Goal: Transaction & Acquisition: Purchase product/service

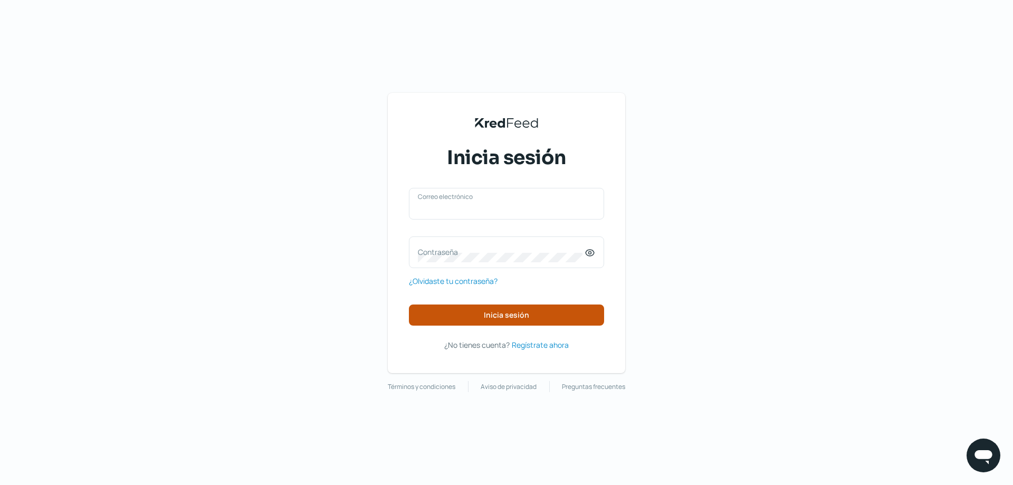
type input "[EMAIL_ADDRESS][DOMAIN_NAME]"
click at [508, 314] on span "Inicia sesión" at bounding box center [506, 314] width 45 height 7
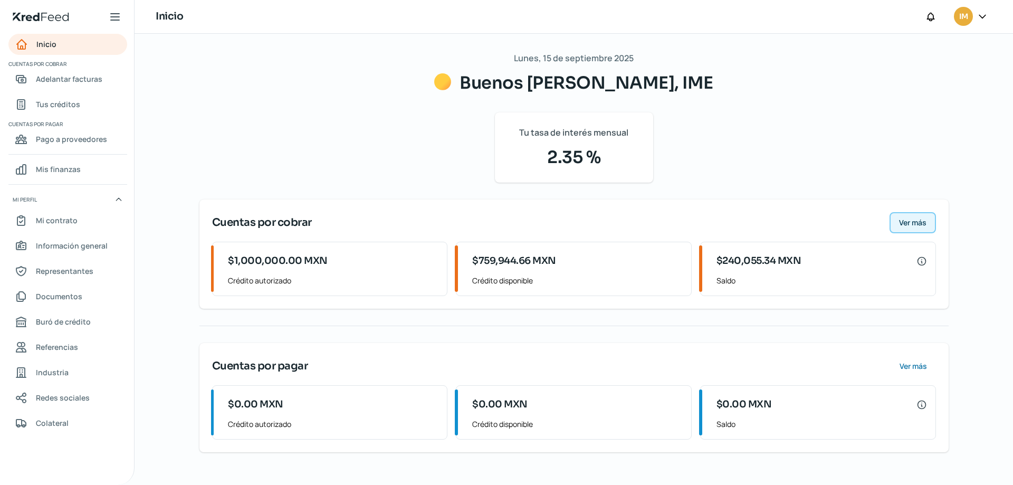
click at [912, 216] on button "Ver más" at bounding box center [912, 222] width 46 height 21
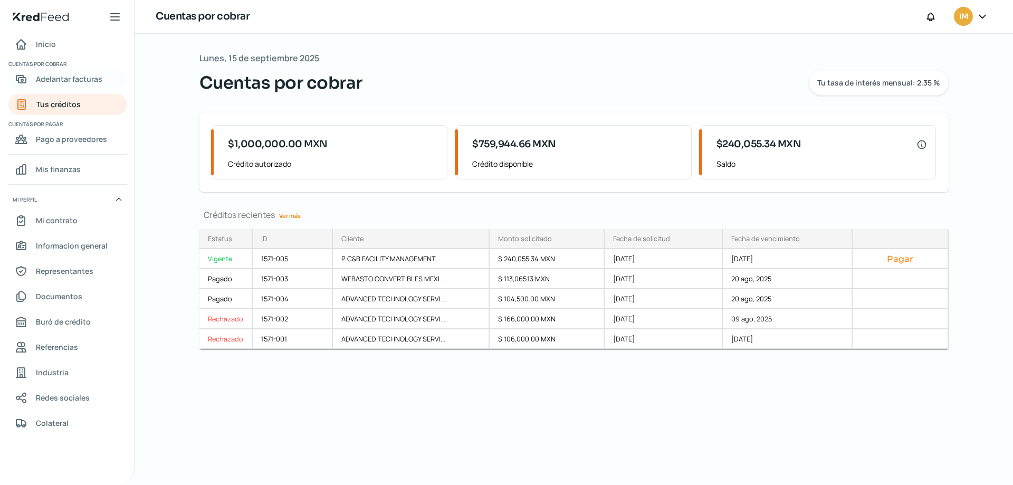
click at [62, 79] on span "Adelantar facturas" at bounding box center [69, 78] width 66 height 13
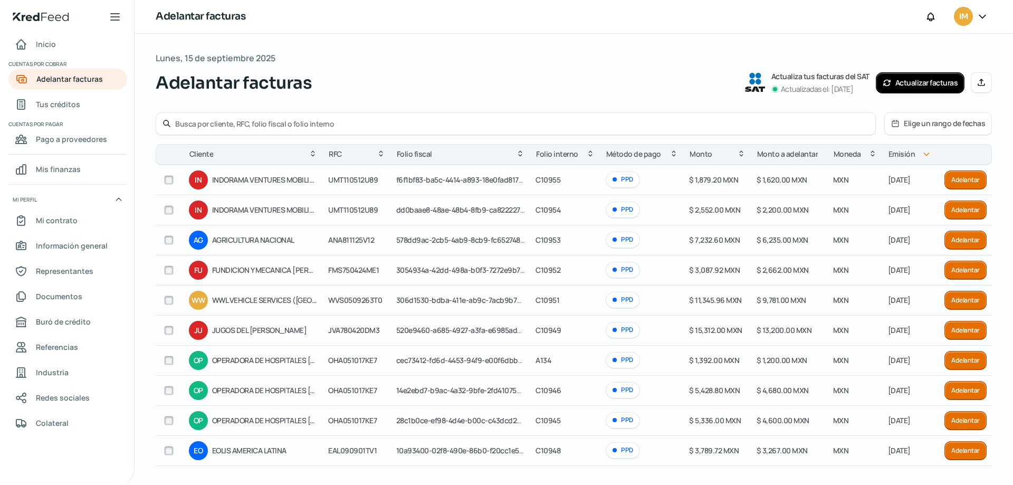
click at [308, 125] on input "text" at bounding box center [521, 124] width 693 height 10
click at [166, 127] on icon at bounding box center [166, 123] width 8 height 8
click at [286, 123] on input "federal" at bounding box center [521, 124] width 693 height 10
type input "federal mogul"
click at [932, 126] on button "Elige un rango de fechas" at bounding box center [937, 124] width 107 height 22
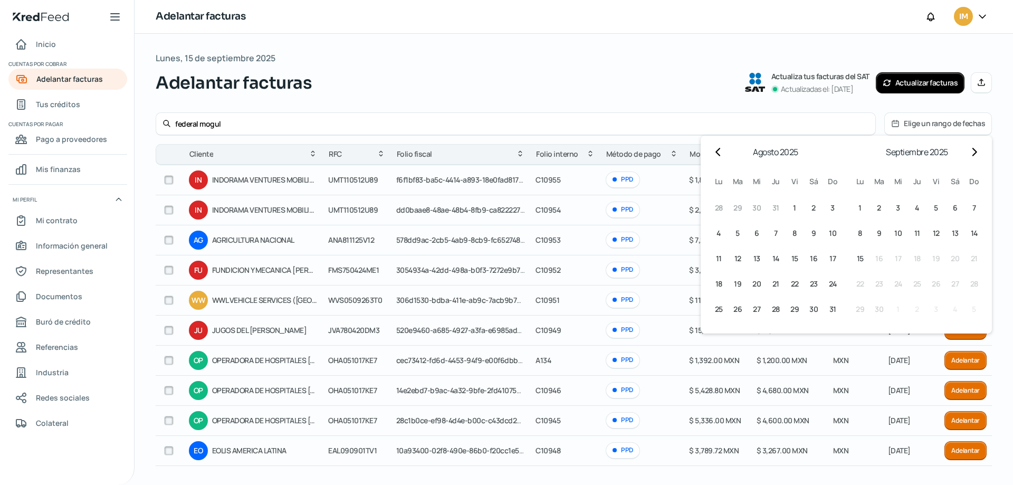
click at [932, 126] on button "Elige un rango de fechas" at bounding box center [937, 124] width 107 height 22
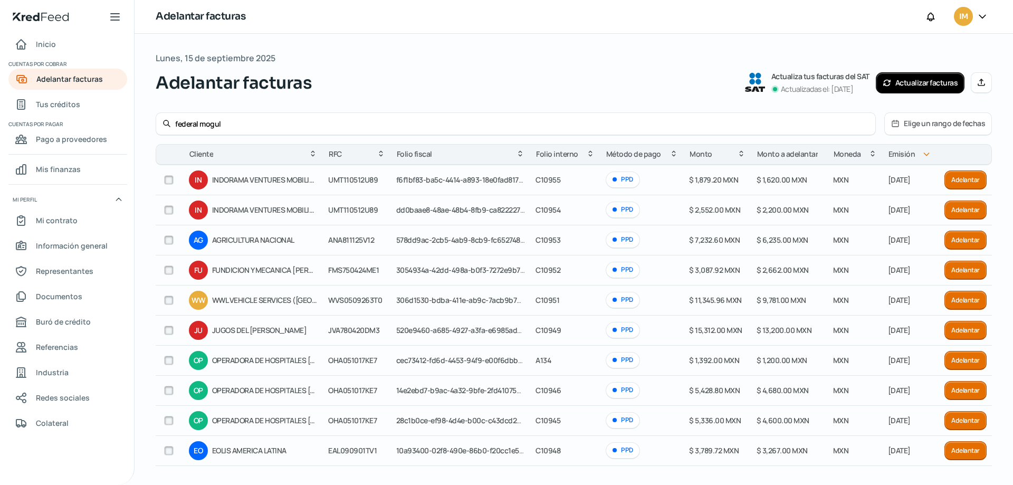
click at [165, 120] on icon at bounding box center [166, 123] width 8 height 8
click at [166, 125] on icon at bounding box center [166, 123] width 6 height 6
click at [64, 75] on span "Adelantar facturas" at bounding box center [69, 78] width 66 height 13
click at [42, 53] on link "Inicio" at bounding box center [67, 44] width 119 height 21
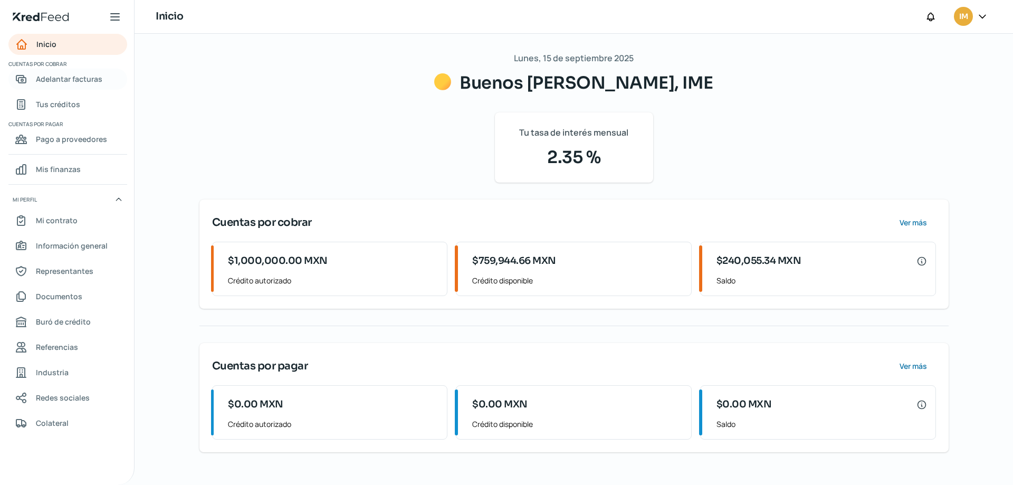
click at [76, 82] on span "Adelantar facturas" at bounding box center [69, 78] width 66 height 13
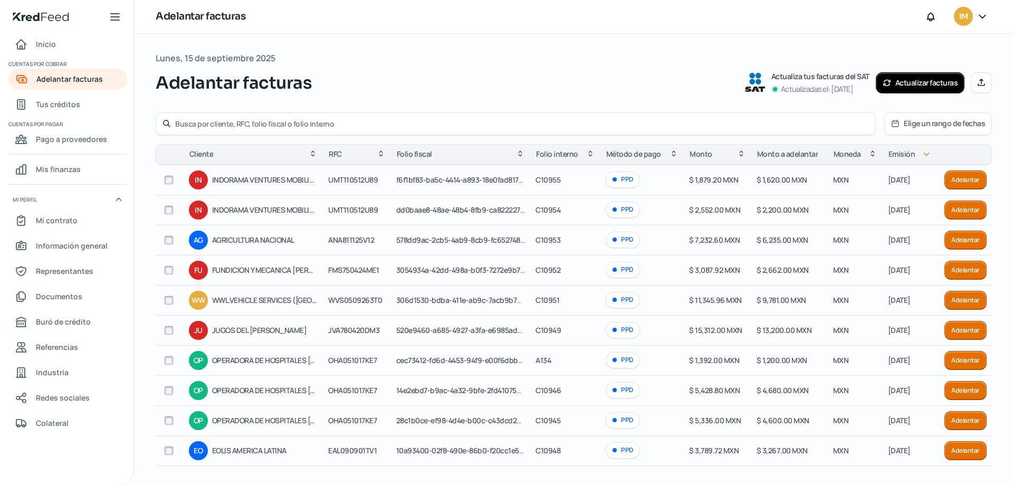
click at [524, 121] on input "text" at bounding box center [521, 124] width 693 height 10
type input "federal mogul"
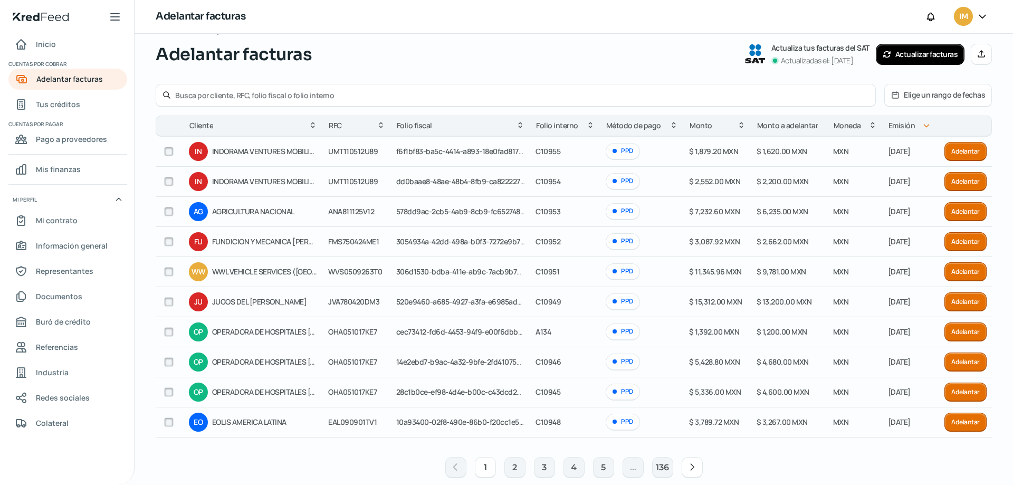
scroll to position [45, 0]
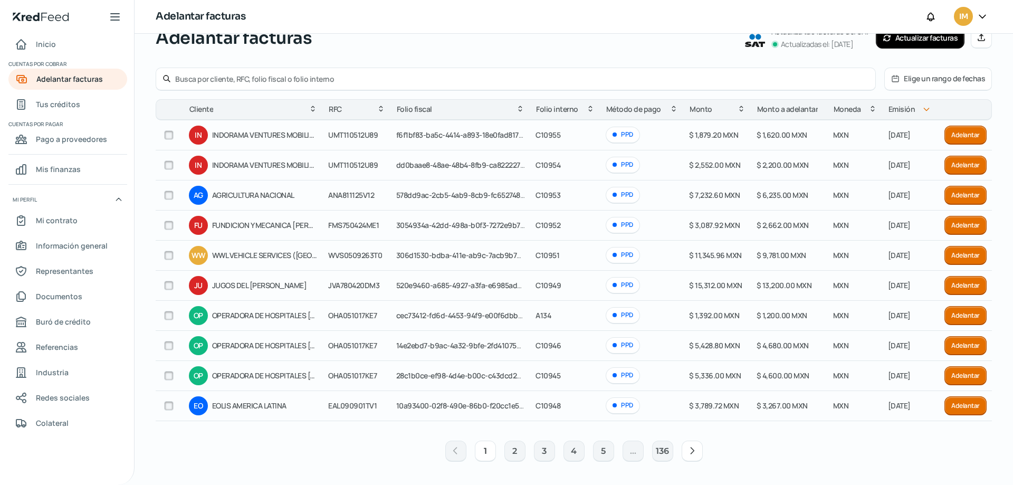
click at [268, 78] on input "text" at bounding box center [521, 79] width 693 height 10
type input "FEDERAL"
click at [325, 79] on input "text" at bounding box center [521, 79] width 693 height 10
type input "C"
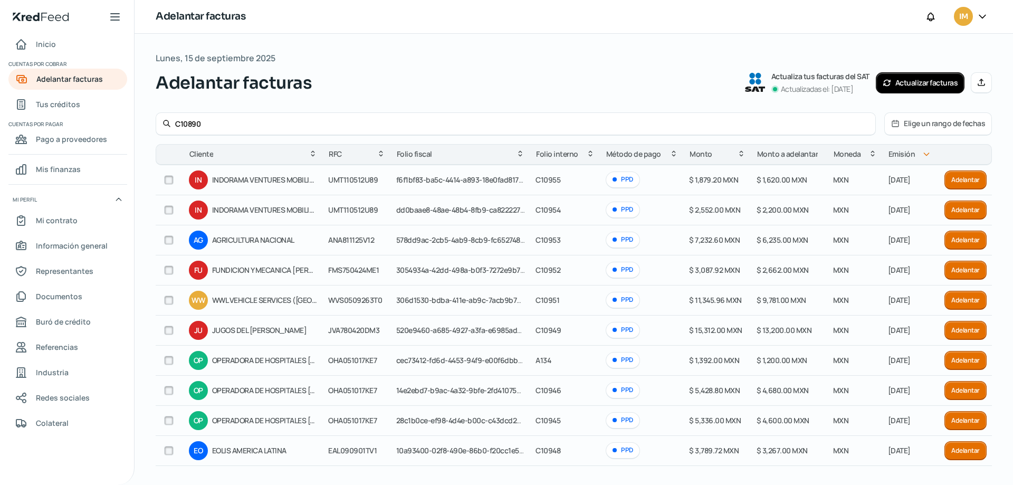
click at [166, 122] on icon at bounding box center [166, 123] width 8 height 8
click at [282, 122] on input "C10890" at bounding box center [521, 124] width 693 height 10
type input "C"
click at [446, 71] on div "Adelantar facturas Actualiza tus facturas del SAT Actualizadas el: 13/09/2025 A…" at bounding box center [574, 82] width 836 height 25
click at [275, 124] on input "text" at bounding box center [521, 124] width 693 height 10
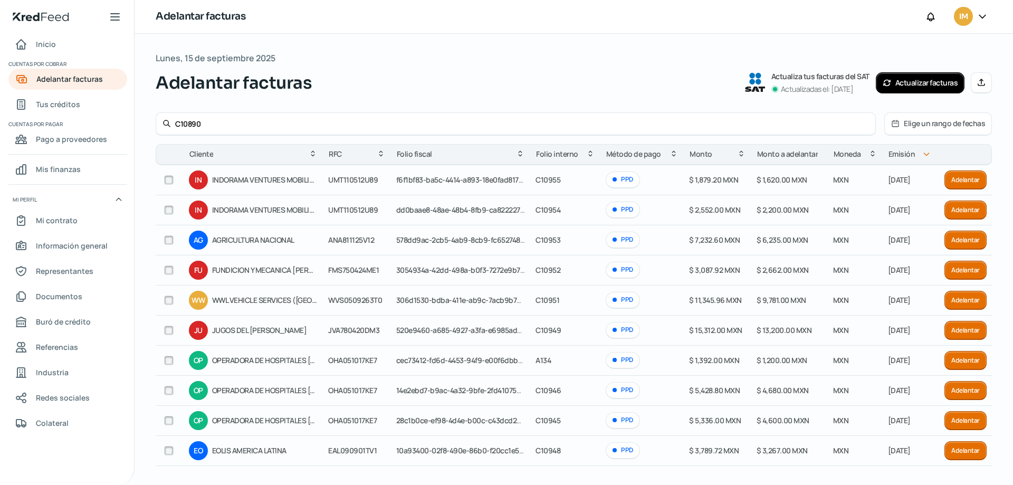
type input "C10890"
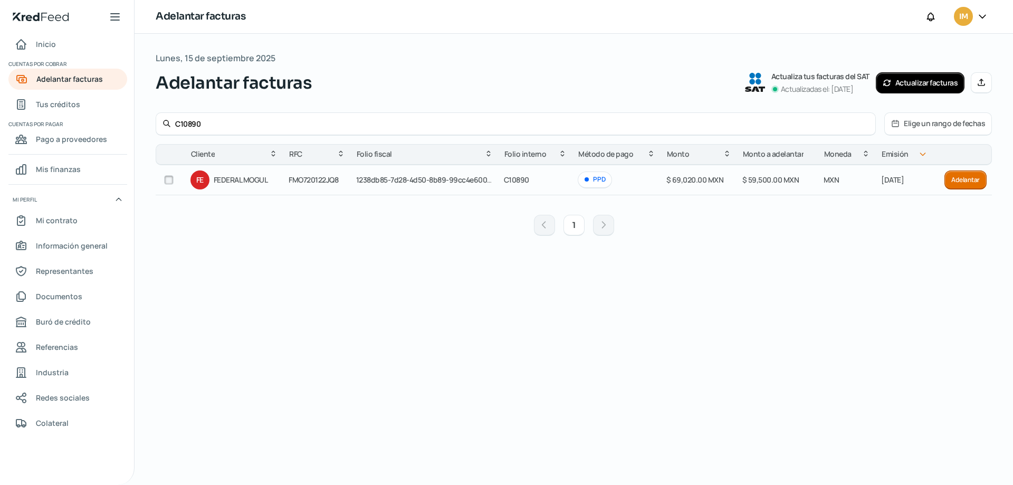
click at [170, 182] on input "checkbox" at bounding box center [168, 179] width 9 height 9
checkbox input "true"
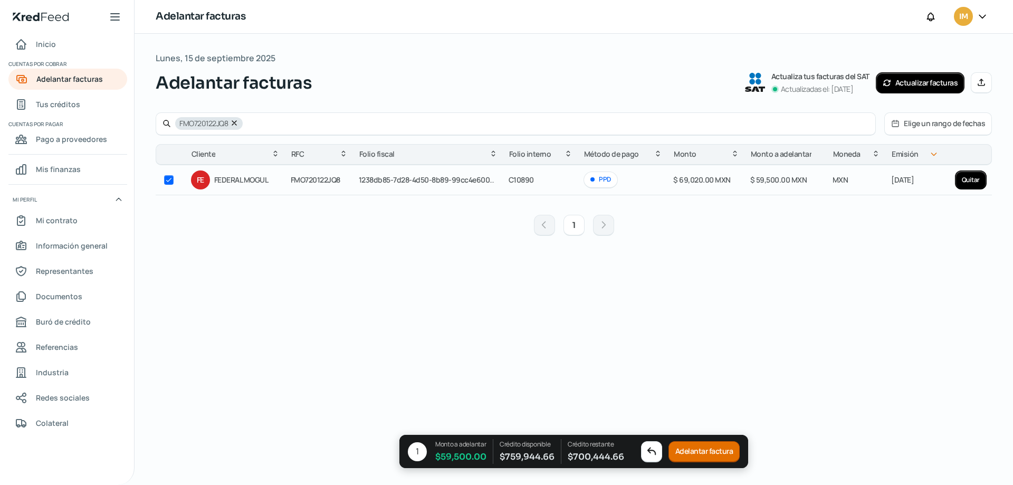
click at [236, 122] on icon at bounding box center [234, 123] width 8 height 8
checkbox input "false"
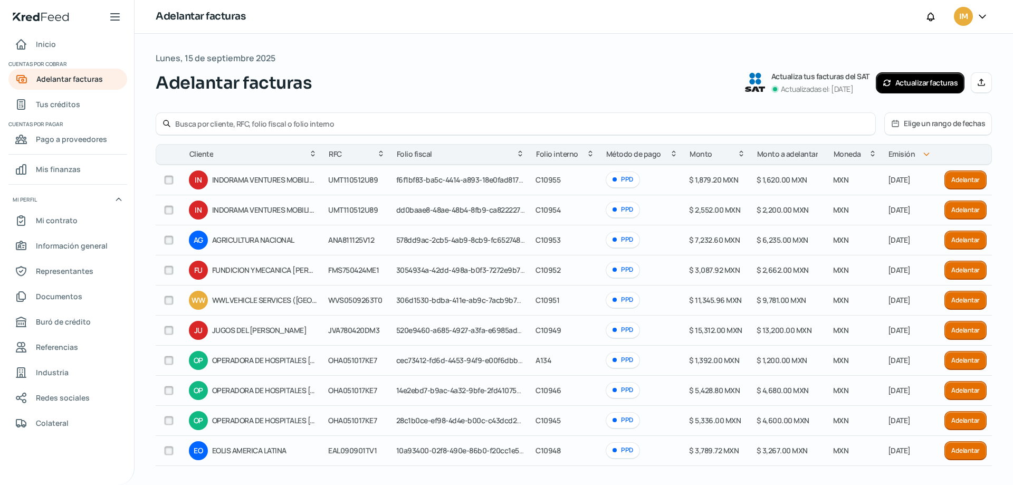
click at [236, 122] on input "text" at bounding box center [521, 124] width 693 height 10
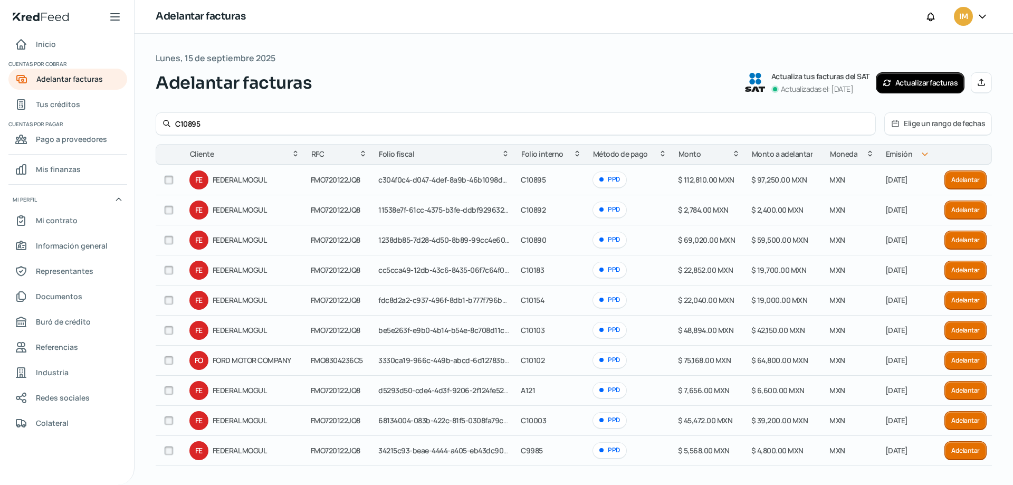
type input "C10895"
click at [169, 179] on input "checkbox" at bounding box center [168, 179] width 9 height 9
checkbox input "true"
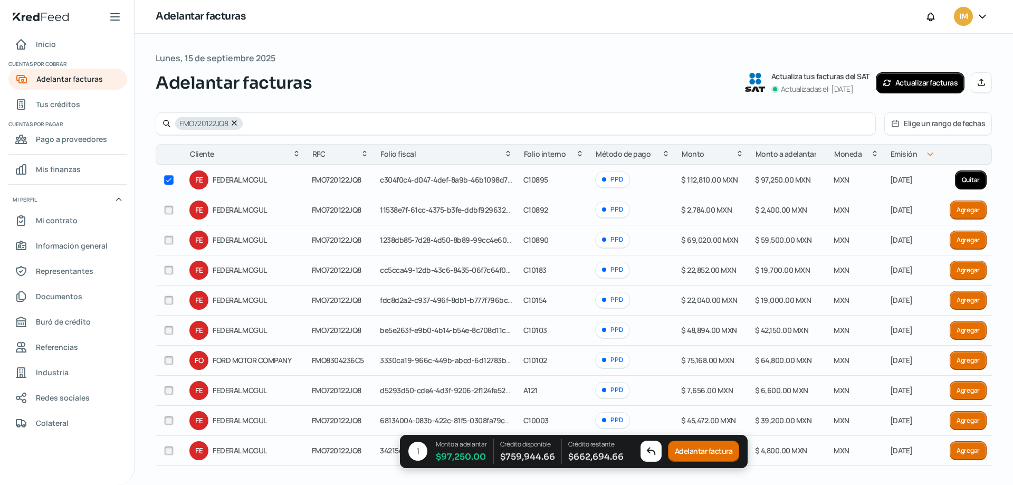
click at [171, 211] on input "checkbox" at bounding box center [168, 209] width 9 height 9
click at [167, 211] on input "checkbox" at bounding box center [168, 209] width 9 height 9
checkbox input "false"
click at [172, 242] on input "checkbox" at bounding box center [168, 239] width 9 height 9
checkbox input "true"
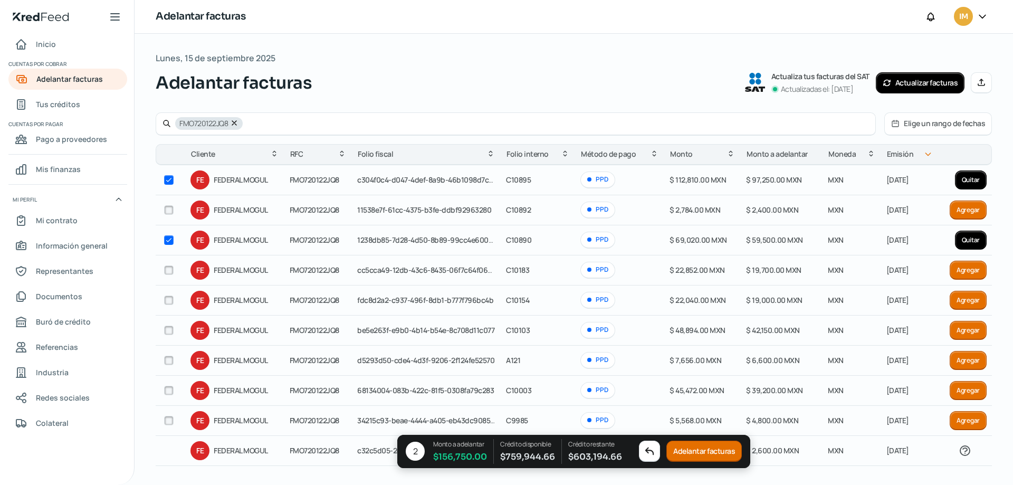
click at [715, 446] on button "Adelantar facturas" at bounding box center [703, 451] width 75 height 21
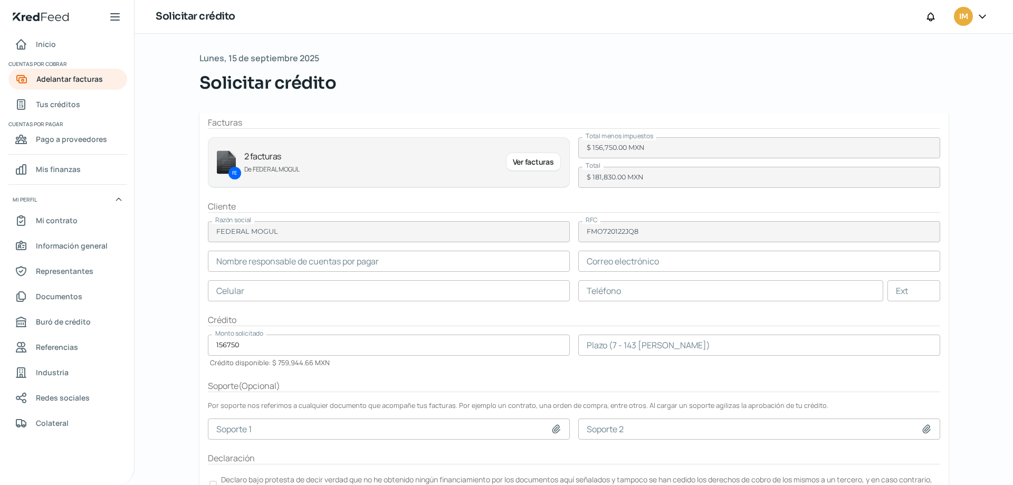
click at [330, 256] on input "text" at bounding box center [389, 260] width 362 height 21
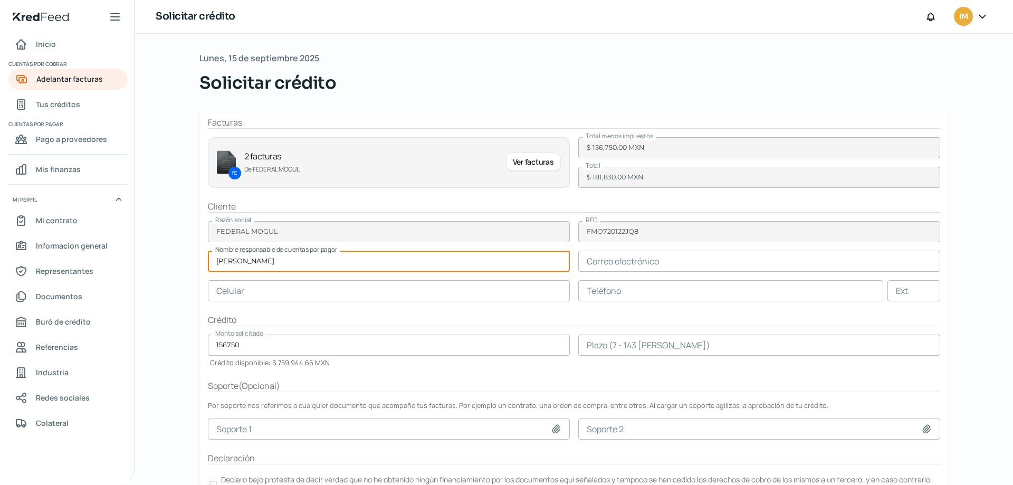
type input "RICARDO LOPEZ"
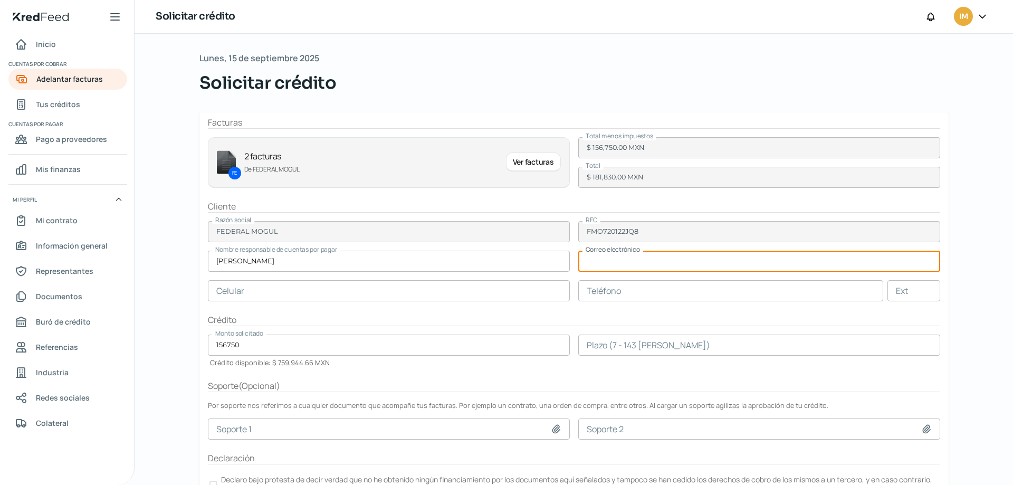
paste input "ricardor.lopez@tenneco.com"
type input "ricardor.lopez@tenneco.com"
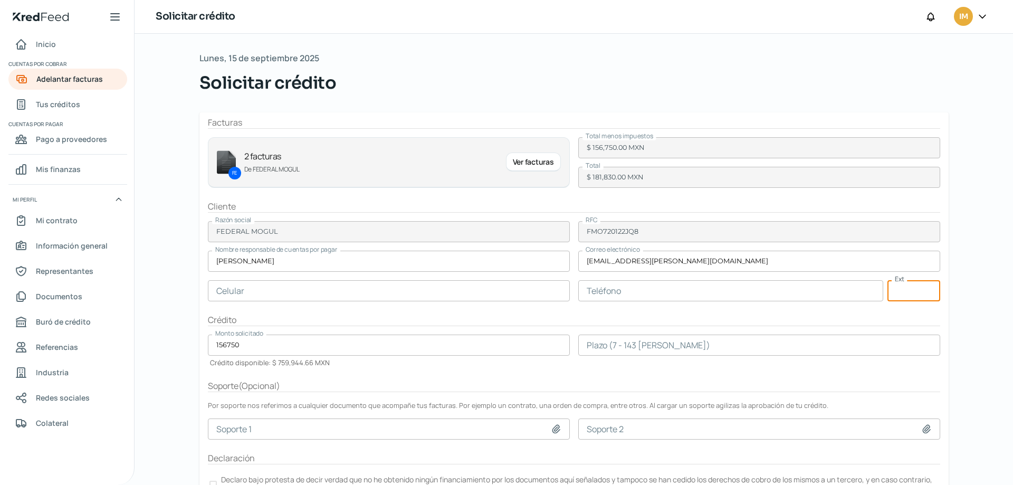
scroll to position [50, 0]
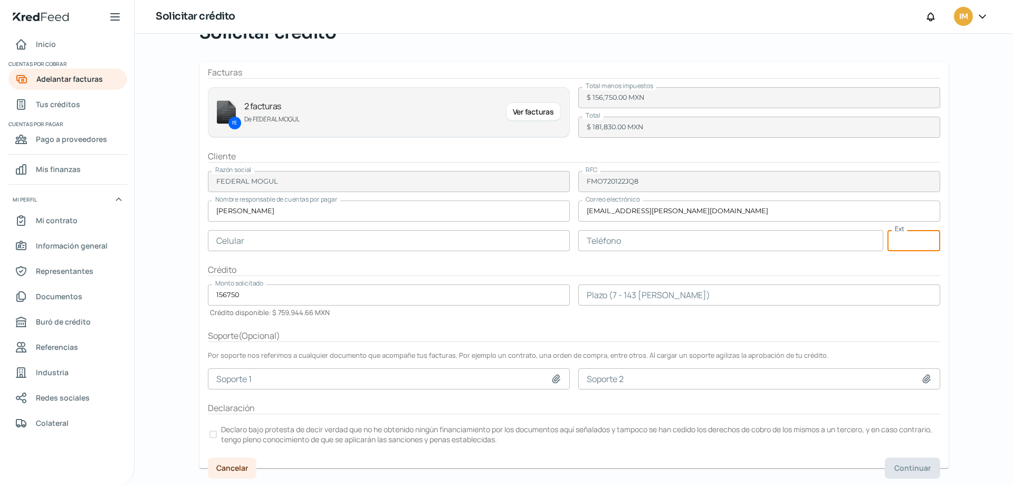
click at [696, 296] on input "number" at bounding box center [759, 294] width 362 height 21
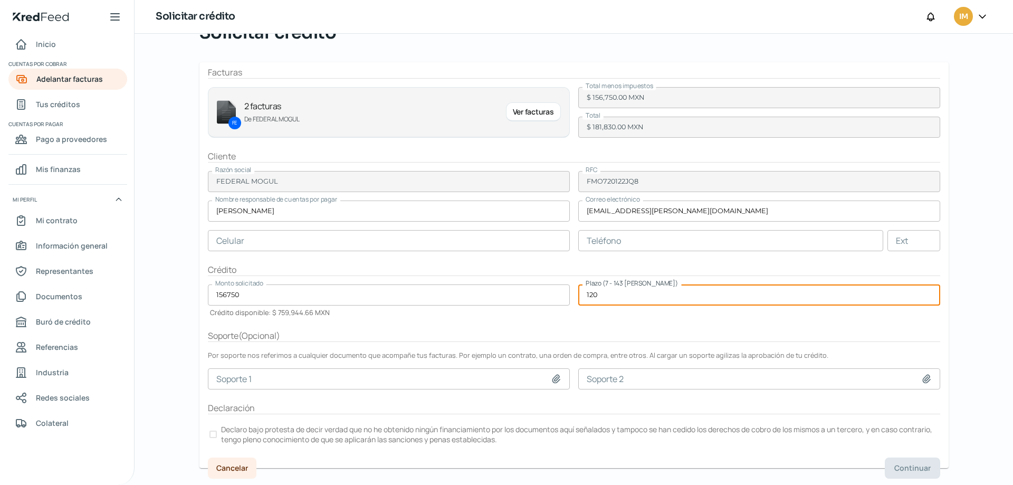
type input "120"
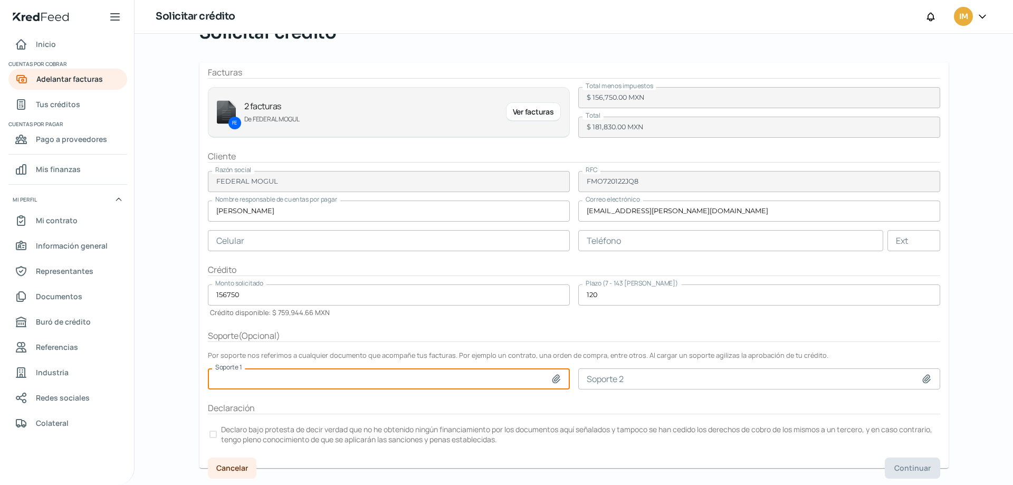
click at [214, 433] on div at bounding box center [212, 433] width 7 height 7
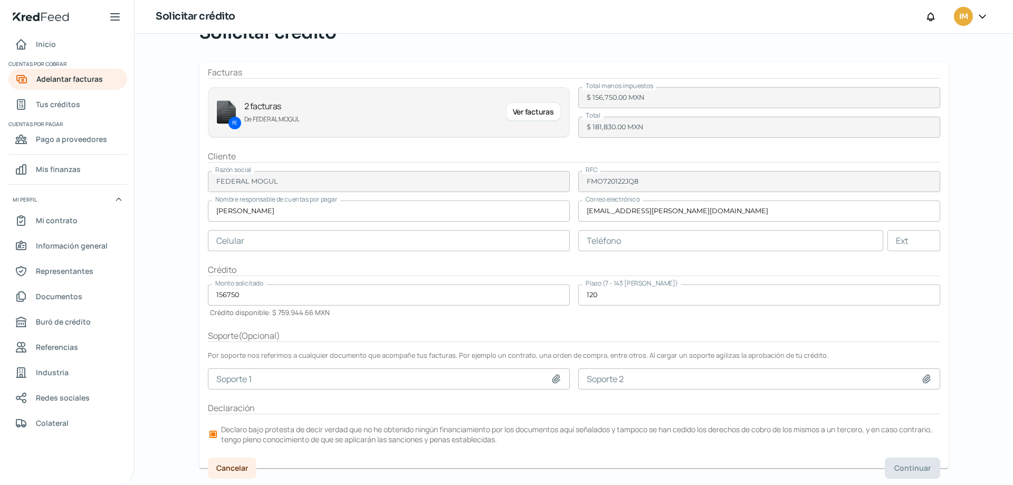
click at [578, 246] on input "text" at bounding box center [730, 240] width 305 height 21
paste input "22 - 2396 - 5802"
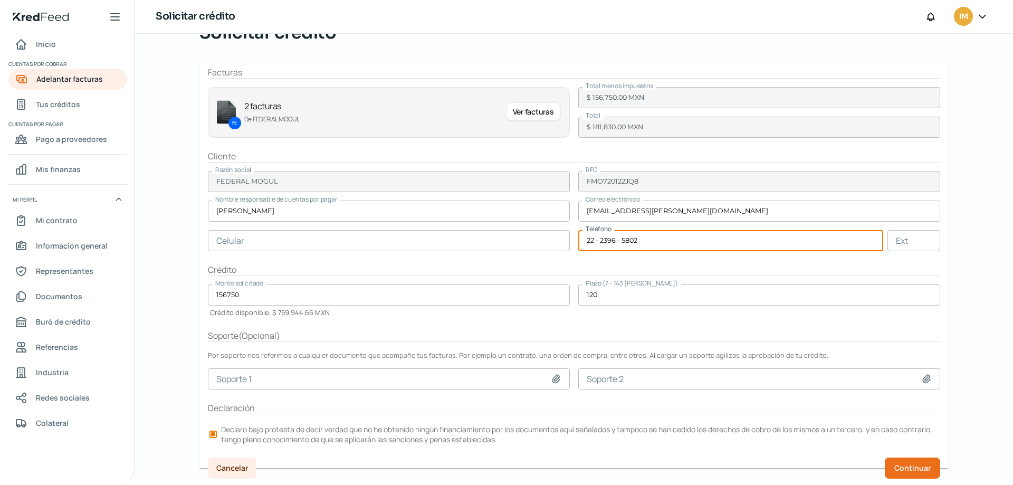
type input "22 - 2396 - 5802"
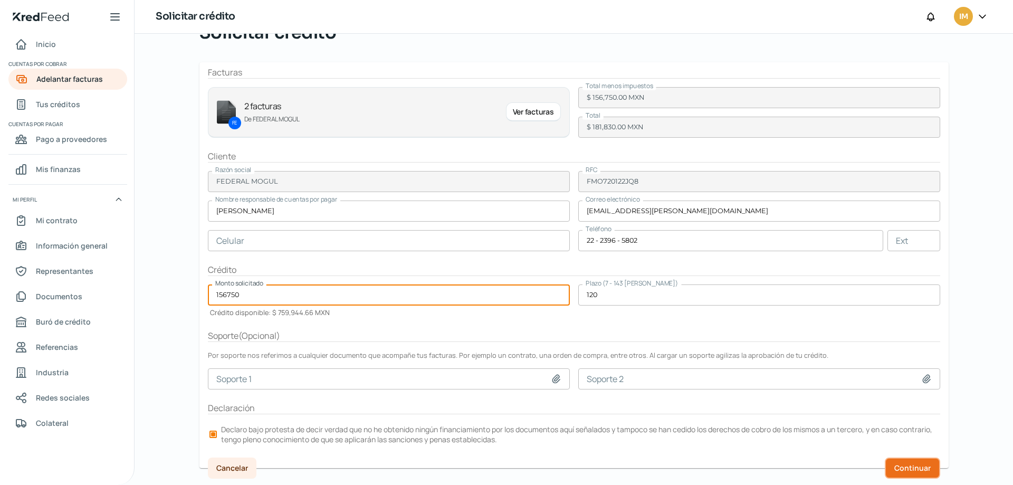
click at [912, 465] on span "Continuar" at bounding box center [912, 467] width 36 height 7
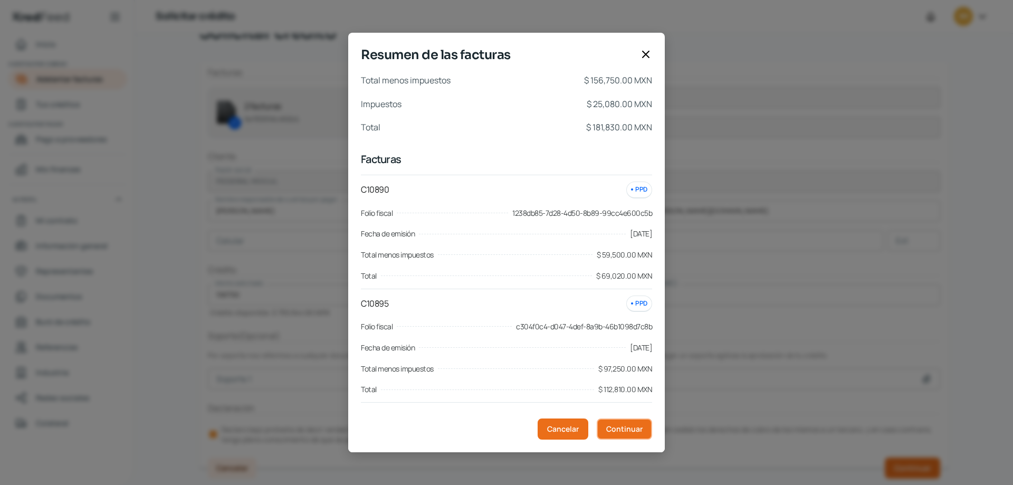
click at [639, 425] on span "Continuar" at bounding box center [624, 428] width 36 height 7
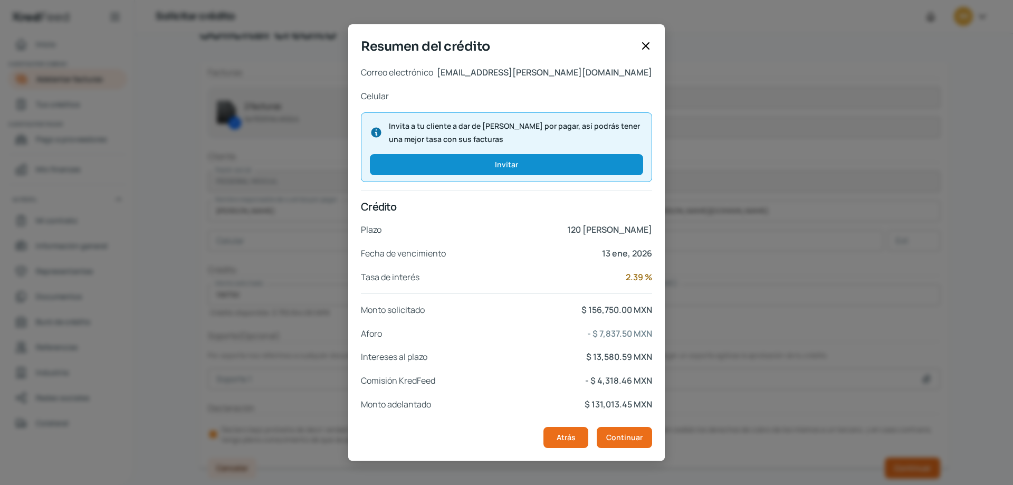
scroll to position [94, 0]
click at [645, 47] on icon at bounding box center [645, 46] width 13 height 13
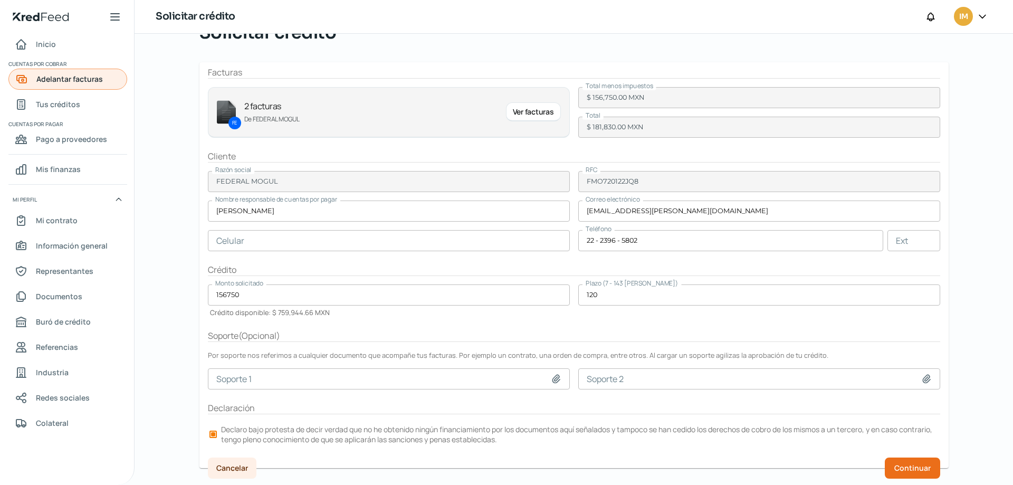
click at [52, 81] on span "Adelantar facturas" at bounding box center [69, 78] width 66 height 13
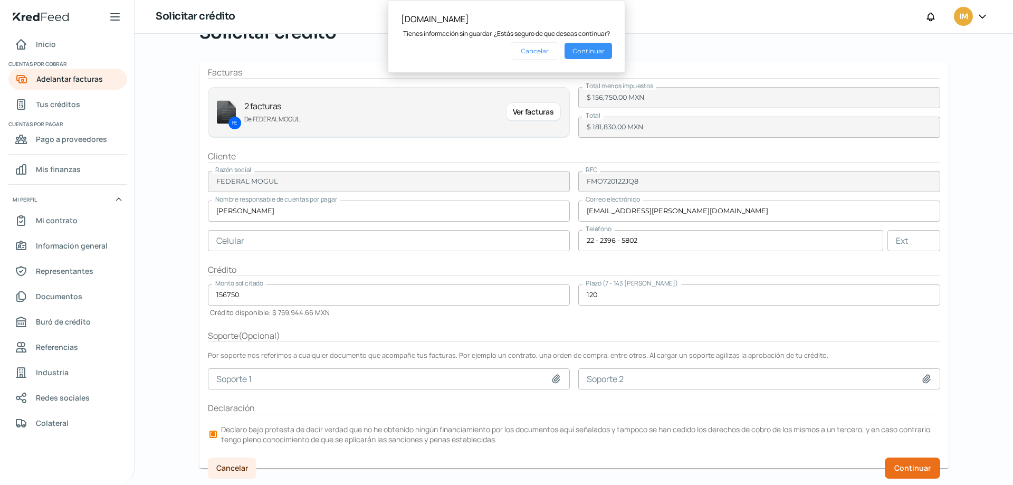
click at [591, 52] on button "Continuar" at bounding box center [587, 51] width 47 height 16
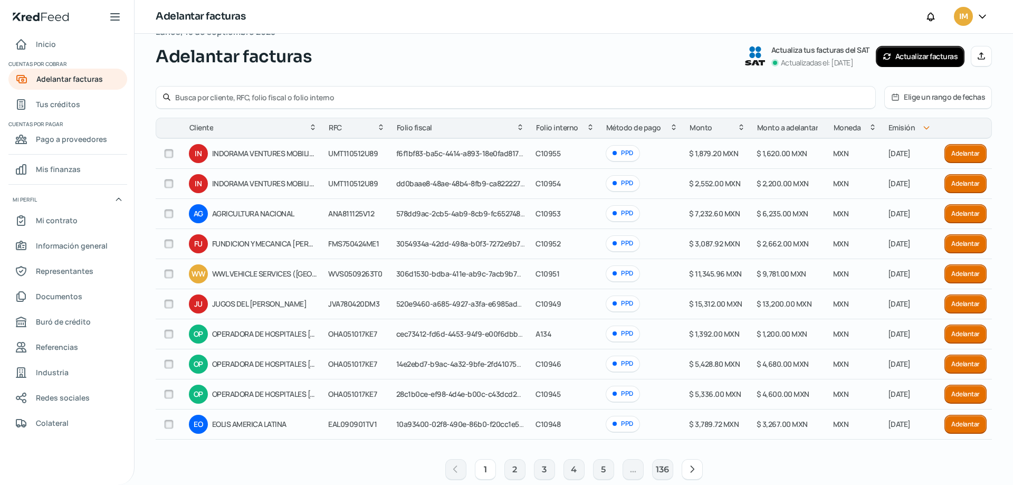
scroll to position [45, 0]
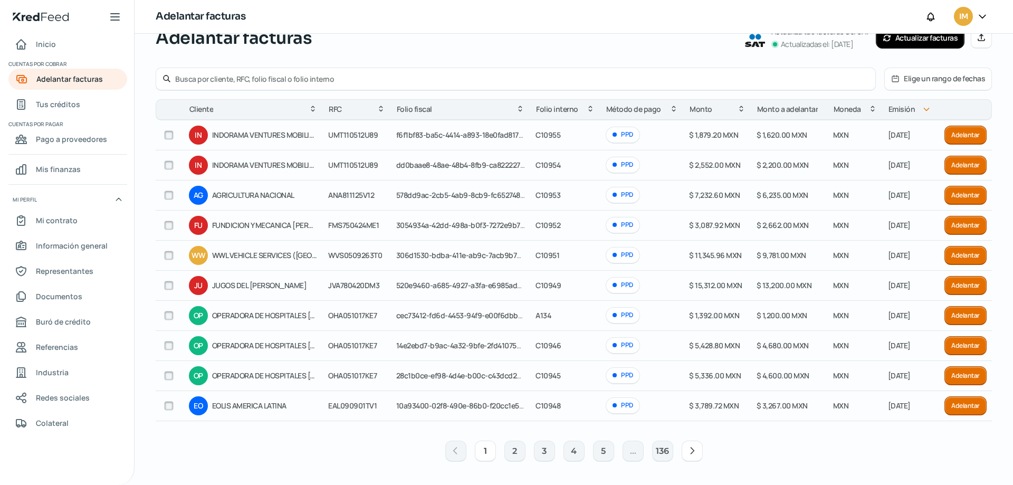
click at [692, 447] on icon at bounding box center [692, 450] width 11 height 11
click at [917, 76] on button "Elige un rango de fechas" at bounding box center [937, 79] width 107 height 22
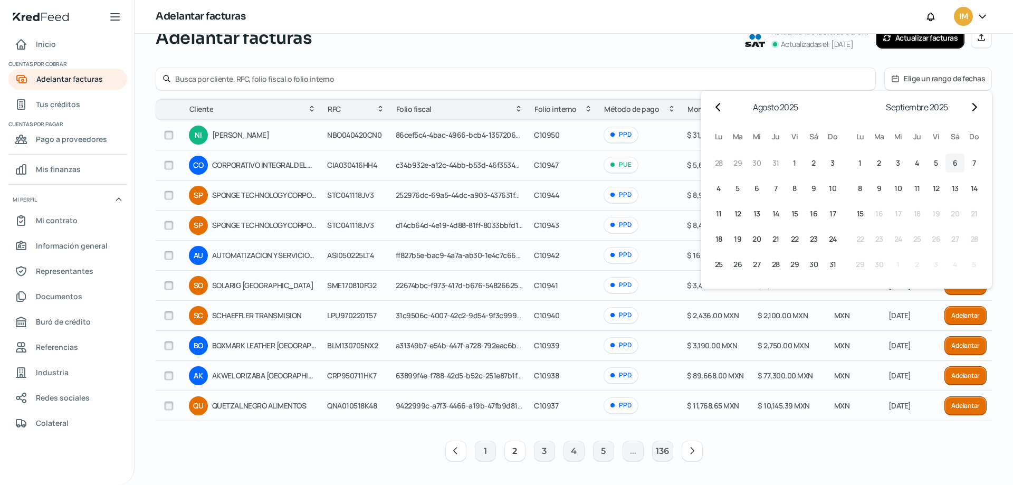
click at [952, 162] on span "6" at bounding box center [954, 163] width 5 height 13
click at [857, 190] on span "8" at bounding box center [859, 188] width 4 height 13
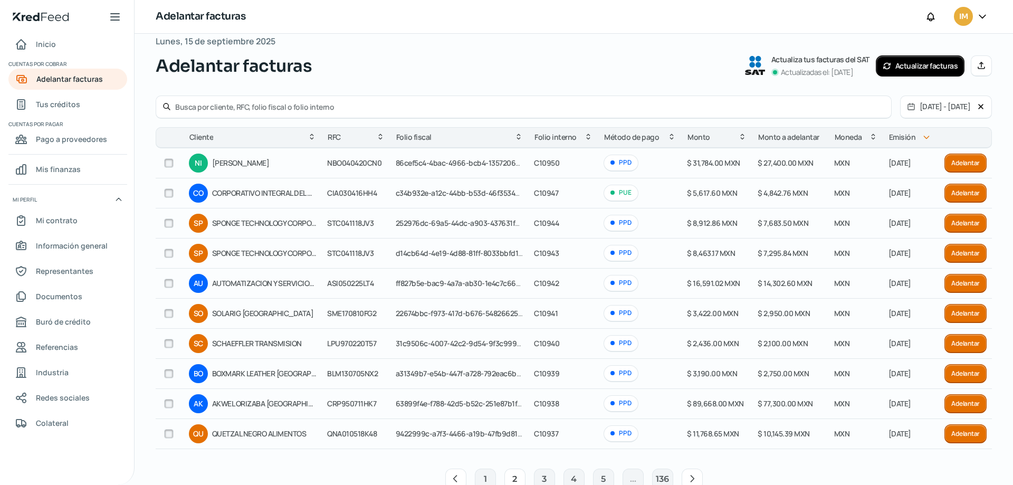
scroll to position [0, 0]
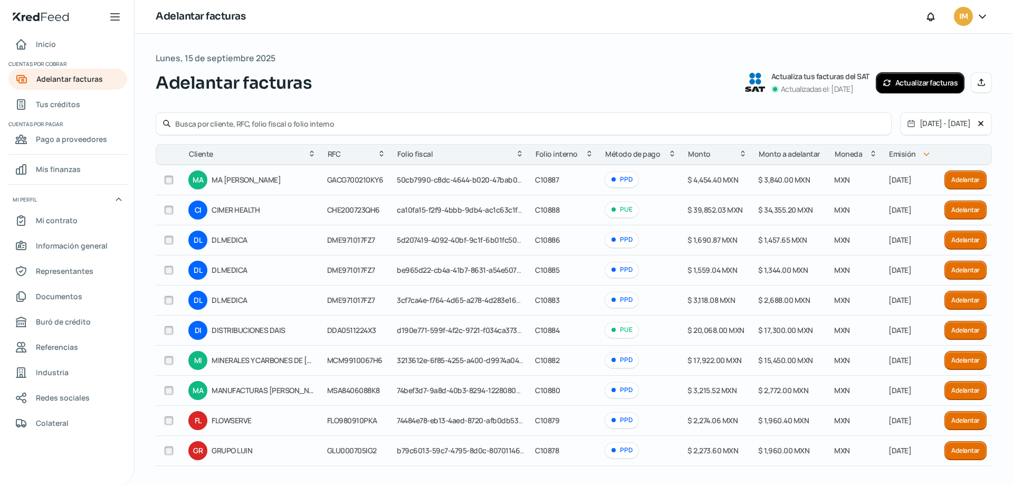
click at [914, 123] on button "06/09/2025 - 08/09/2025" at bounding box center [938, 124] width 76 height 22
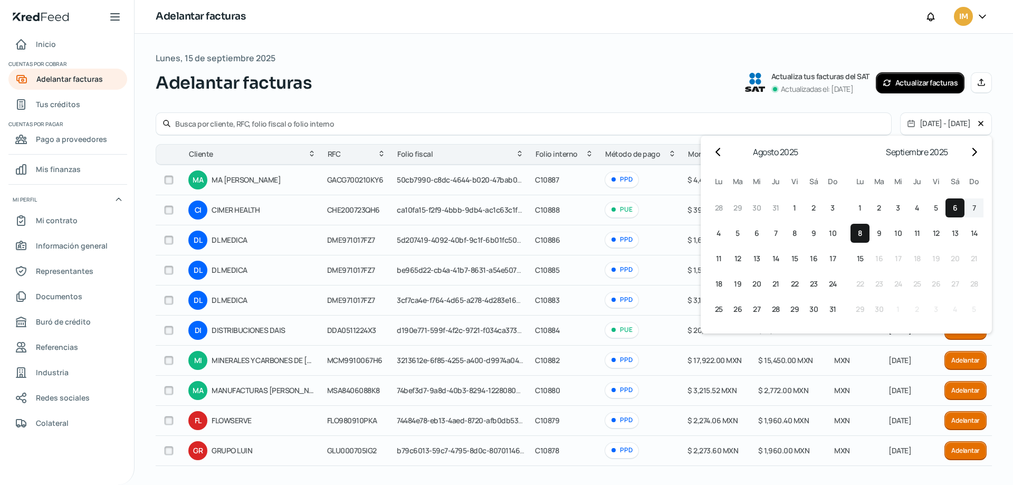
click at [946, 209] on button "6 6º septiembre (sábado)" at bounding box center [954, 207] width 19 height 19
click at [952, 204] on span "6" at bounding box center [954, 207] width 5 height 13
click at [857, 232] on span "8" at bounding box center [859, 233] width 4 height 13
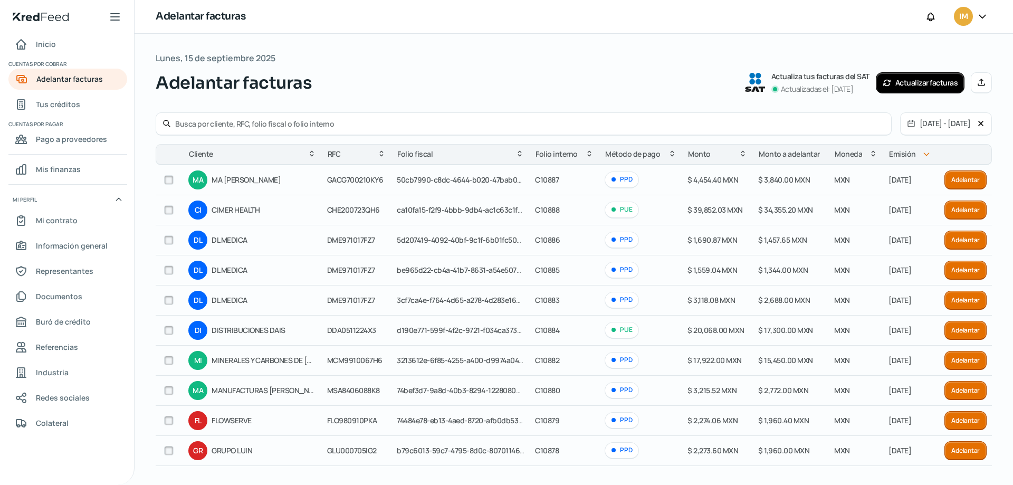
scroll to position [45, 0]
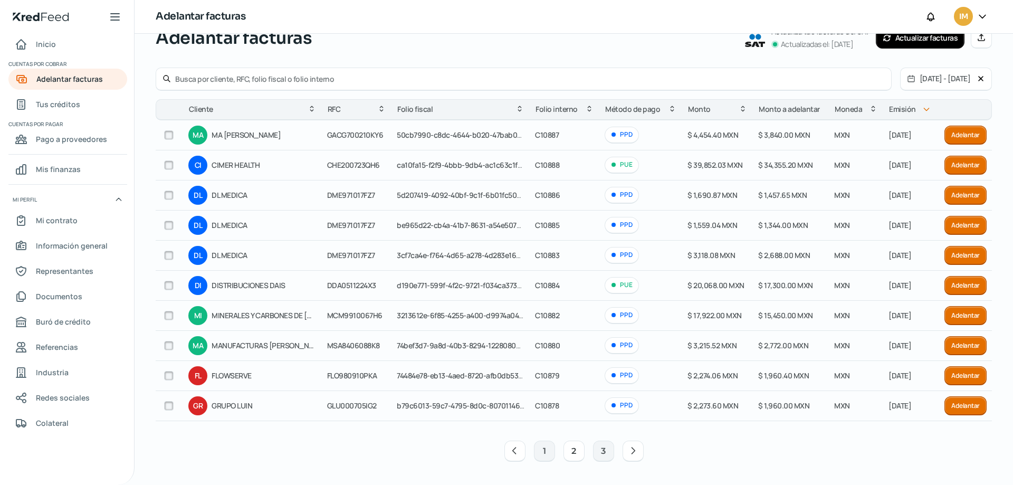
click at [638, 449] on button at bounding box center [632, 450] width 21 height 21
click at [538, 448] on button "1" at bounding box center [544, 450] width 21 height 21
click at [570, 451] on button "2" at bounding box center [573, 450] width 21 height 21
click at [566, 445] on button "2" at bounding box center [573, 450] width 21 height 21
click at [603, 450] on button "3" at bounding box center [603, 450] width 21 height 21
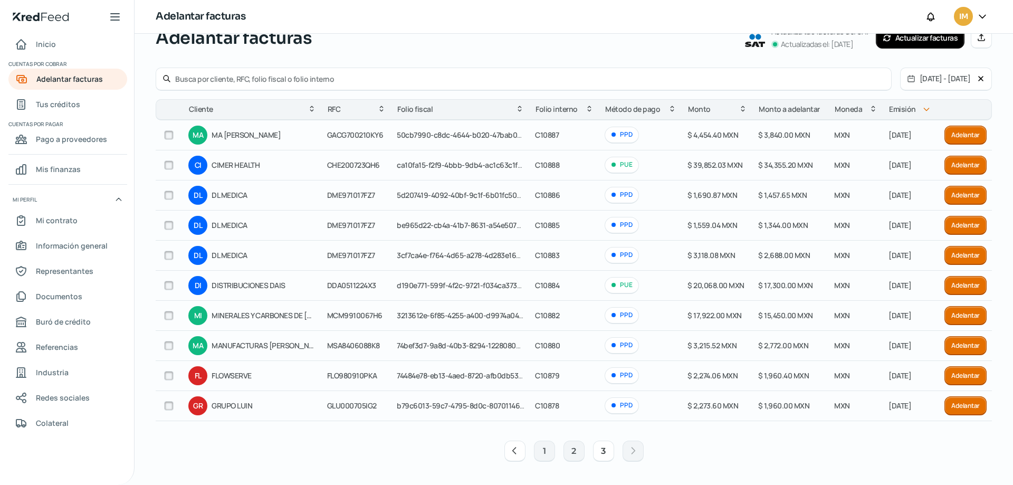
click at [603, 450] on button "3" at bounding box center [603, 450] width 21 height 21
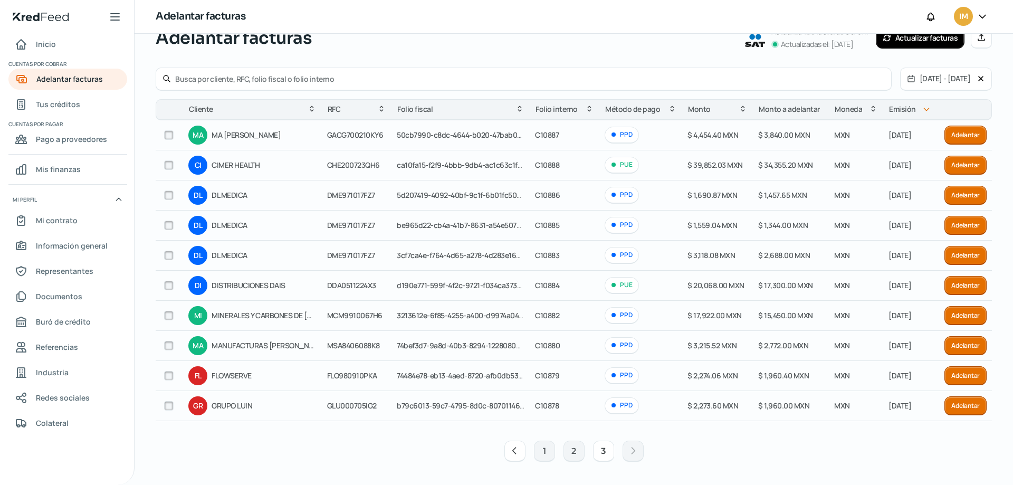
click at [603, 450] on button "3" at bounding box center [603, 450] width 21 height 21
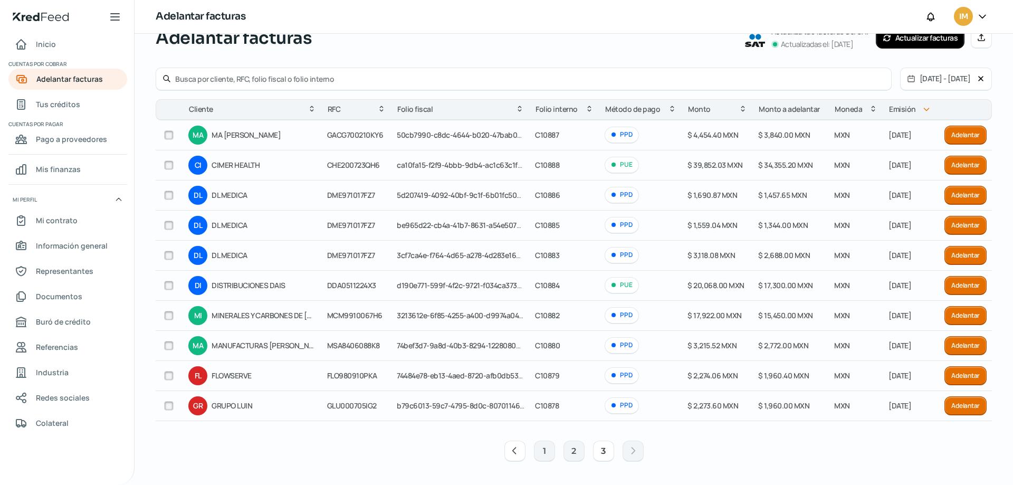
click at [603, 450] on button "3" at bounding box center [603, 450] width 21 height 21
click at [545, 452] on button "1" at bounding box center [544, 450] width 21 height 21
click at [630, 451] on icon at bounding box center [633, 450] width 11 height 11
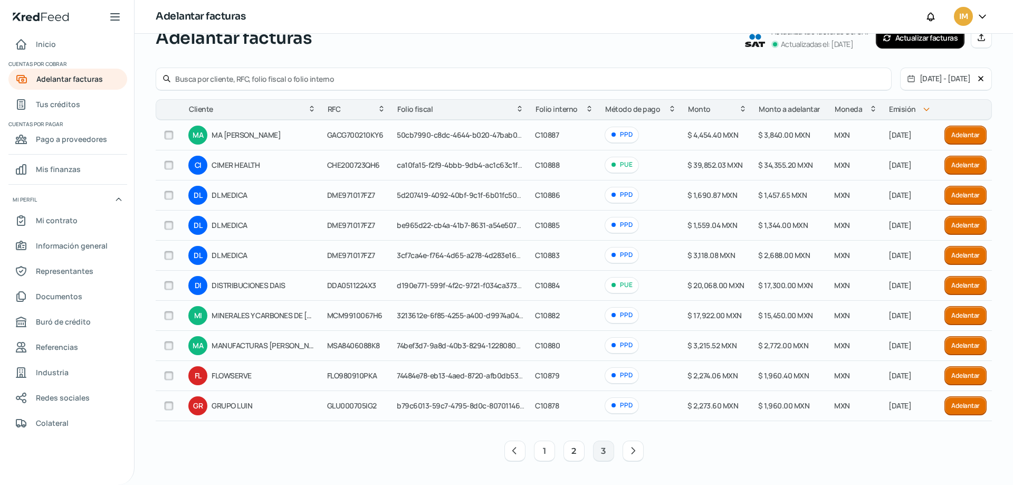
click at [544, 452] on button "1" at bounding box center [544, 450] width 21 height 21
click at [573, 454] on button "2" at bounding box center [573, 450] width 21 height 21
click at [575, 451] on button "2" at bounding box center [573, 450] width 21 height 21
click at [575, 450] on button "2" at bounding box center [573, 450] width 21 height 21
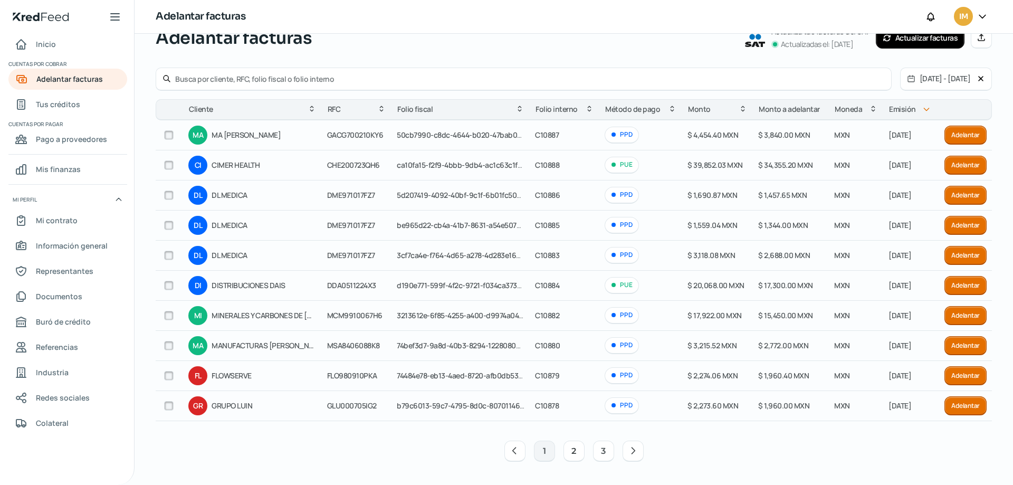
click at [604, 453] on button "3" at bounding box center [603, 450] width 21 height 21
click at [603, 456] on div "Lunes, 15 de septiembre 2025 Adelantar facturas Actualiza tus facturas del SAT …" at bounding box center [574, 237] width 836 height 462
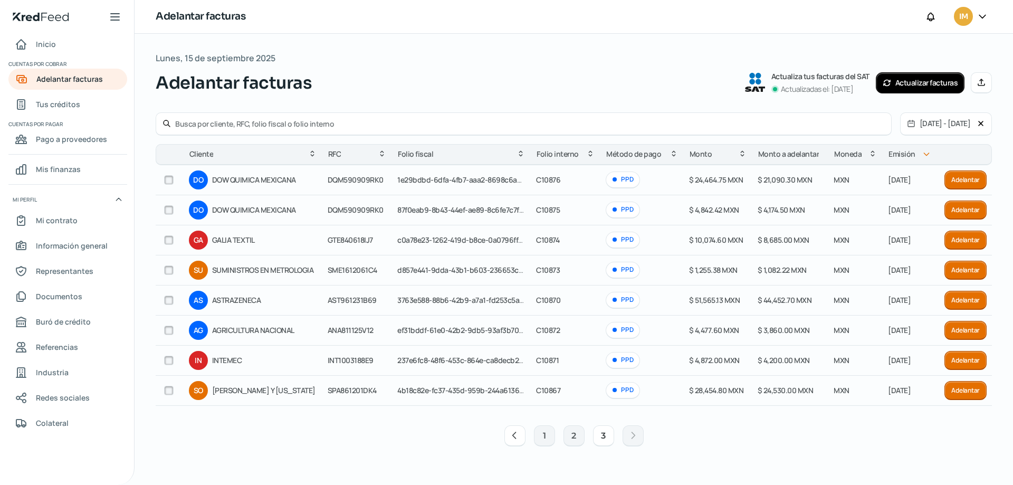
click at [604, 442] on button "3" at bounding box center [603, 435] width 21 height 21
click at [568, 436] on button "2" at bounding box center [573, 435] width 21 height 21
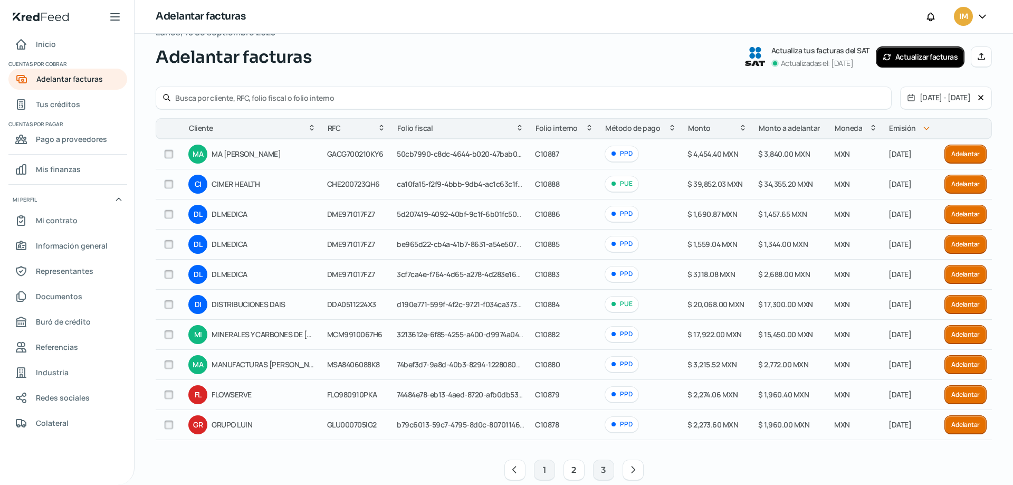
scroll to position [45, 0]
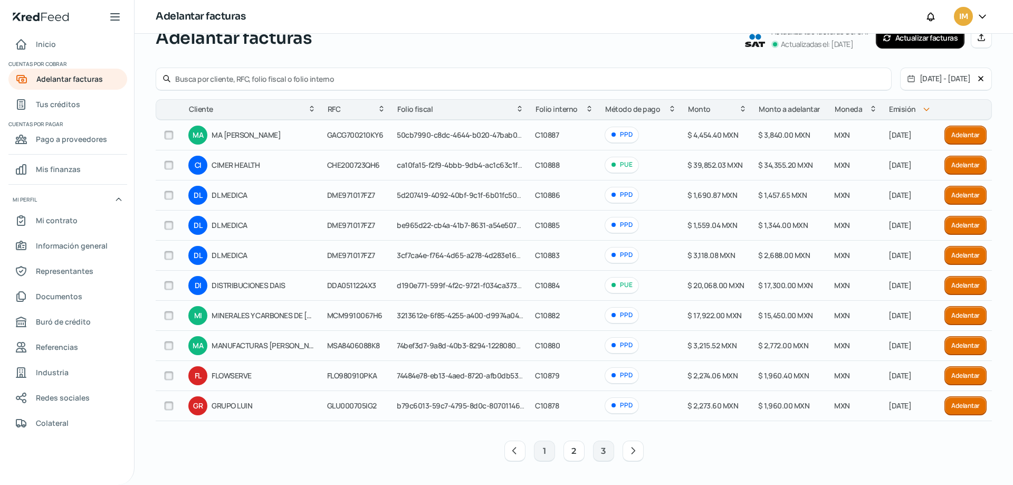
click at [574, 449] on button "2" at bounding box center [573, 450] width 21 height 21
click at [542, 455] on button "1" at bounding box center [544, 450] width 21 height 21
click at [572, 450] on button "2" at bounding box center [573, 450] width 21 height 21
click at [573, 450] on button "2" at bounding box center [573, 450] width 21 height 21
click at [573, 451] on button "2" at bounding box center [573, 450] width 21 height 21
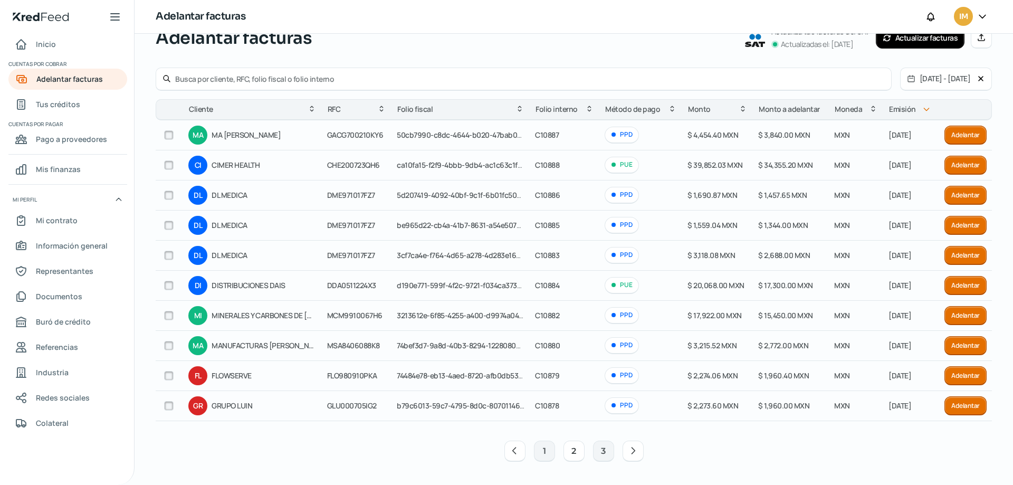
click at [573, 451] on button "2" at bounding box center [573, 450] width 21 height 21
click at [572, 451] on button "2" at bounding box center [573, 450] width 21 height 21
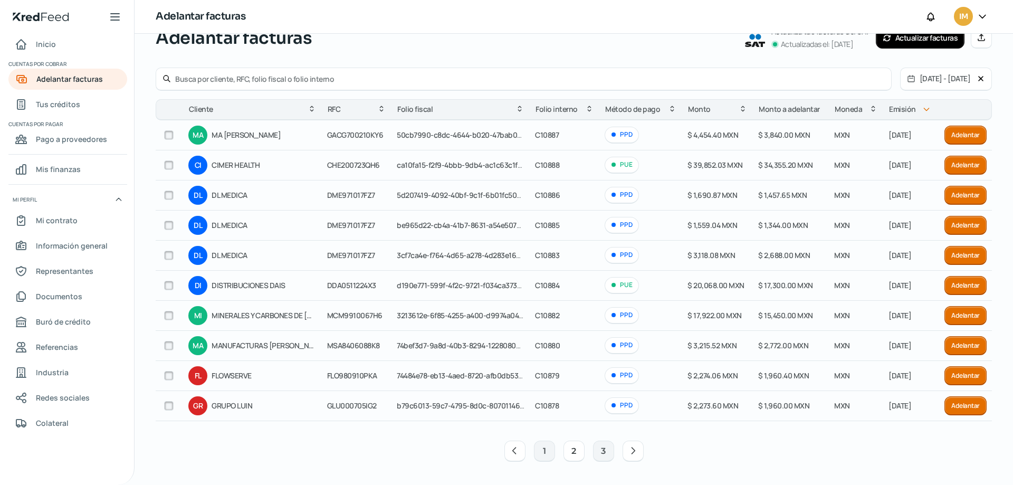
click at [572, 451] on button "2" at bounding box center [573, 450] width 21 height 21
click at [572, 449] on button "2" at bounding box center [573, 450] width 21 height 21
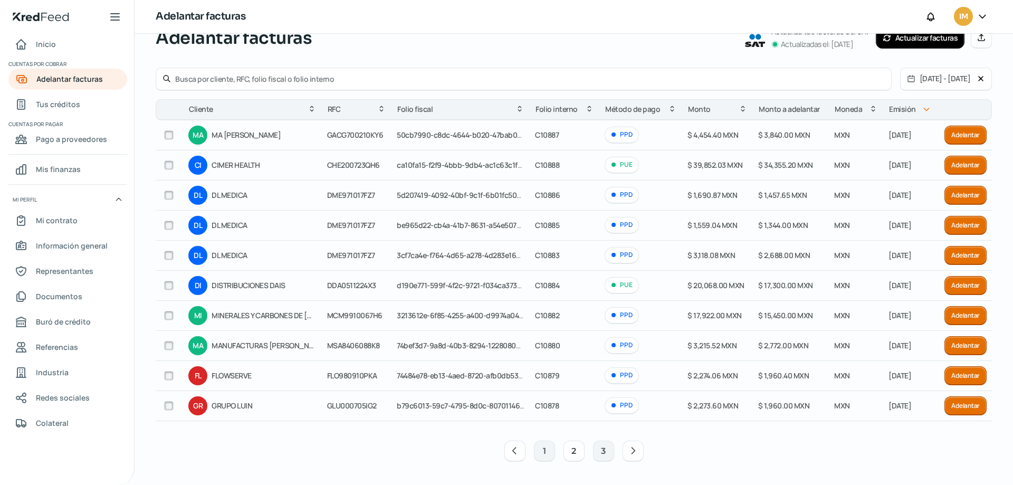
click at [574, 453] on button "2" at bounding box center [573, 450] width 21 height 21
click at [600, 452] on button "3" at bounding box center [603, 450] width 21 height 21
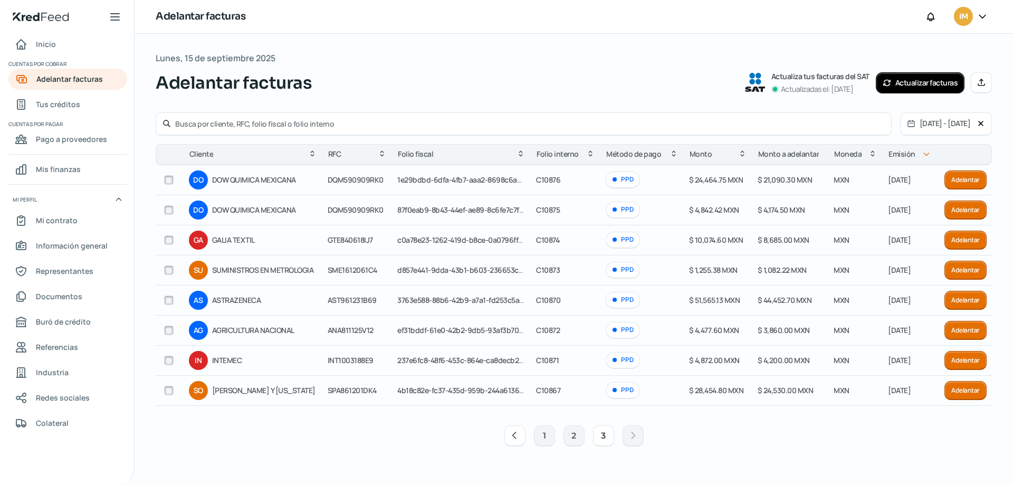
scroll to position [0, 0]
click at [575, 436] on button "2" at bounding box center [573, 435] width 21 height 21
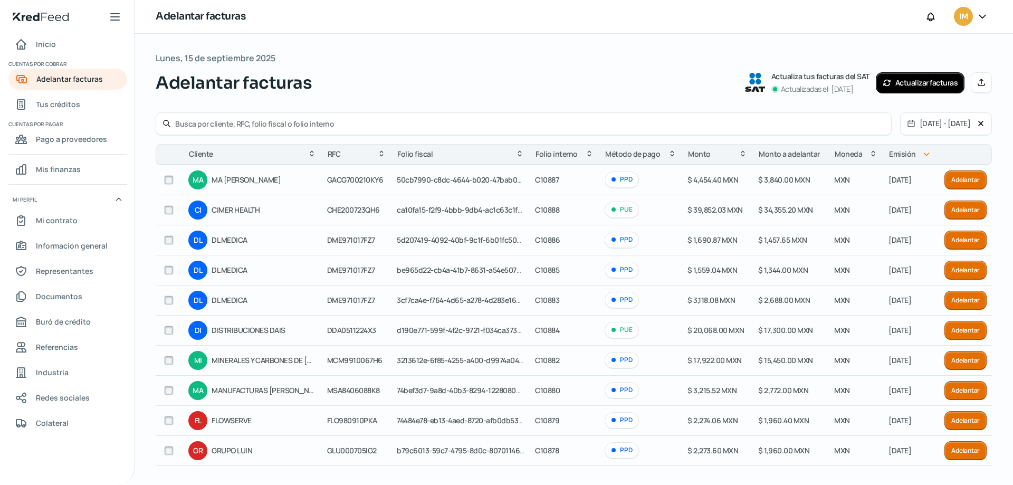
scroll to position [45, 0]
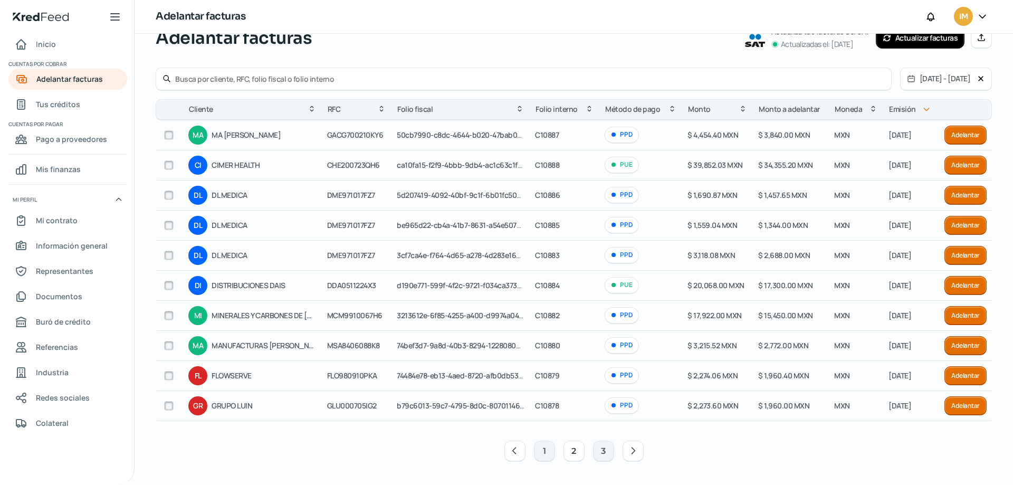
click at [572, 451] on button "2" at bounding box center [573, 450] width 21 height 21
click at [977, 77] on icon at bounding box center [980, 78] width 8 height 8
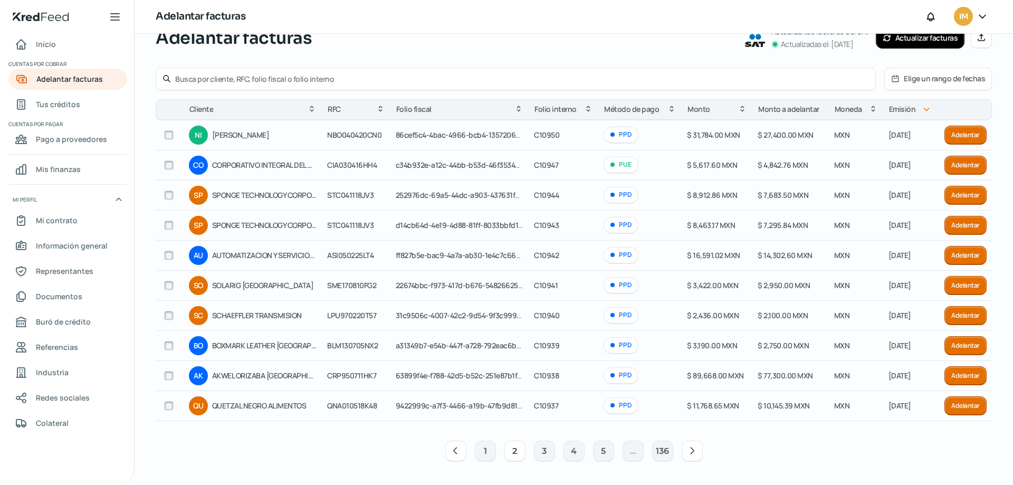
click at [945, 77] on button "Elige un rango de fechas" at bounding box center [937, 79] width 107 height 22
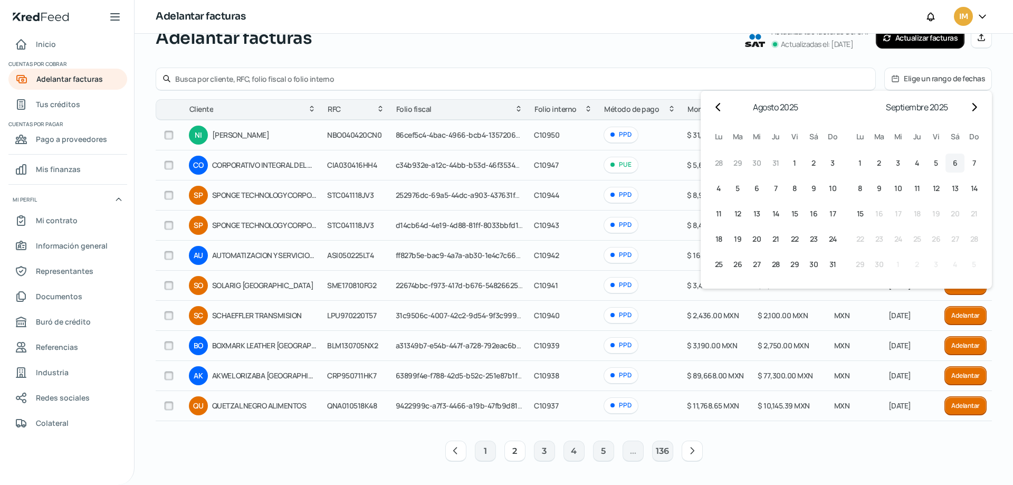
click at [947, 160] on button "6 6º septiembre (sábado)" at bounding box center [954, 162] width 19 height 19
click at [945, 165] on button "6 6º septiembre (sábado)" at bounding box center [954, 162] width 19 height 19
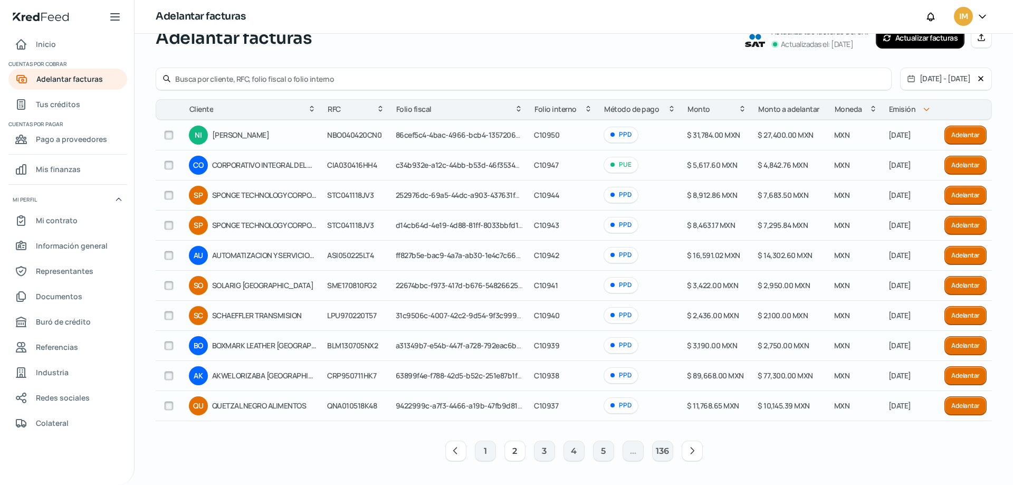
scroll to position [0, 0]
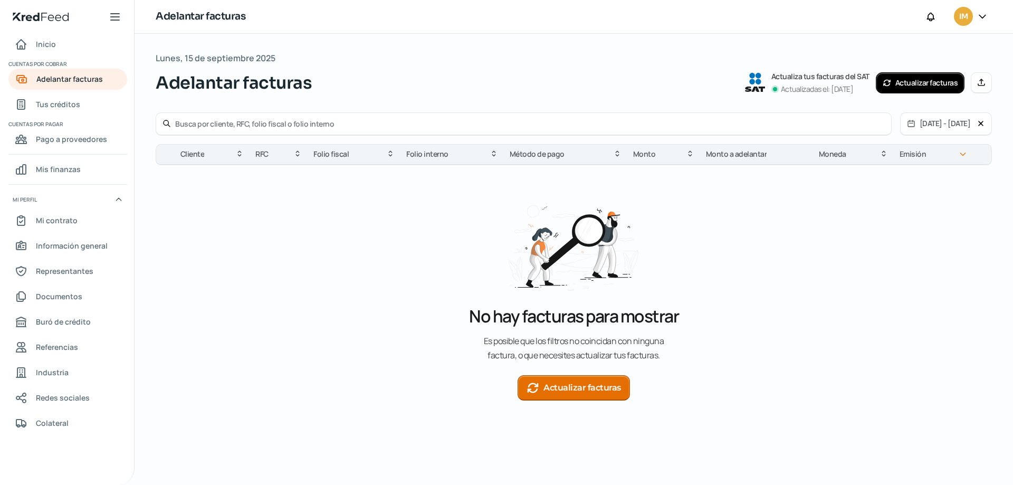
click at [567, 383] on button "Actualizar facturas" at bounding box center [573, 387] width 112 height 25
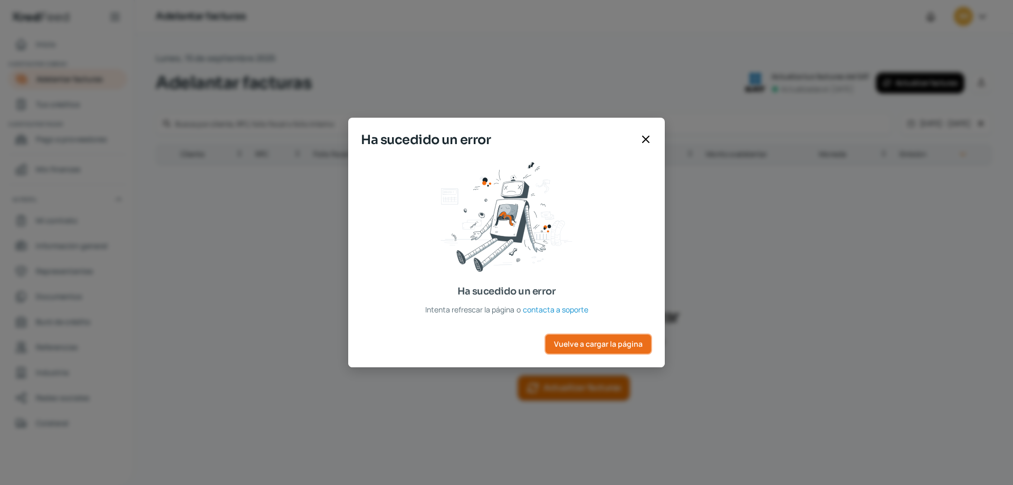
click at [618, 346] on span "Vuelve a cargar la página" at bounding box center [598, 343] width 89 height 7
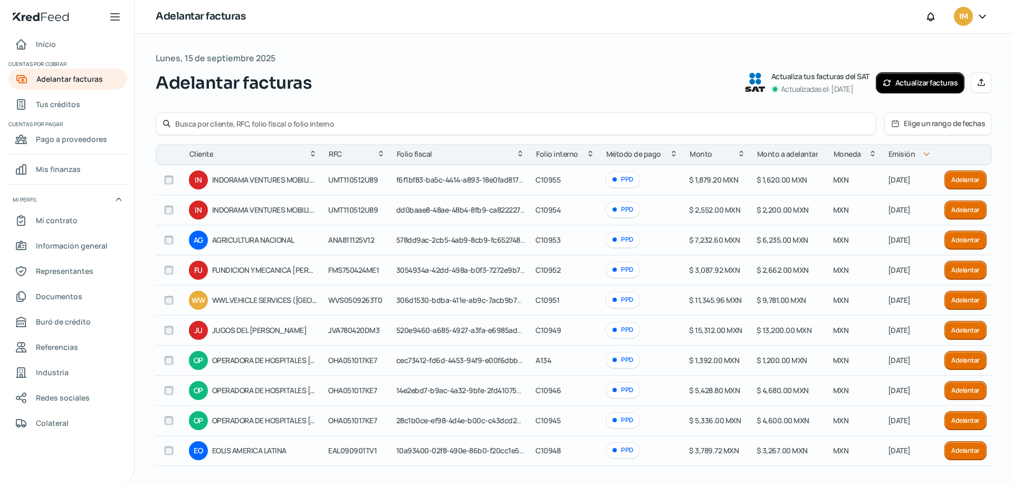
scroll to position [45, 0]
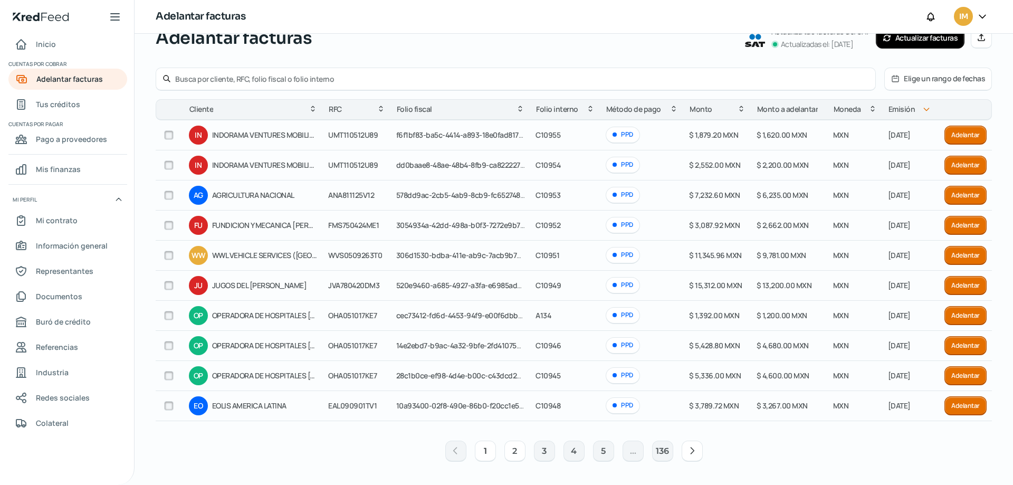
click at [517, 450] on button "2" at bounding box center [514, 450] width 21 height 21
click at [513, 449] on button "2" at bounding box center [514, 450] width 21 height 21
click at [541, 454] on button "3" at bounding box center [544, 450] width 21 height 21
click at [911, 82] on button "Elige un rango de fechas" at bounding box center [937, 79] width 107 height 22
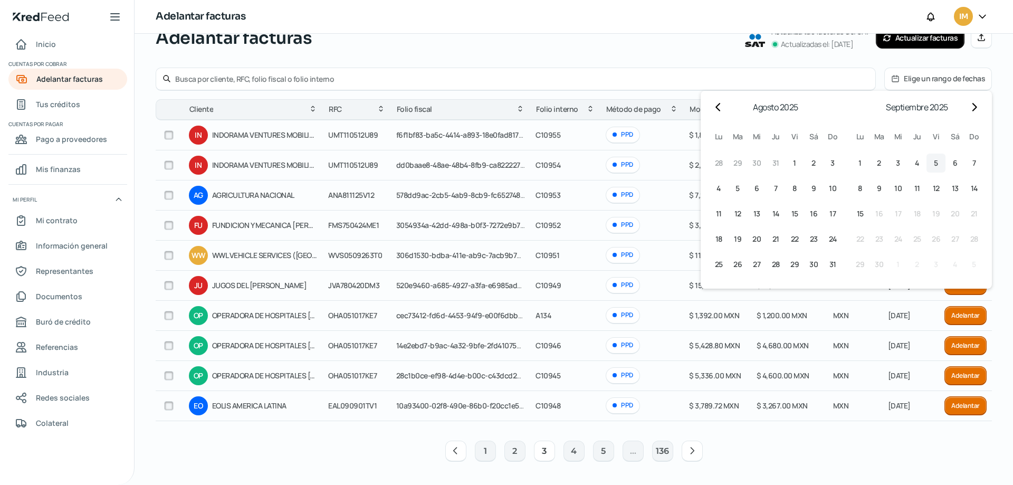
click at [934, 163] on button "5 5º septiembre (viernes)" at bounding box center [935, 162] width 19 height 19
click at [871, 187] on button "9 9º septiembre (martes)" at bounding box center [878, 188] width 19 height 19
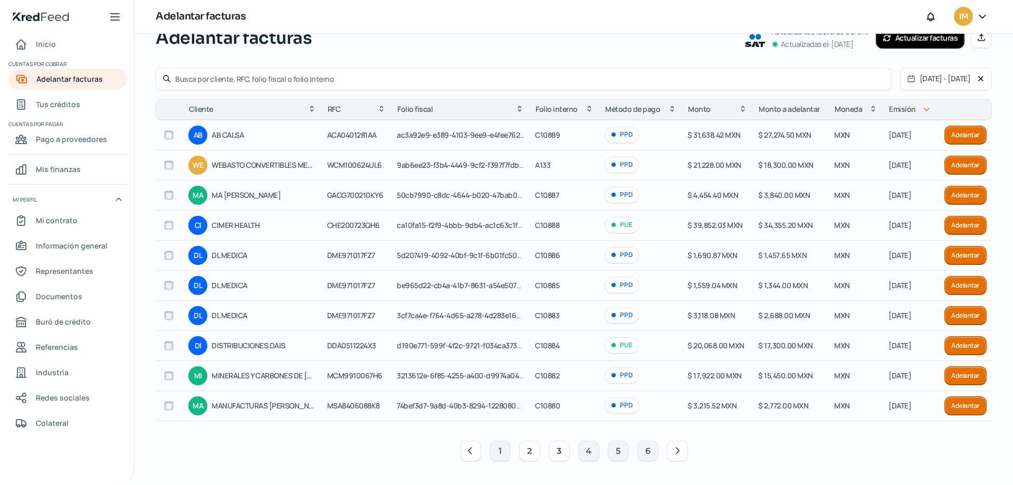
click at [523, 449] on button "2" at bounding box center [529, 450] width 21 height 21
click at [980, 76] on button at bounding box center [983, 79] width 15 height 22
click at [924, 79] on button "Elige un rango de fechas" at bounding box center [937, 79] width 107 height 22
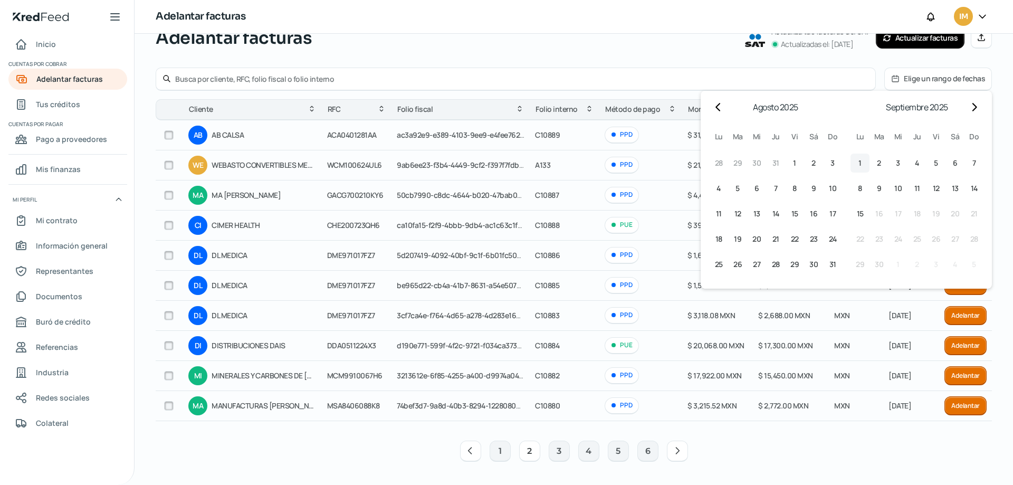
click at [857, 160] on button "1 1º septiembre (lunes)" at bounding box center [859, 162] width 19 height 19
click at [856, 213] on span "15" at bounding box center [859, 213] width 7 height 13
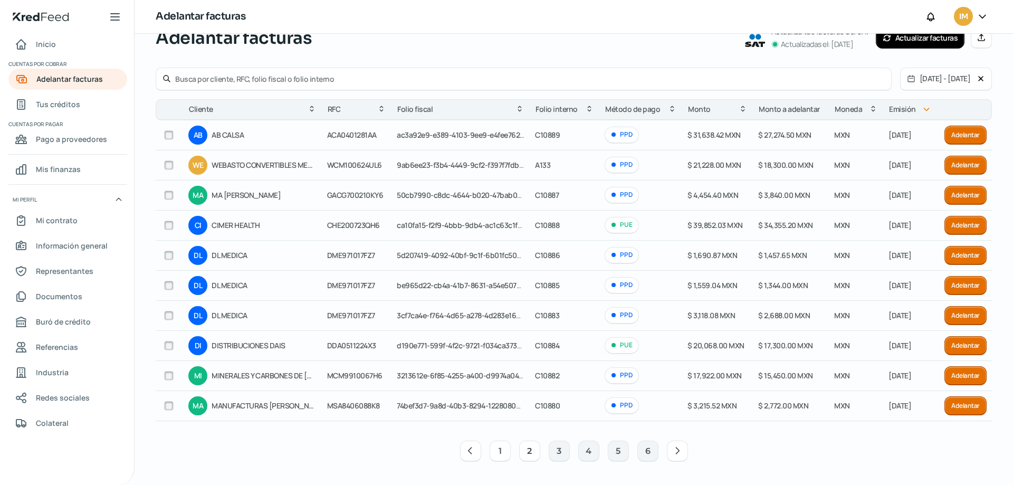
click at [496, 450] on button "1" at bounding box center [499, 450] width 21 height 21
click at [526, 452] on button "2" at bounding box center [529, 450] width 21 height 21
click at [980, 79] on icon at bounding box center [980, 78] width 8 height 8
click at [320, 74] on input "text" at bounding box center [521, 79] width 693 height 10
type input "FMO720122JQ8"
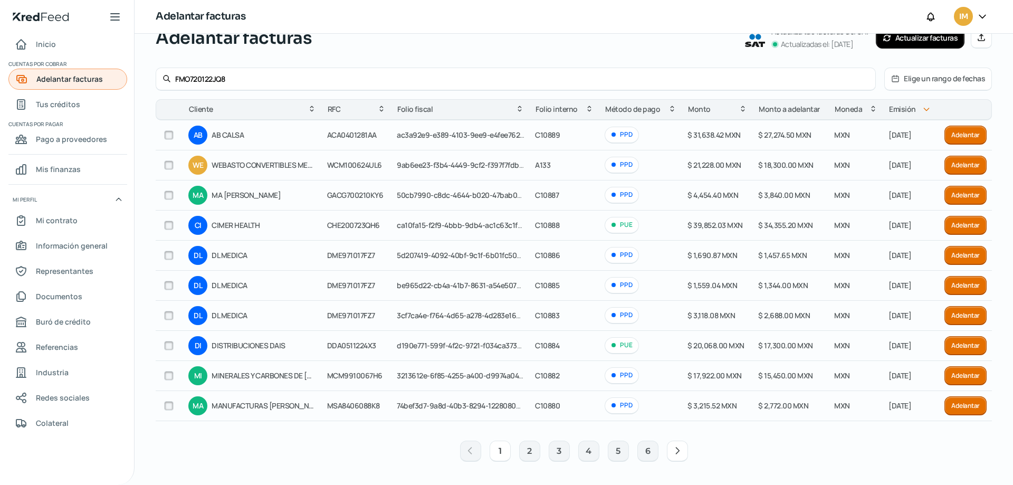
click at [66, 81] on span "Adelantar facturas" at bounding box center [69, 78] width 66 height 13
click at [53, 45] on span "Inicio" at bounding box center [46, 43] width 20 height 13
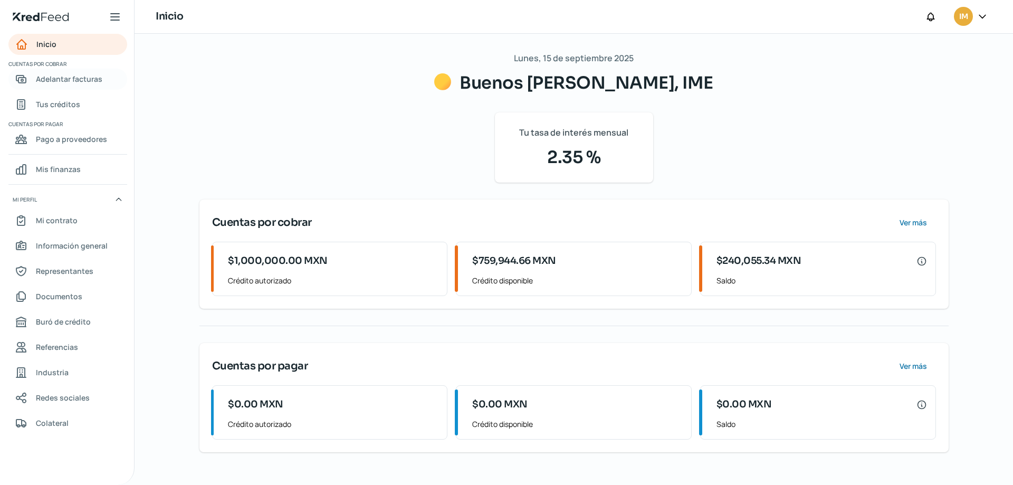
click at [61, 78] on span "Adelantar facturas" at bounding box center [69, 78] width 66 height 13
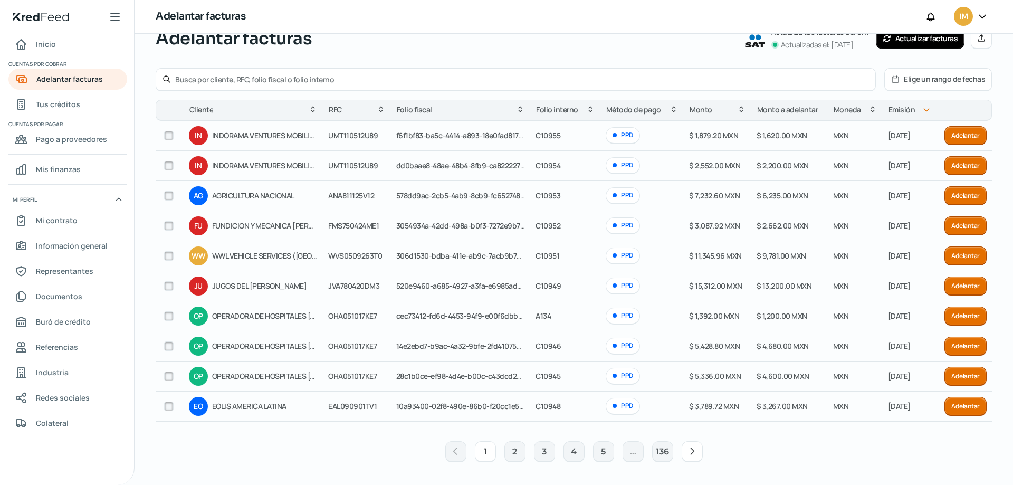
scroll to position [45, 0]
click at [509, 450] on button "2" at bounding box center [514, 450] width 21 height 21
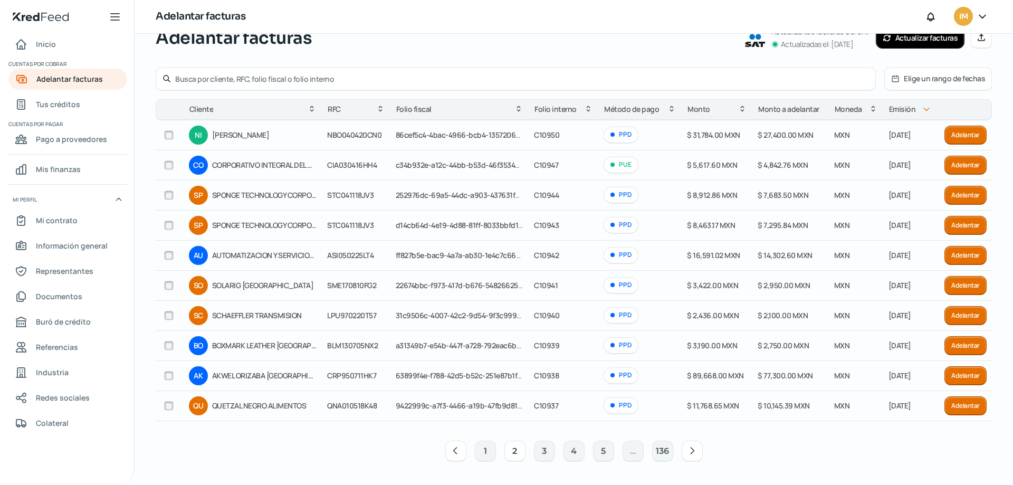
click at [512, 448] on button "2" at bounding box center [514, 450] width 21 height 21
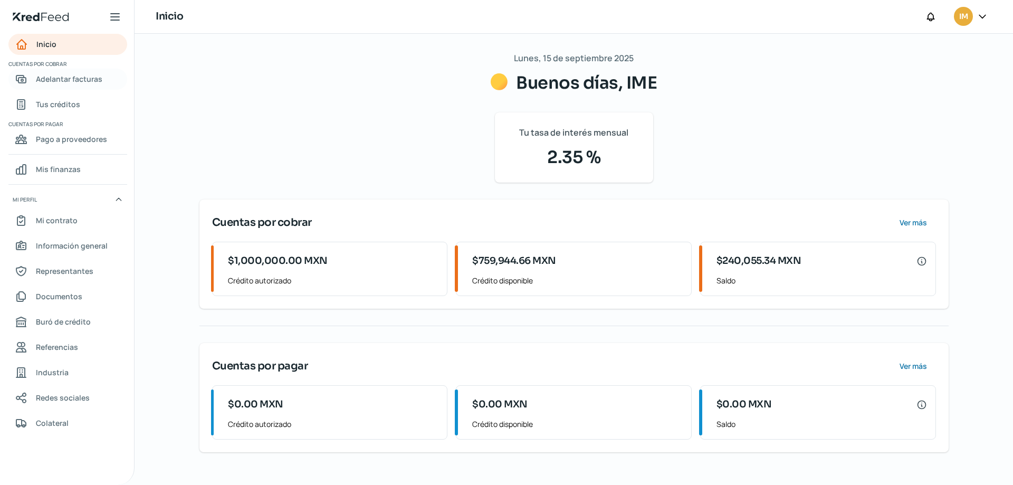
click at [66, 78] on span "Adelantar facturas" at bounding box center [69, 78] width 66 height 13
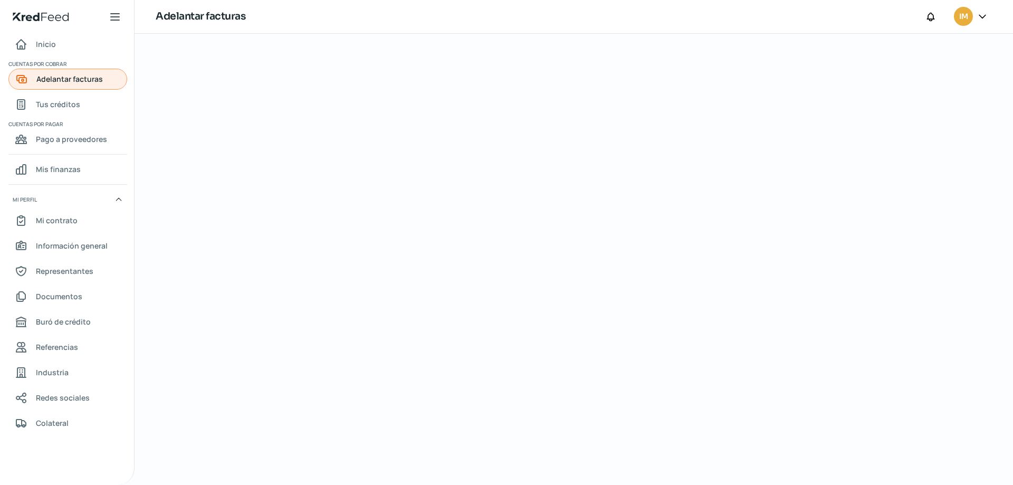
click at [81, 81] on span "Adelantar facturas" at bounding box center [69, 78] width 66 height 13
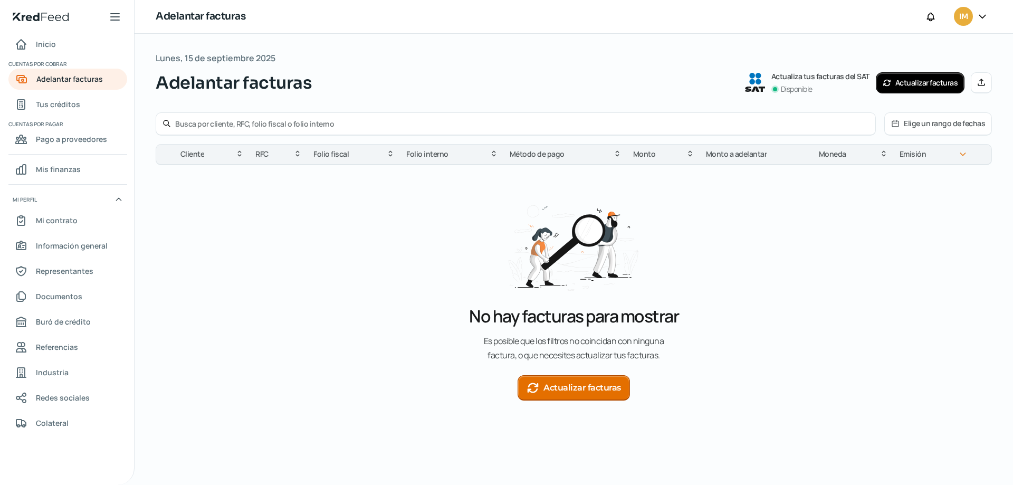
click at [923, 82] on button "Actualizar facturas" at bounding box center [919, 82] width 89 height 21
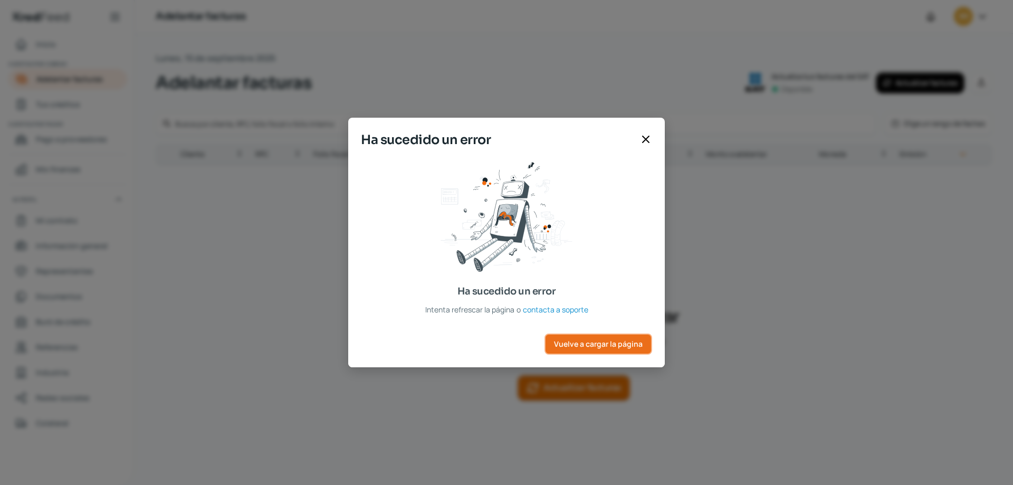
click at [610, 344] on span "Vuelve a cargar la página" at bounding box center [598, 343] width 89 height 7
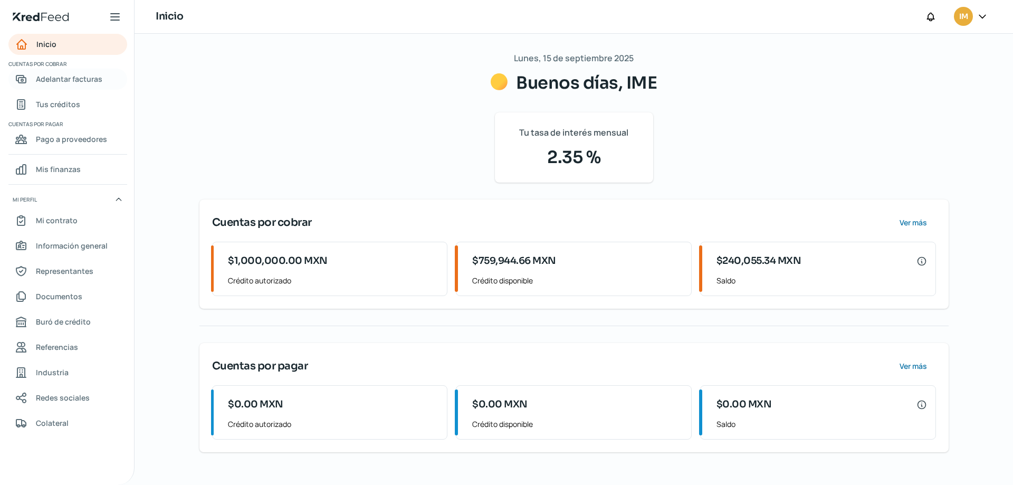
click at [79, 80] on span "Adelantar facturas" at bounding box center [69, 78] width 66 height 13
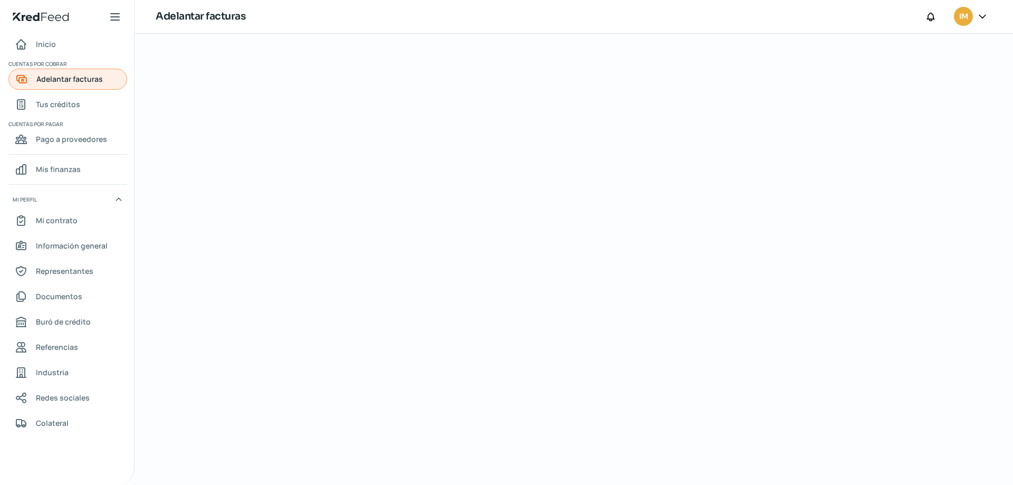
click at [60, 83] on span "Adelantar facturas" at bounding box center [69, 78] width 66 height 13
click at [37, 43] on span "Inicio" at bounding box center [46, 43] width 20 height 13
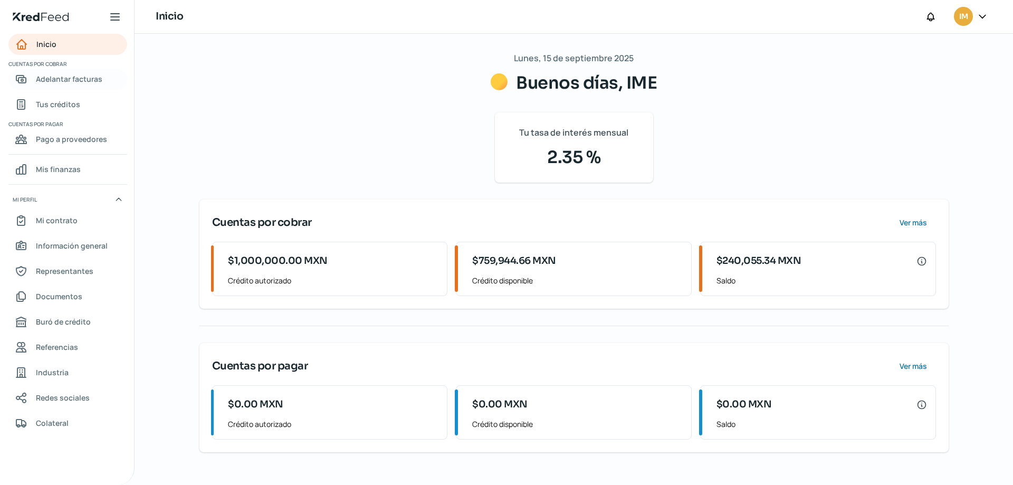
click at [88, 77] on span "Adelantar facturas" at bounding box center [69, 78] width 66 height 13
click at [69, 83] on span "Adelantar facturas" at bounding box center [69, 78] width 66 height 13
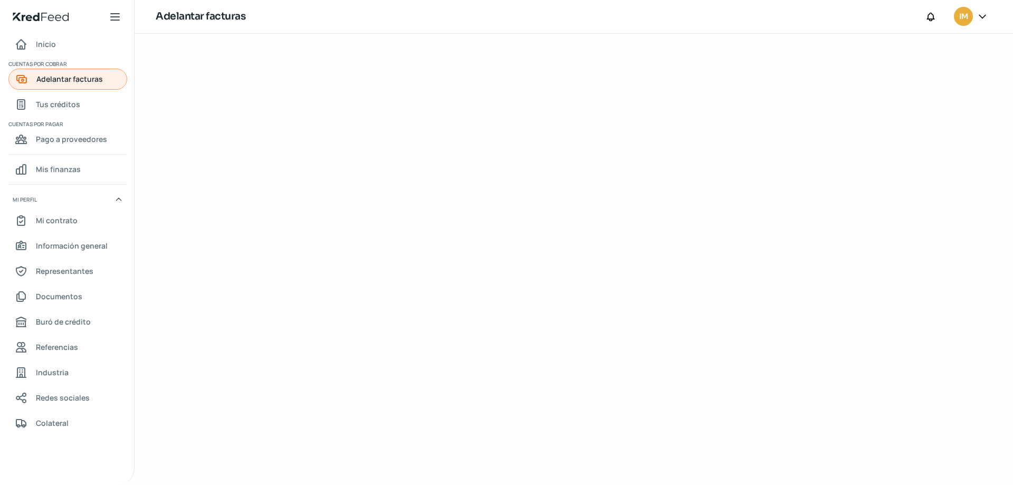
click at [69, 83] on span "Adelantar facturas" at bounding box center [69, 78] width 66 height 13
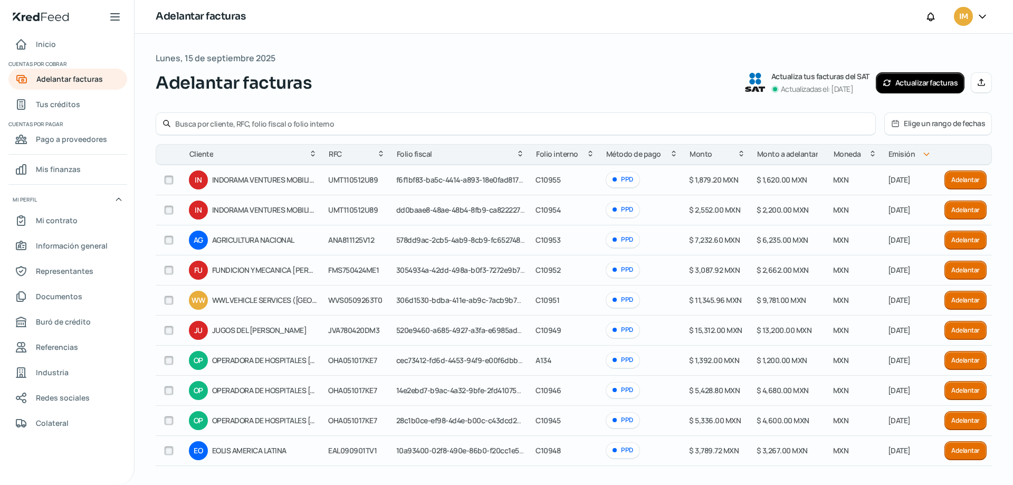
click at [945, 114] on button "Elige un rango de fechas" at bounding box center [937, 124] width 107 height 22
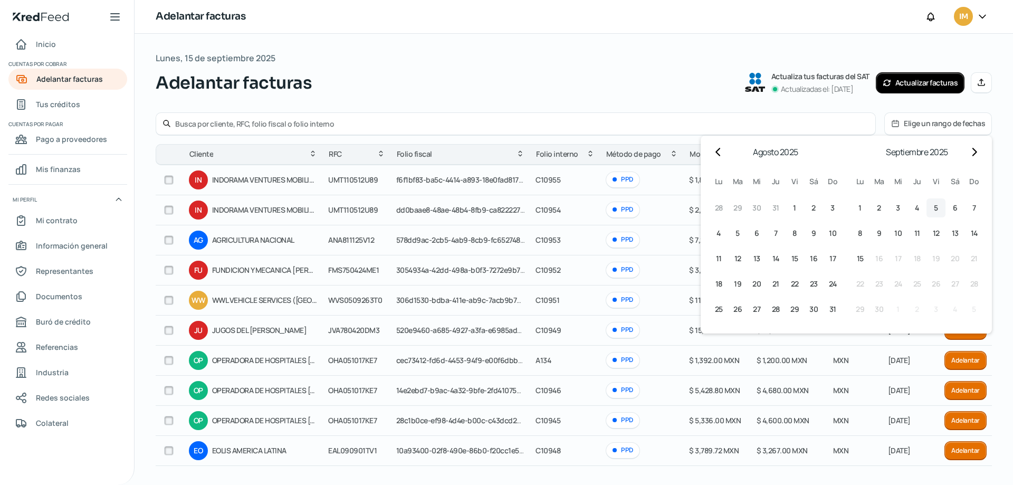
click at [933, 206] on span "5" at bounding box center [935, 207] width 4 height 13
click at [878, 232] on button "9 9º septiembre (martes)" at bounding box center [878, 233] width 19 height 19
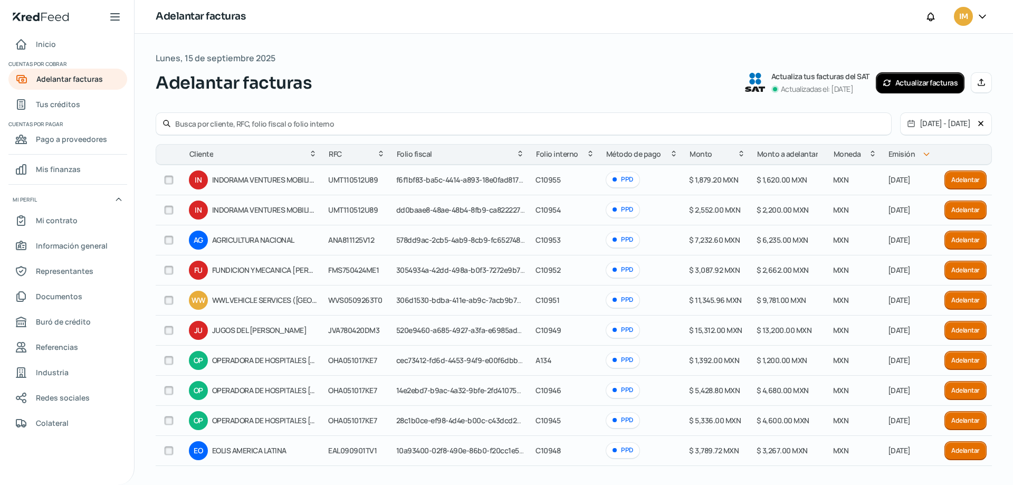
scroll to position [45, 0]
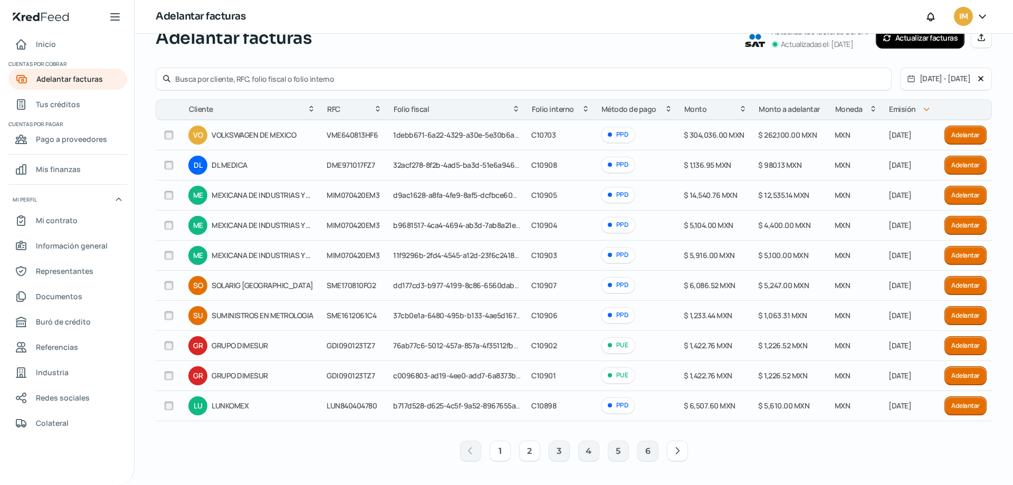
click at [522, 453] on button "2" at bounding box center [529, 450] width 21 height 21
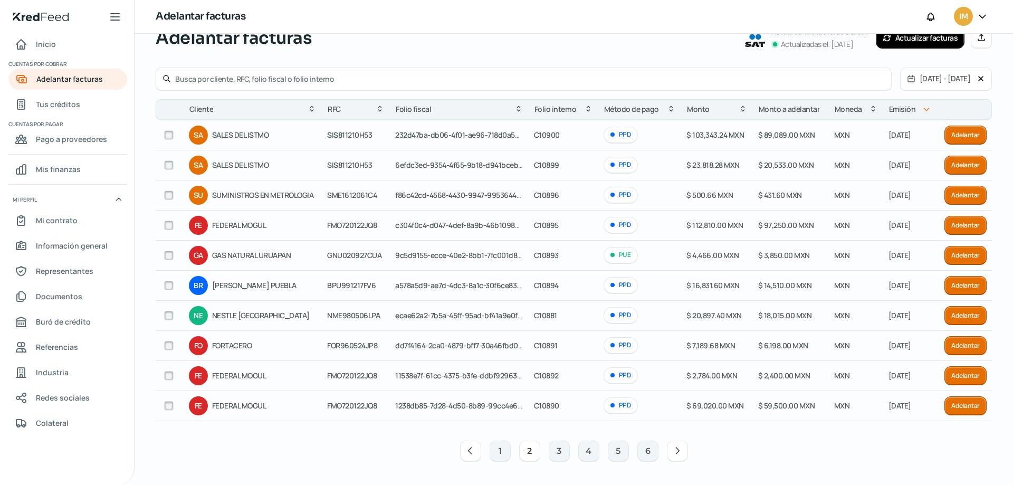
click at [170, 227] on input "checkbox" at bounding box center [168, 224] width 9 height 9
checkbox input "true"
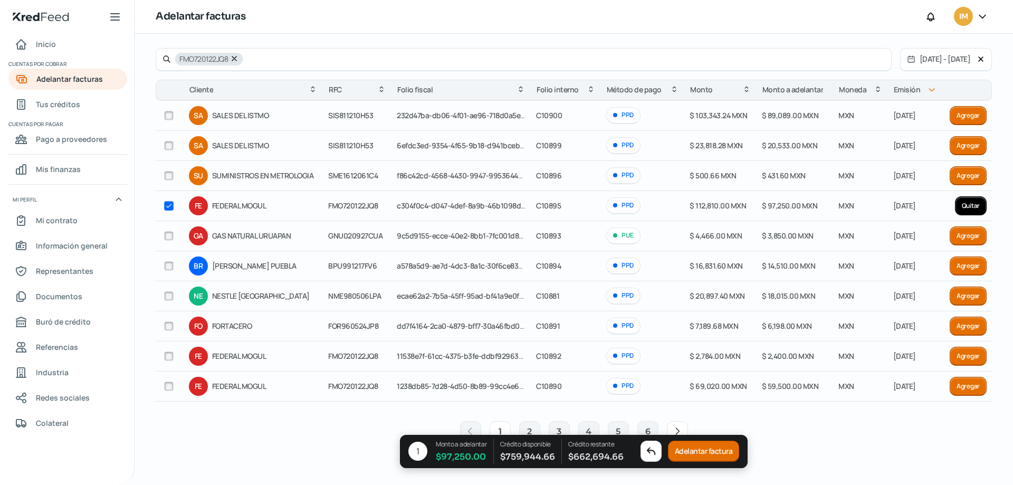
scroll to position [78, 0]
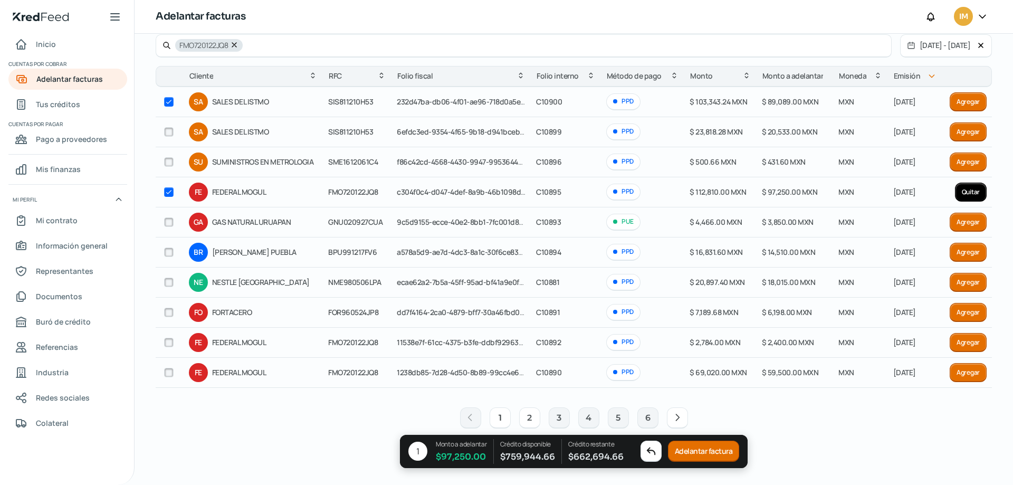
checkbox input "true"
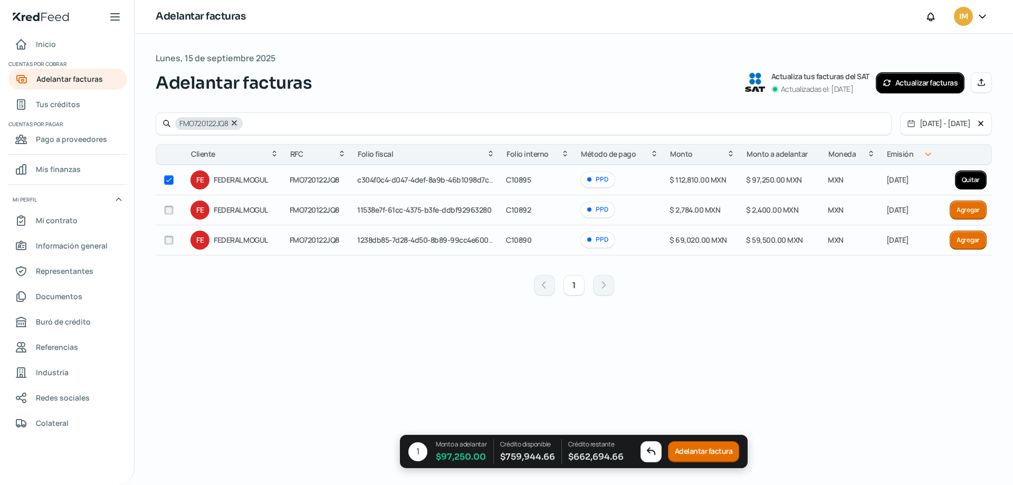
scroll to position [0, 0]
click at [166, 240] on input "checkbox" at bounding box center [168, 239] width 9 height 9
checkbox input "true"
click at [718, 453] on button "Adelantar facturas" at bounding box center [703, 451] width 75 height 21
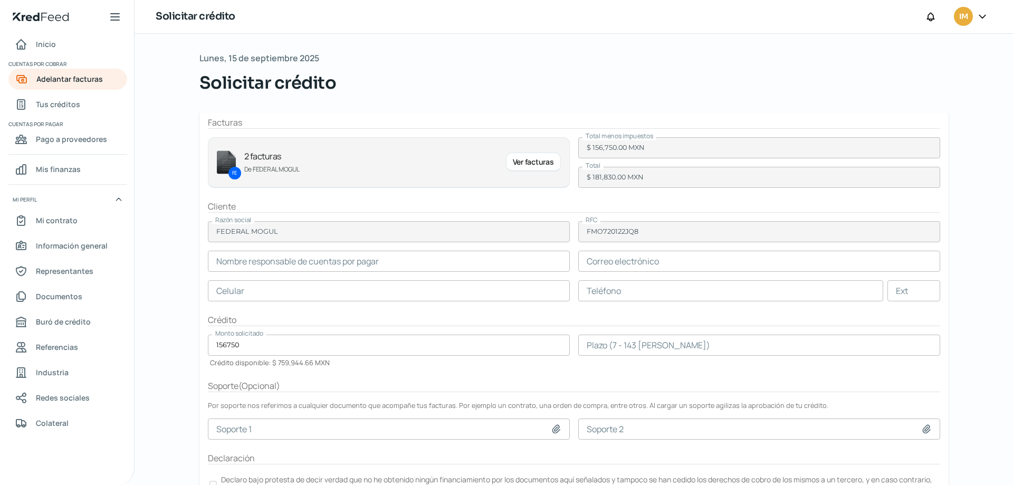
click at [380, 259] on input "text" at bounding box center [389, 260] width 362 height 21
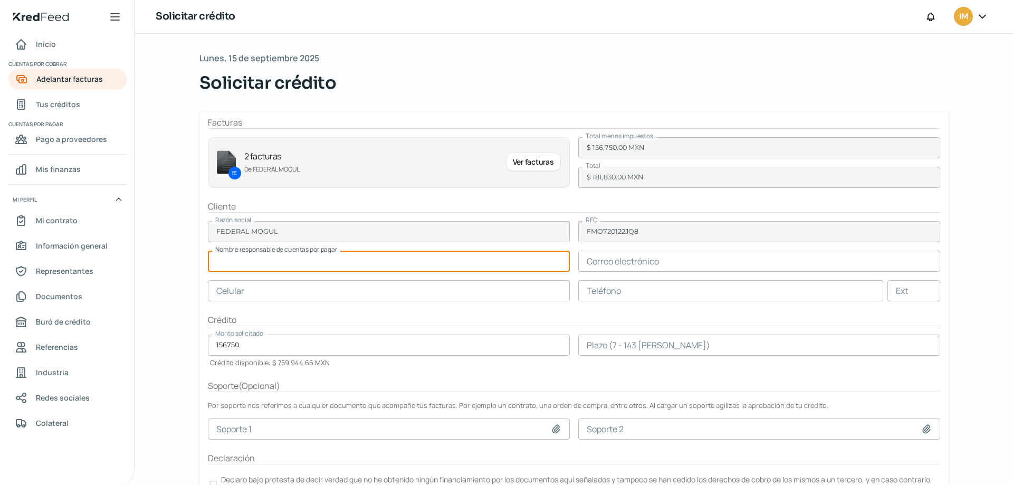
type input "RICARDO LOPEZ"
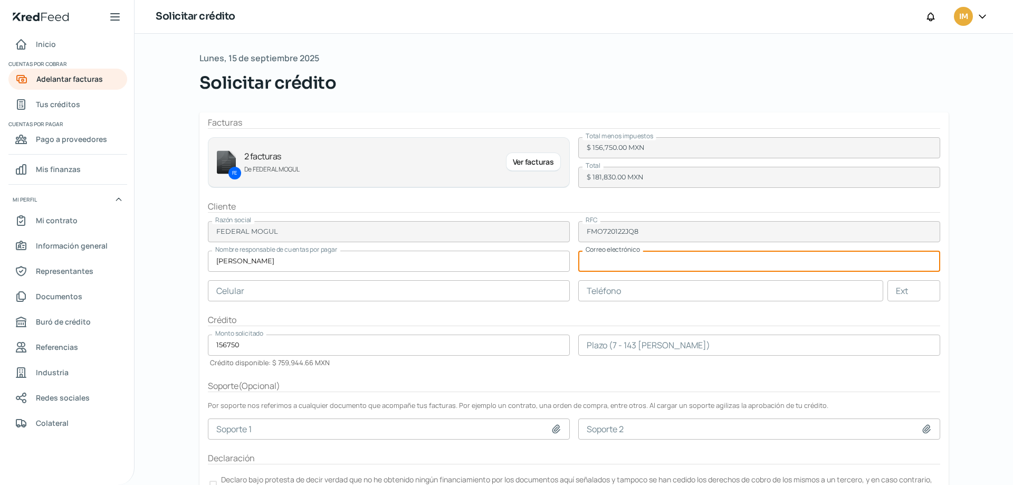
click at [624, 253] on input "text" at bounding box center [759, 260] width 362 height 21
type input "ricardor.lopez@tenneco.com"
click at [653, 286] on input "text" at bounding box center [730, 290] width 305 height 21
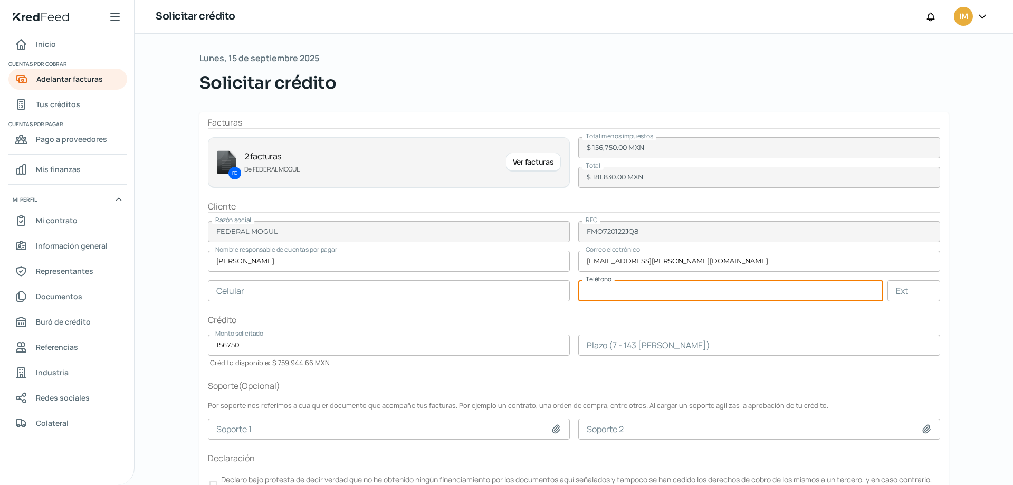
click at [604, 292] on input "text" at bounding box center [730, 290] width 305 height 21
type input "22 - 2396 - 5802"
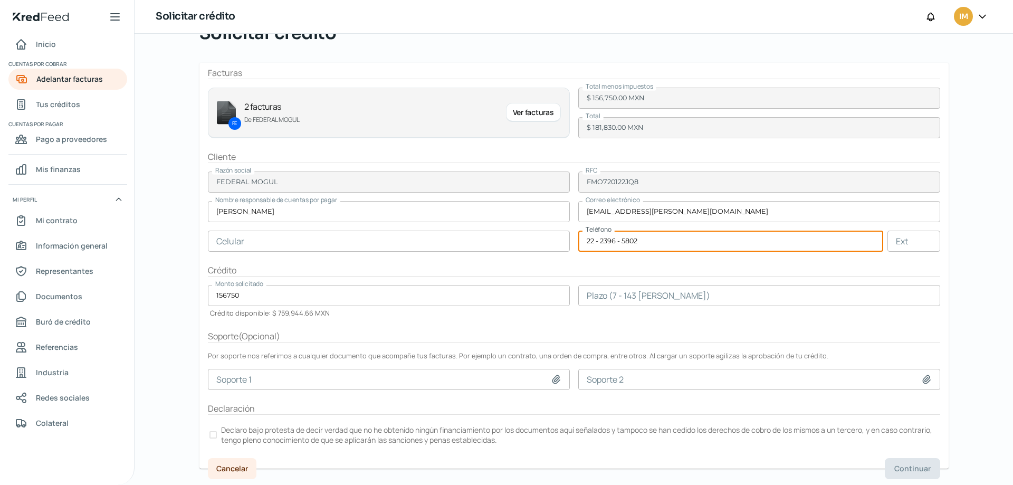
scroll to position [50, 0]
click at [634, 292] on input "number" at bounding box center [759, 294] width 362 height 21
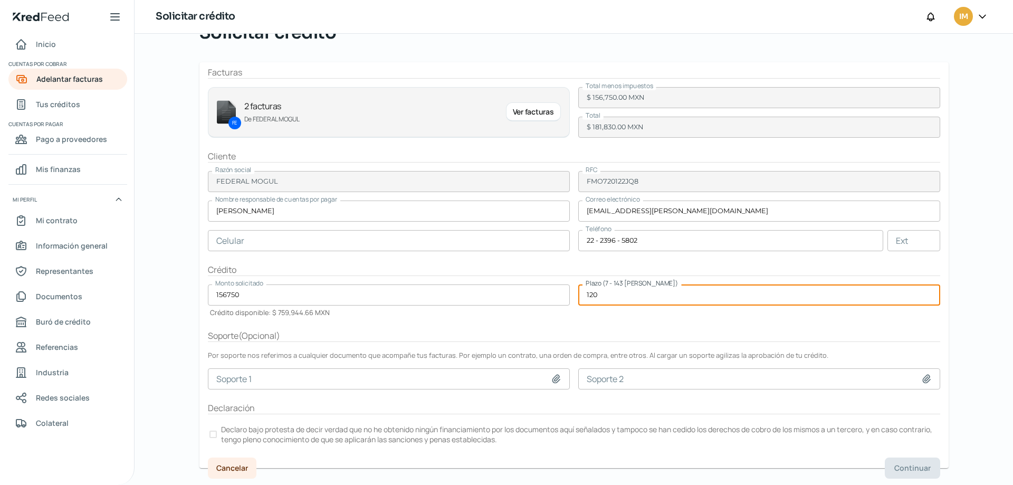
type input "120"
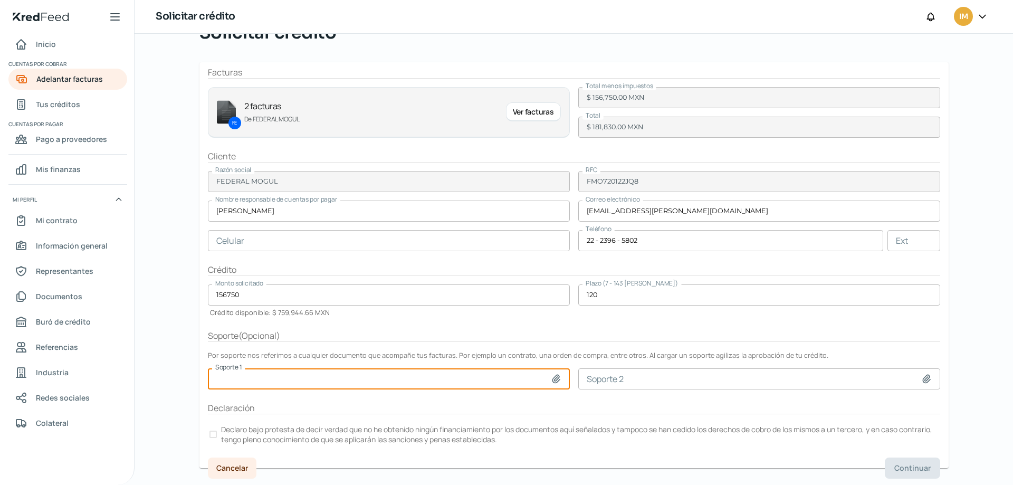
click at [211, 433] on div at bounding box center [212, 433] width 7 height 7
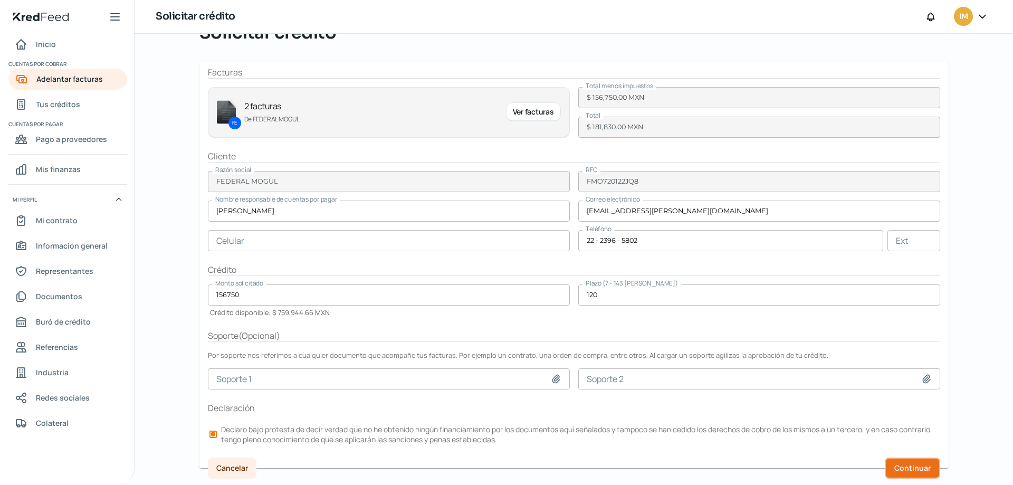
click at [894, 466] on span "Continuar" at bounding box center [912, 467] width 36 height 7
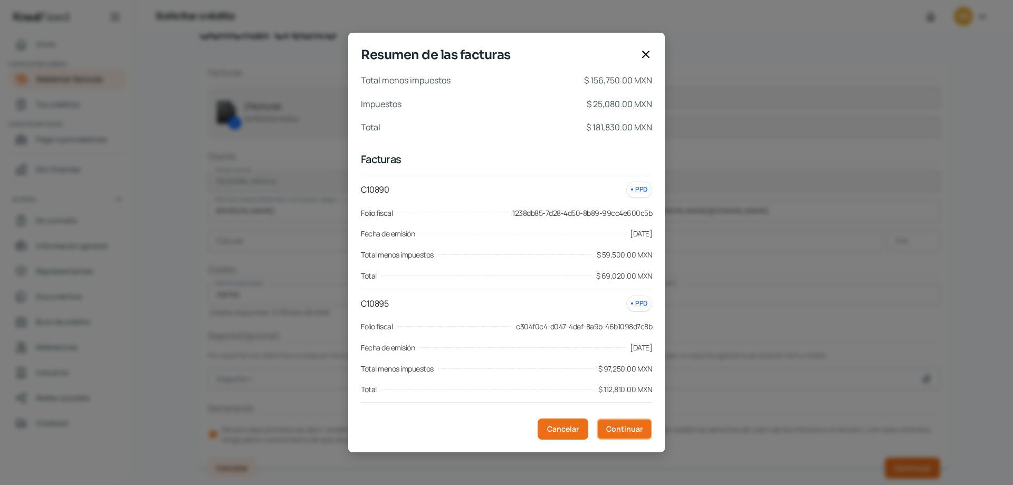
click at [627, 427] on span "Continuar" at bounding box center [624, 428] width 36 height 7
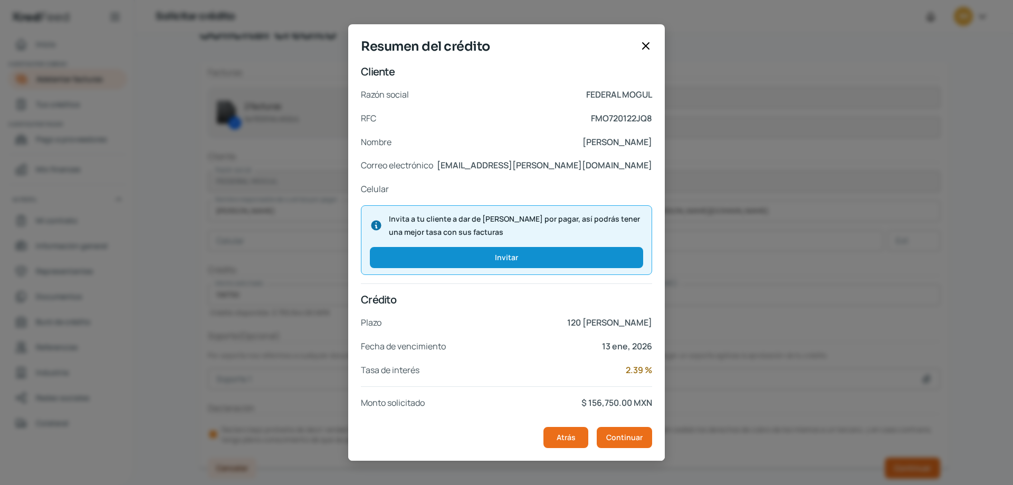
scroll to position [94, 0]
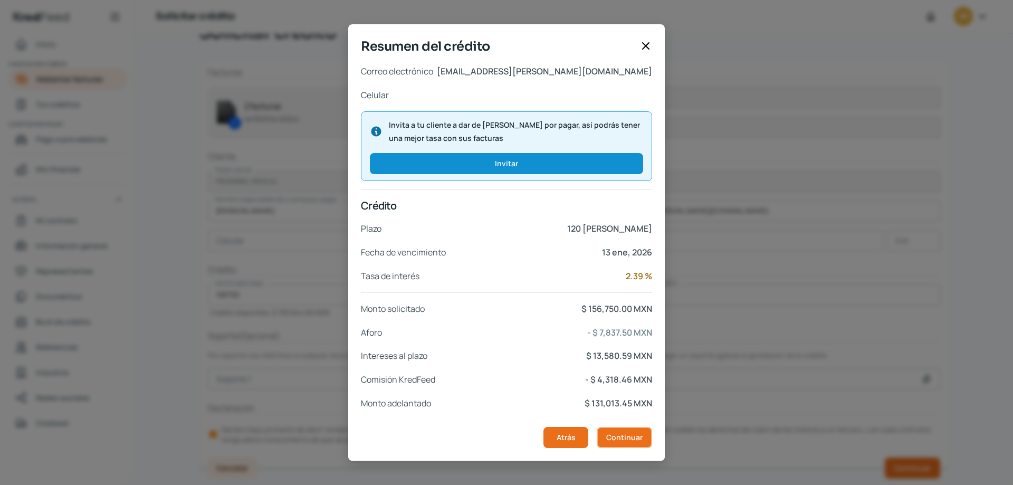
click at [622, 441] on span "Continuar" at bounding box center [624, 436] width 36 height 7
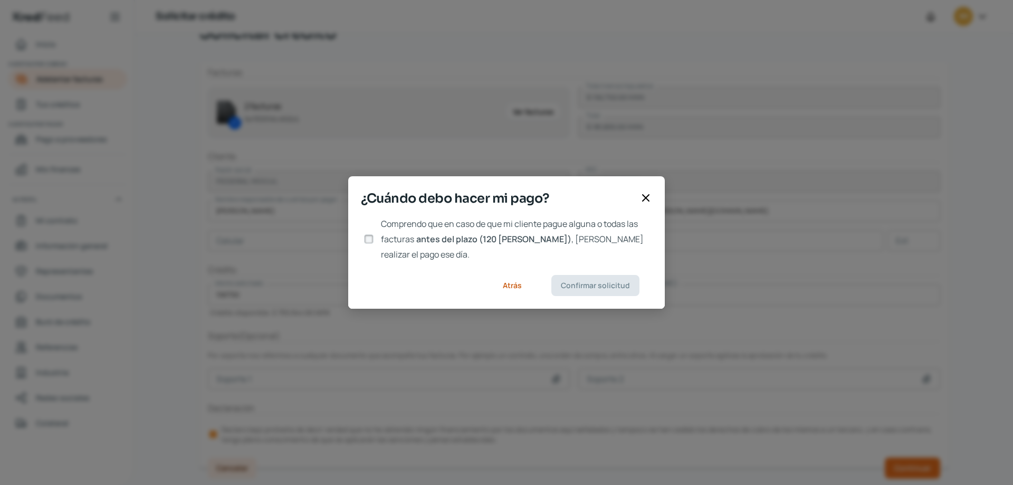
scroll to position [0, 0]
click at [367, 237] on input "Comprendo que en caso de que mi cliente pague alguna o todas las facturas antes…" at bounding box center [368, 238] width 9 height 9
checkbox input "true"
click at [604, 282] on span "Confirmar solicitud" at bounding box center [595, 285] width 69 height 7
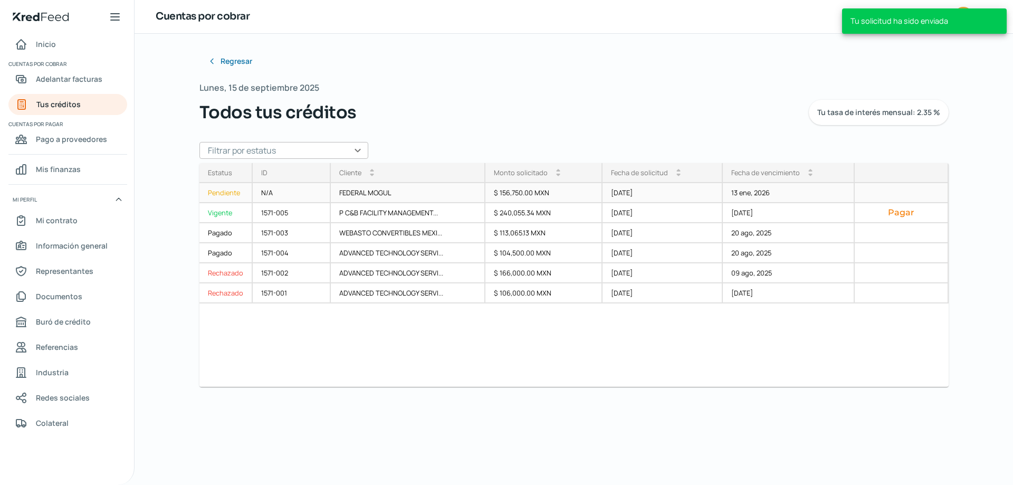
click at [284, 192] on div "N/A" at bounding box center [292, 193] width 78 height 20
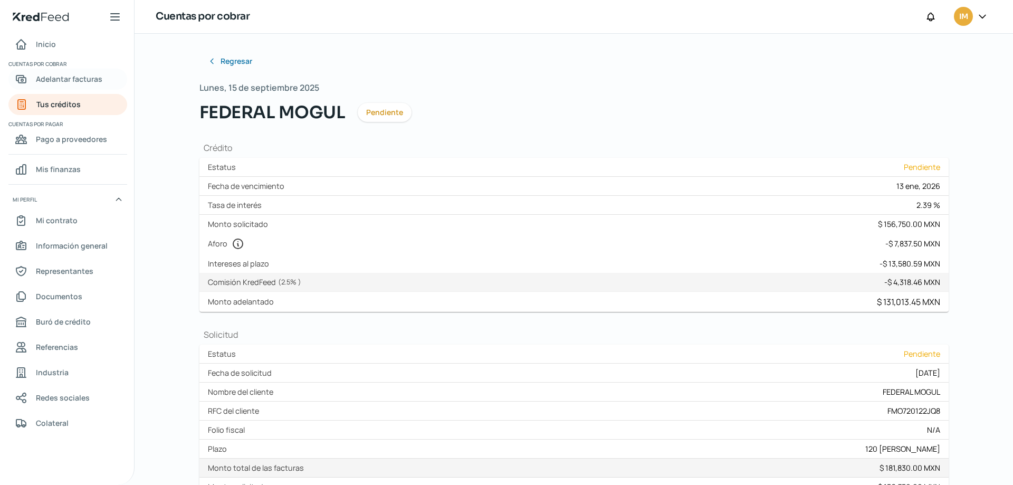
click at [92, 74] on span "Adelantar facturas" at bounding box center [69, 78] width 66 height 13
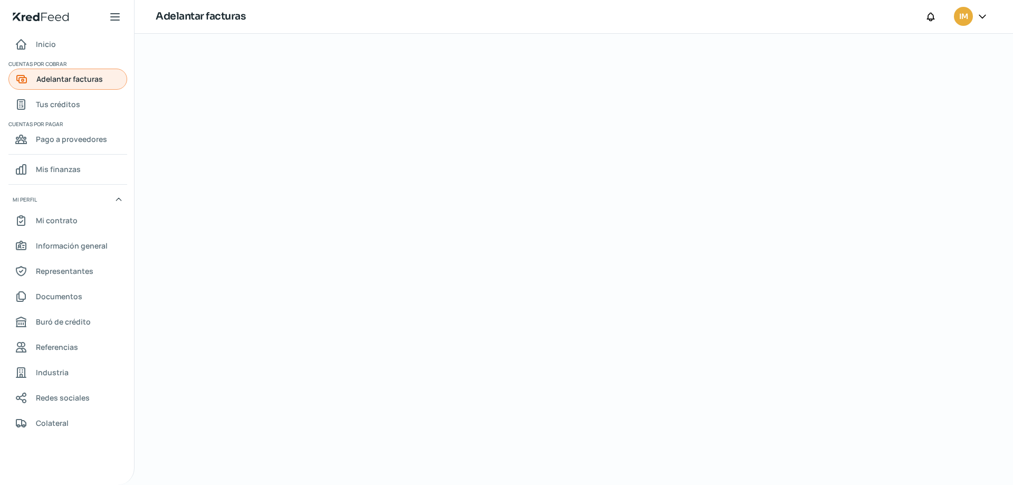
click at [103, 82] on link "Adelantar facturas" at bounding box center [67, 79] width 119 height 21
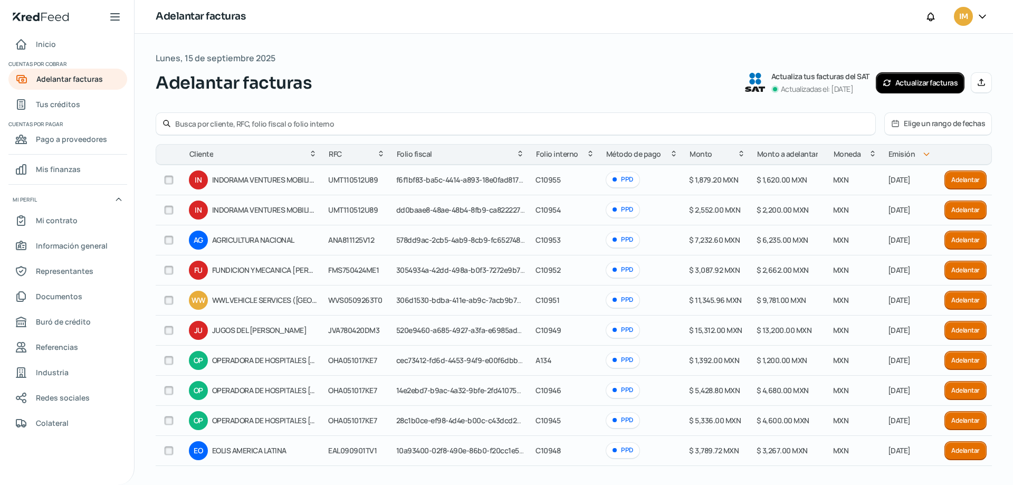
click at [307, 127] on input "text" at bounding box center [521, 124] width 693 height 10
type input "c10938"
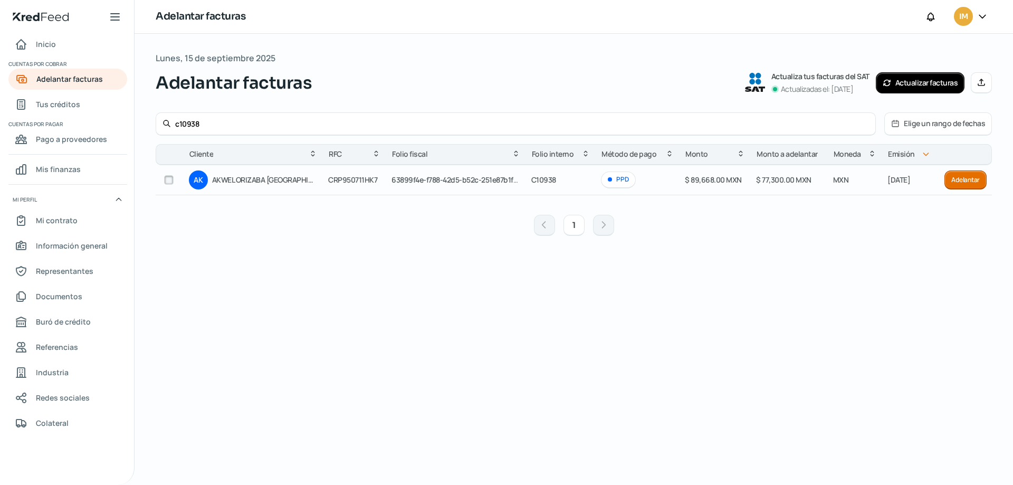
click at [168, 181] on input "checkbox" at bounding box center [168, 179] width 9 height 9
checkbox input "true"
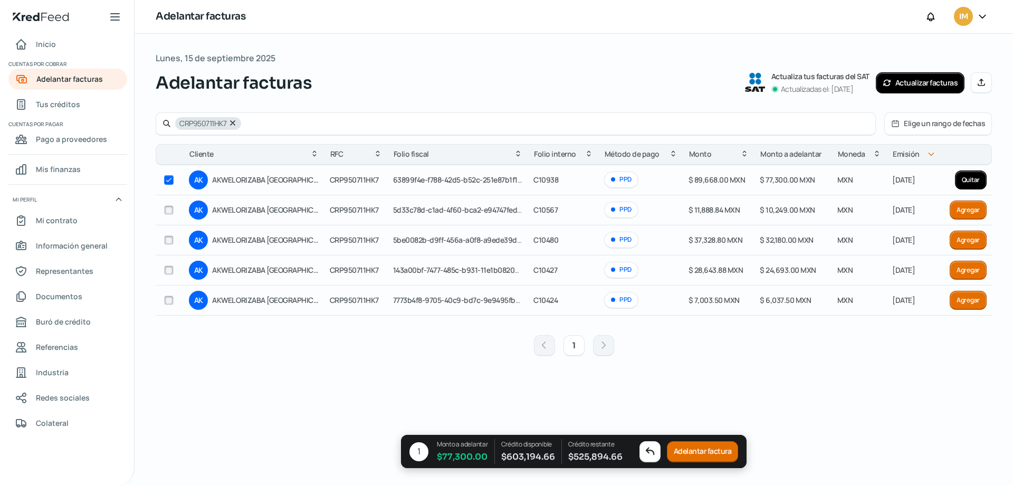
click at [712, 447] on button "Adelantar factura" at bounding box center [703, 451] width 72 height 21
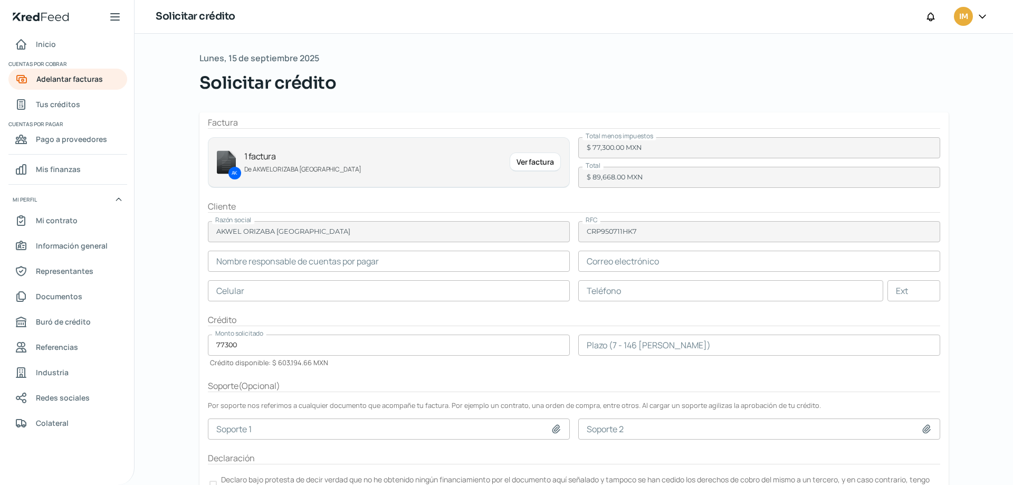
scroll to position [50, 0]
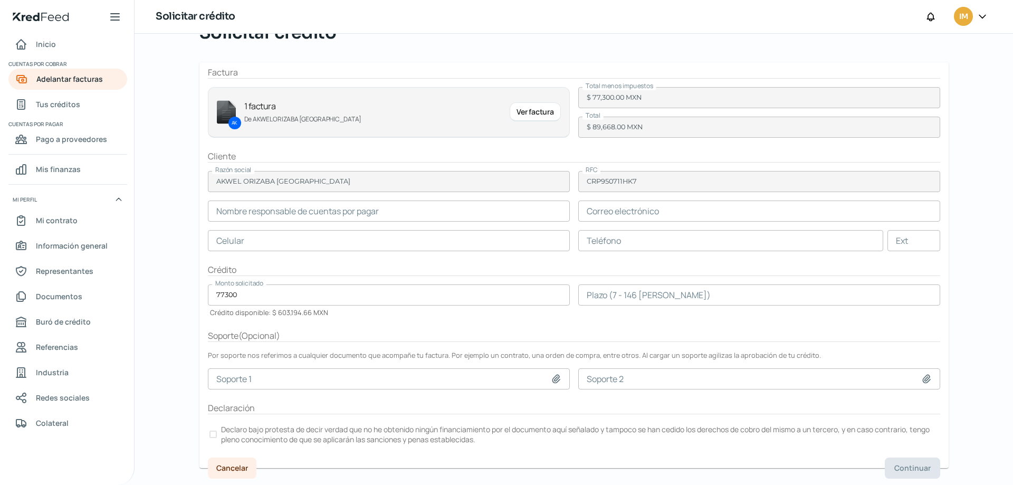
click at [321, 208] on input "text" at bounding box center [389, 210] width 362 height 21
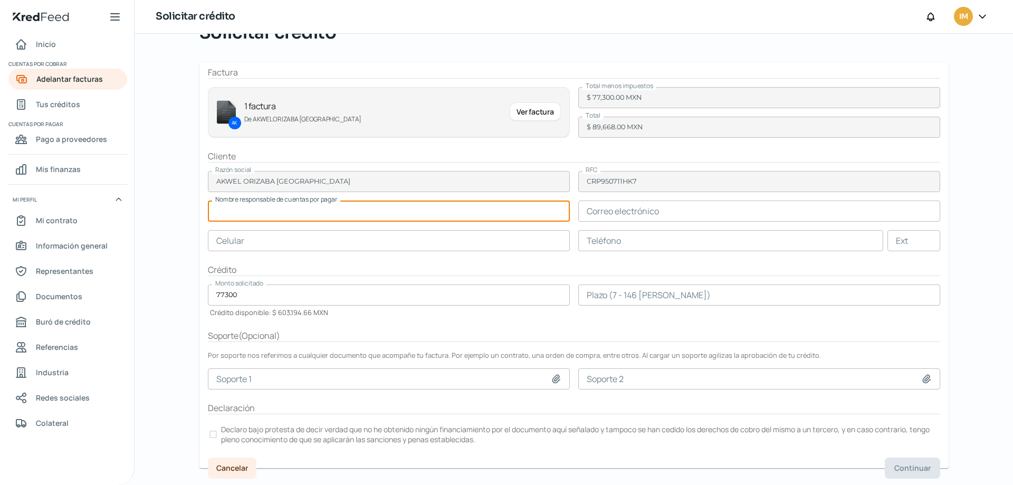
paste input "Ariadna Castañeda"
type input "Ariadna Castañeda"
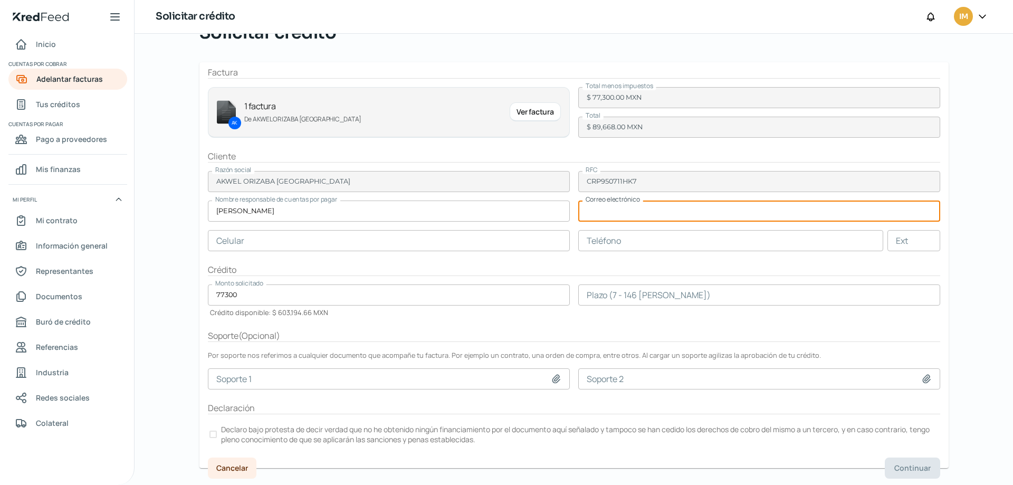
paste input "Ariadna.CASTANEDA@na.akwel-automotive.com"
type input "Ariadna.CASTANEDA@na.akwel-automotive.com"
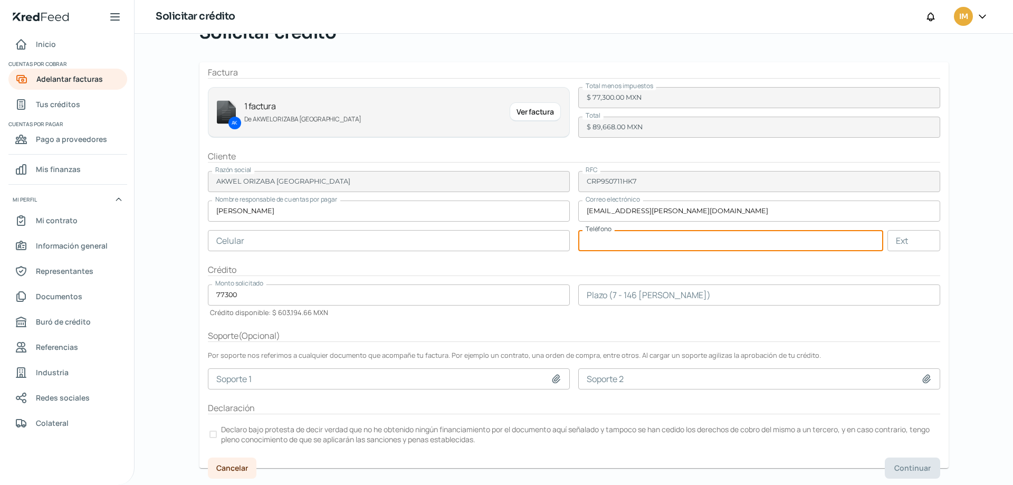
paste input "27 - 2689 - 0422"
type input "27 - 2689 - 0422"
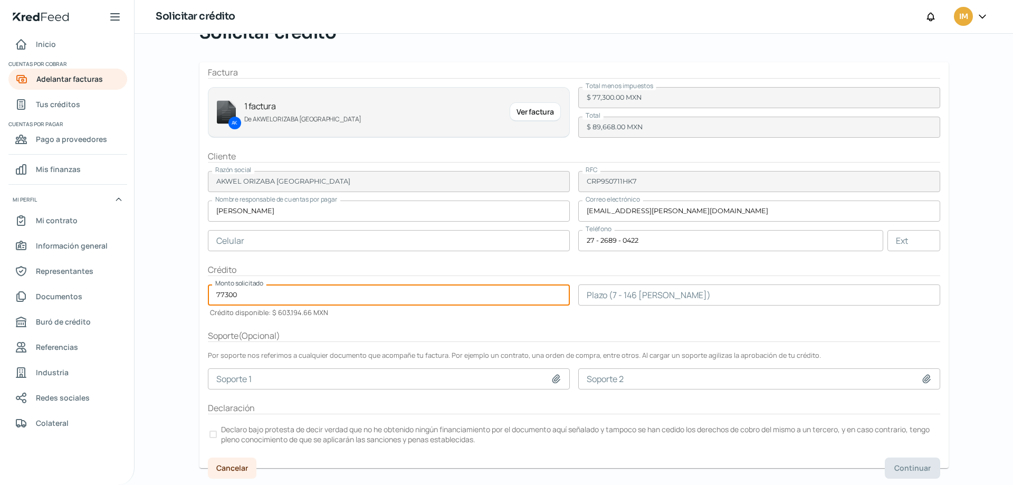
click at [652, 295] on input "number" at bounding box center [759, 294] width 362 height 21
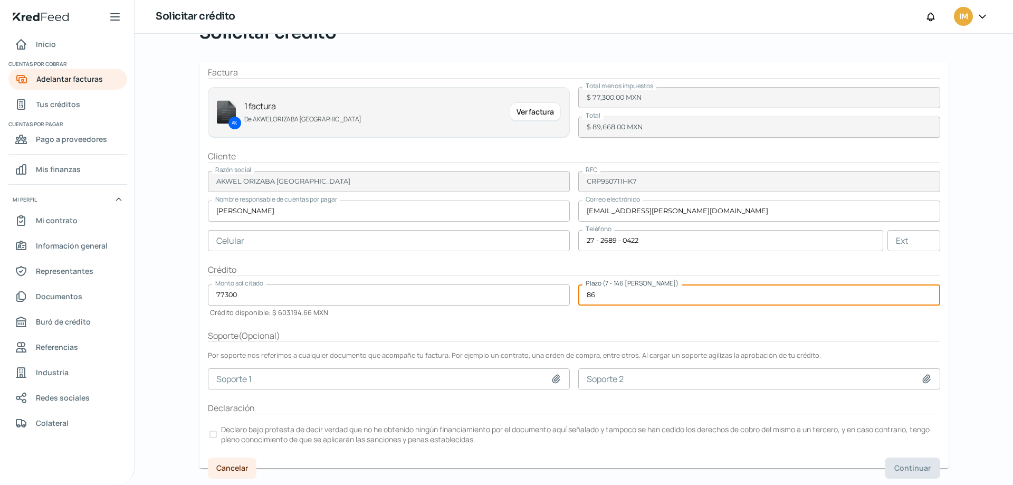
type input "86"
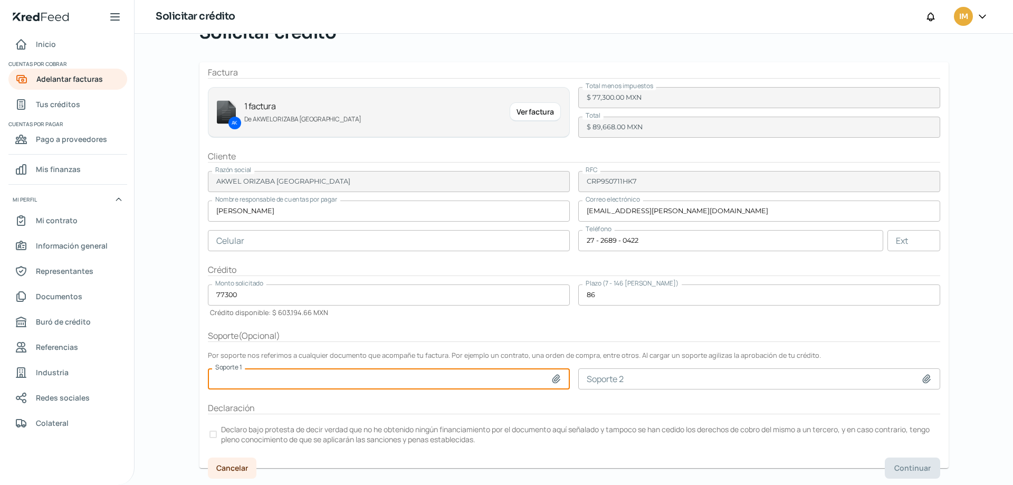
click at [211, 433] on div at bounding box center [212, 433] width 7 height 7
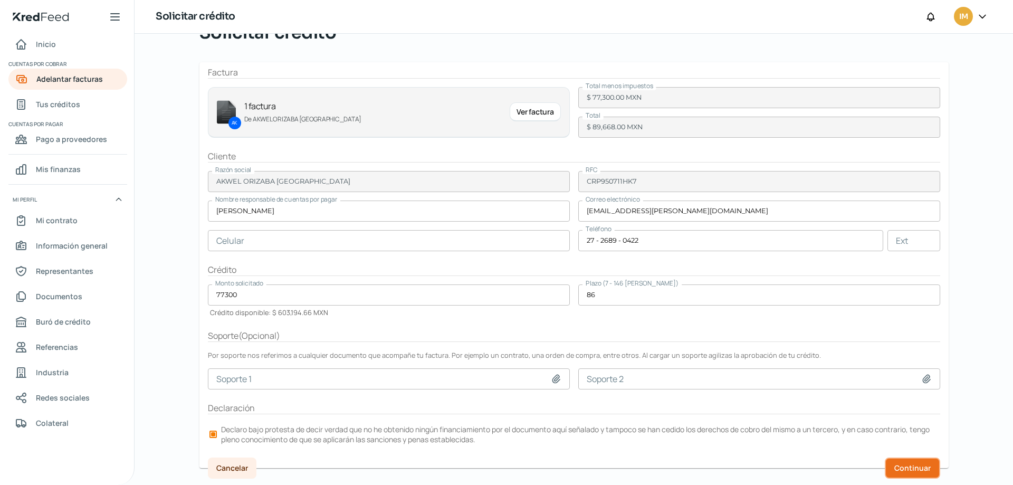
click at [915, 470] on span "Continuar" at bounding box center [912, 467] width 36 height 7
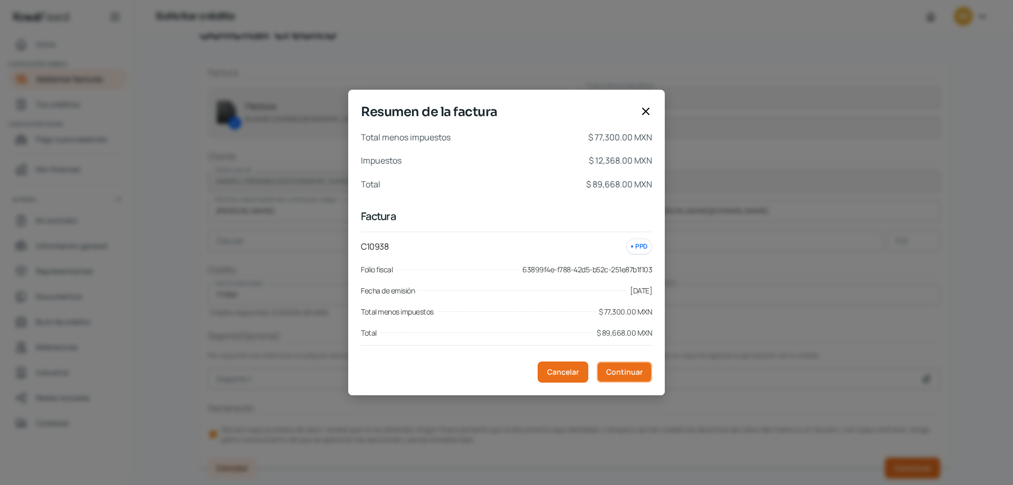
click at [634, 373] on span "Continuar" at bounding box center [624, 371] width 36 height 7
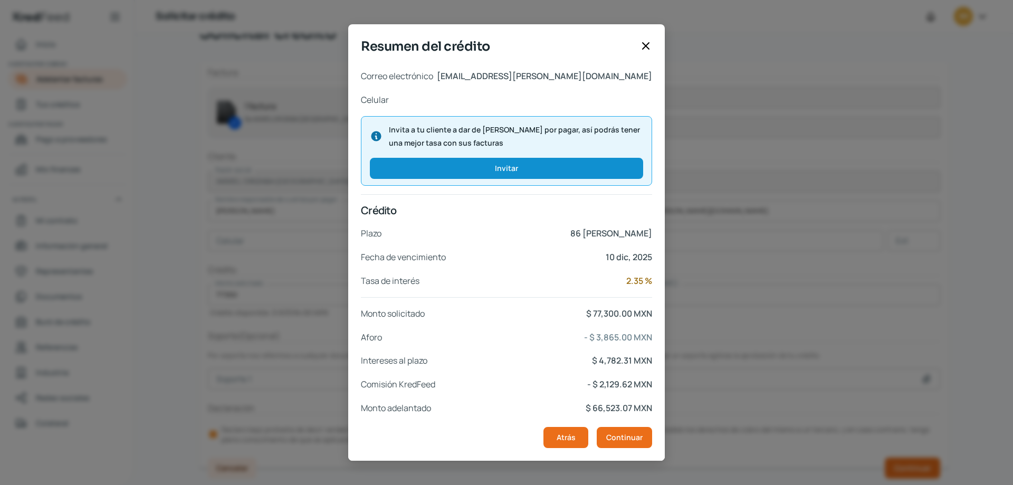
scroll to position [94, 0]
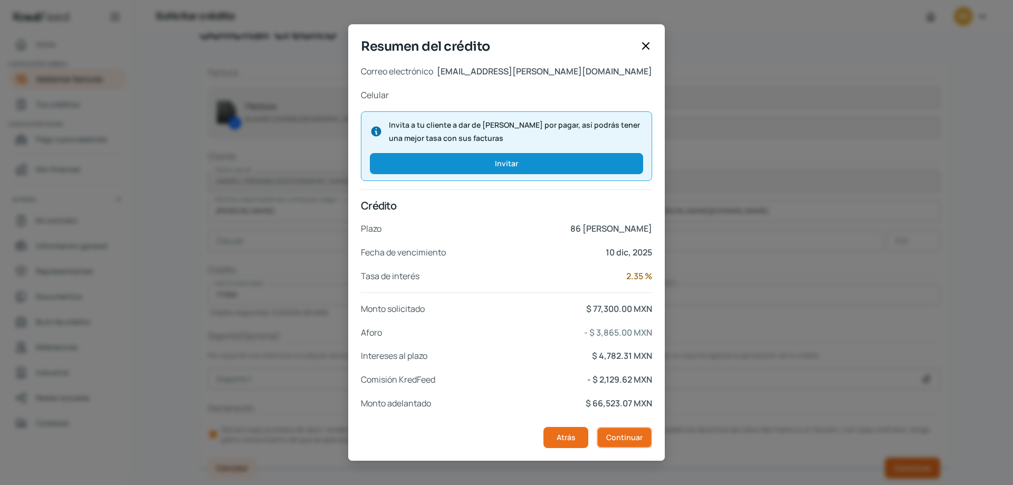
click at [637, 434] on span "Continuar" at bounding box center [624, 436] width 36 height 7
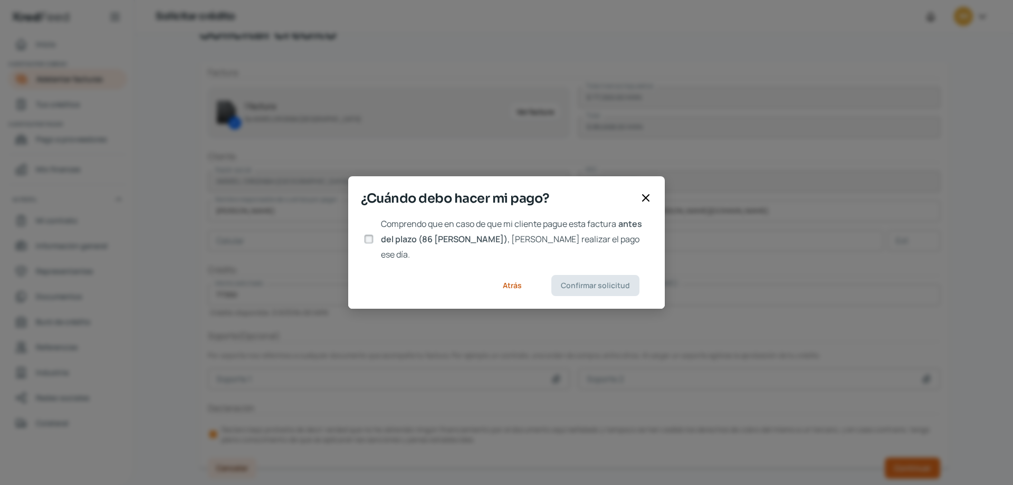
click at [368, 238] on input "Comprendo que en caso de que mi cliente pague esta factura antes del plazo (86 …" at bounding box center [368, 238] width 9 height 9
checkbox input "true"
click at [594, 283] on button "Confirmar solicitud" at bounding box center [595, 285] width 88 height 21
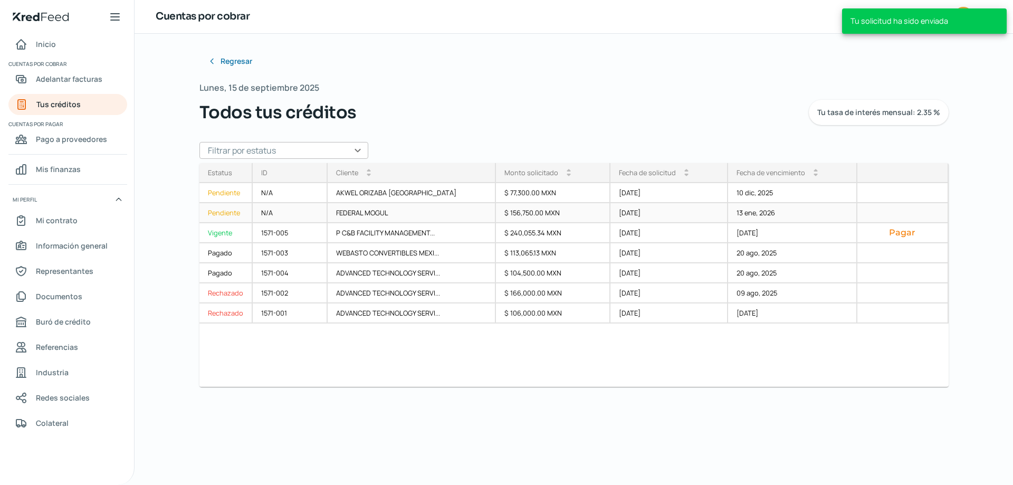
click at [508, 211] on div "$ 156,750.00 MXN" at bounding box center [553, 213] width 114 height 20
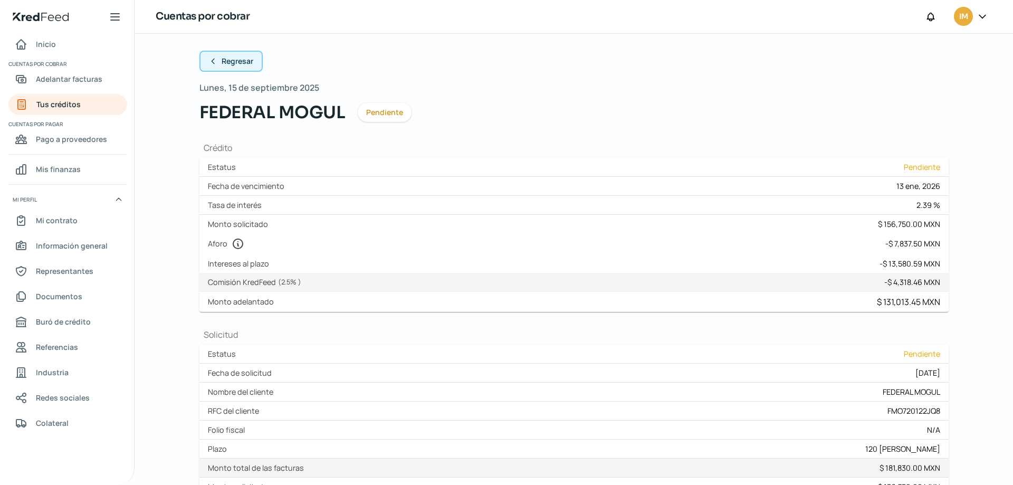
click at [239, 62] on span "Regresar" at bounding box center [237, 60] width 32 height 7
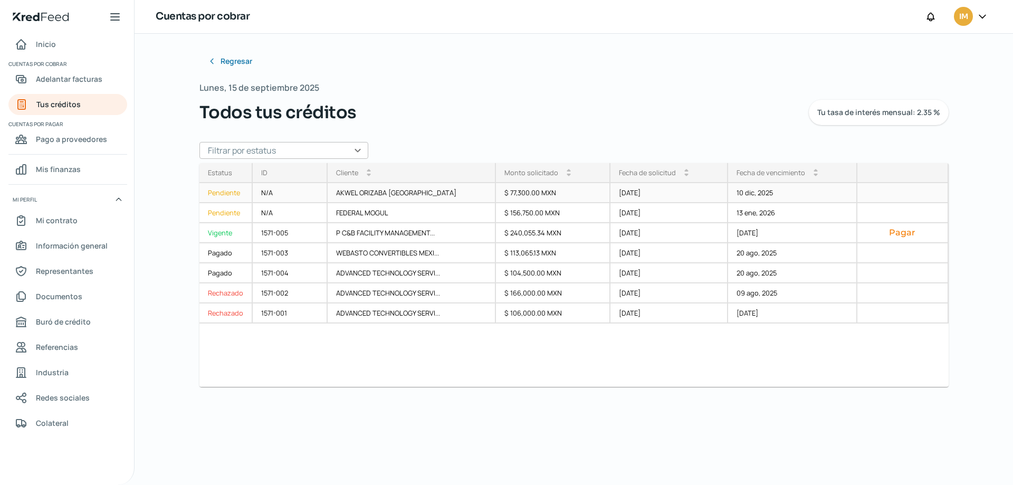
click at [390, 192] on div "AKWEL ORIZABA [GEOGRAPHIC_DATA]" at bounding box center [411, 193] width 168 height 20
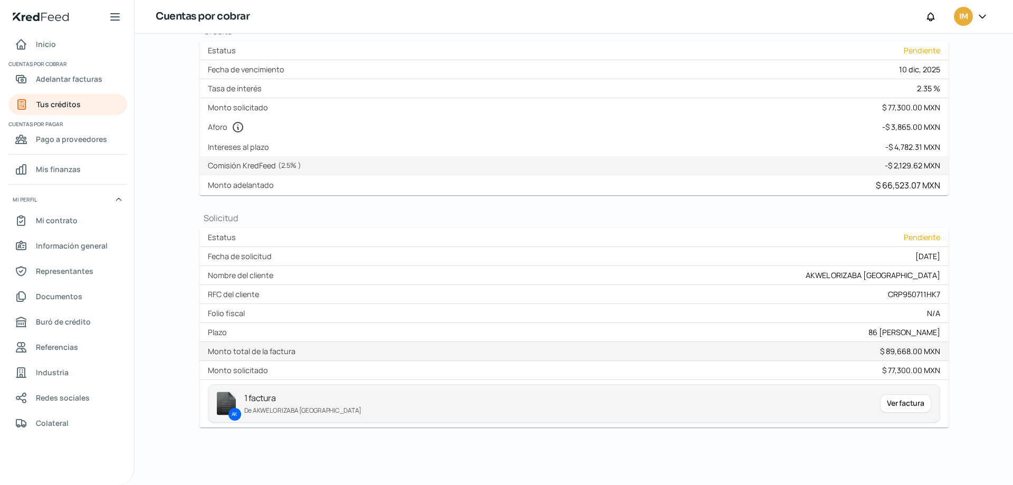
scroll to position [118, 0]
click at [61, 103] on span "Tus créditos" at bounding box center [58, 104] width 44 height 13
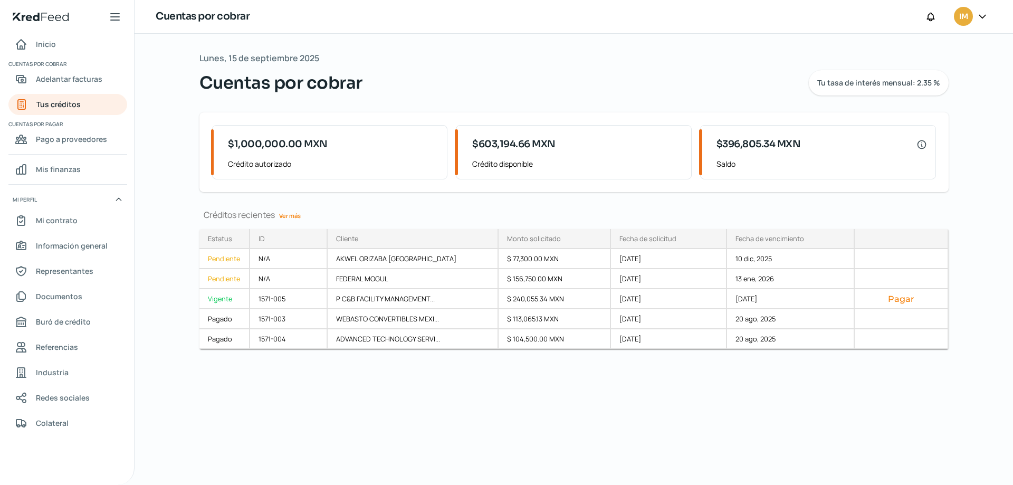
click at [393, 389] on div "Lunes, 15 de septiembre 2025 Cuentas por cobrar Tu tasa de interés mensual: 2.3…" at bounding box center [573, 259] width 791 height 451
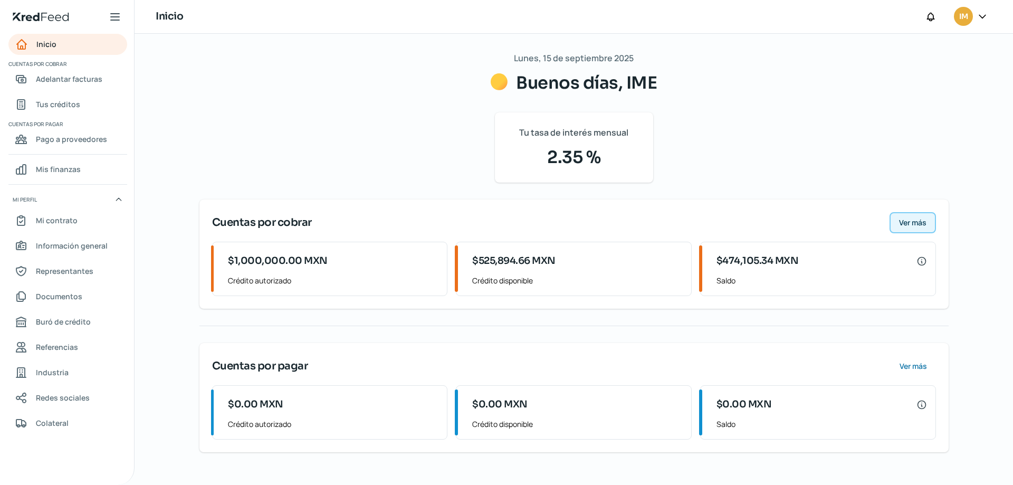
click at [925, 226] on span "Ver más" at bounding box center [912, 222] width 27 height 7
click at [921, 224] on span "Ver más" at bounding box center [912, 222] width 27 height 7
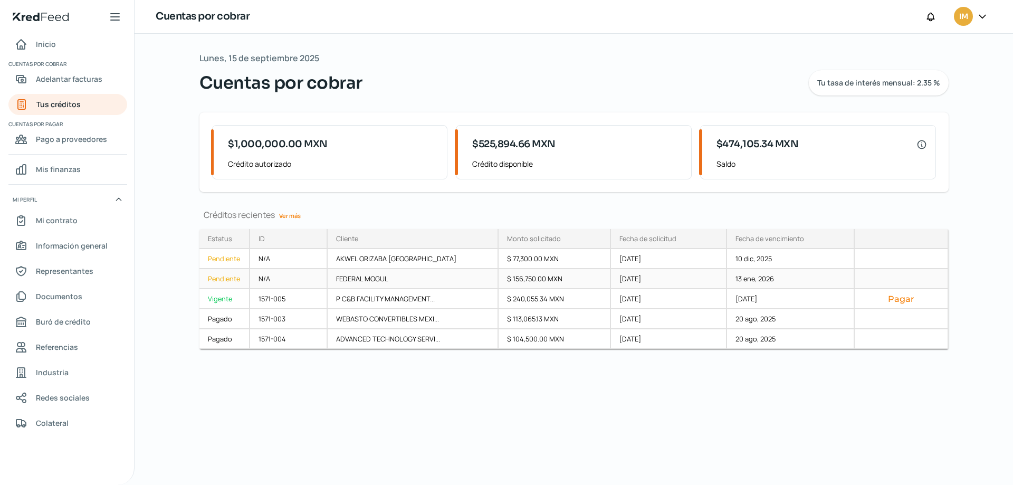
click at [533, 279] on div "$ 156,750.00 MXN" at bounding box center [554, 279] width 113 height 20
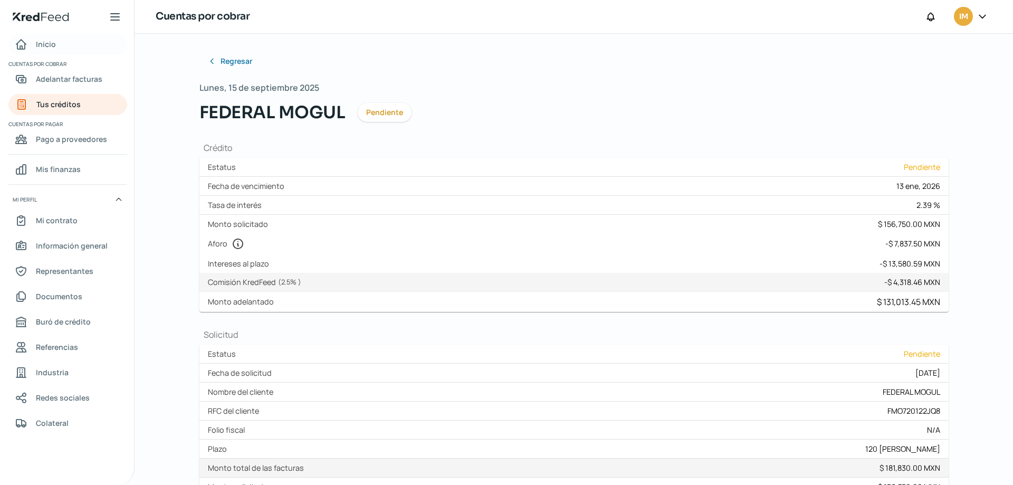
click at [46, 44] on span "Inicio" at bounding box center [46, 43] width 20 height 13
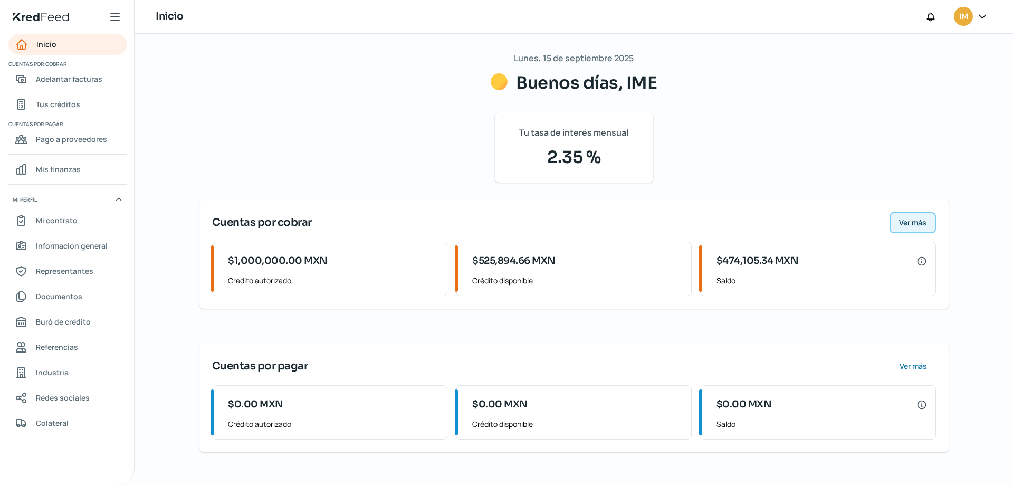
click at [919, 221] on span "Ver más" at bounding box center [912, 222] width 27 height 7
click at [908, 221] on span "Ver más" at bounding box center [912, 222] width 27 height 7
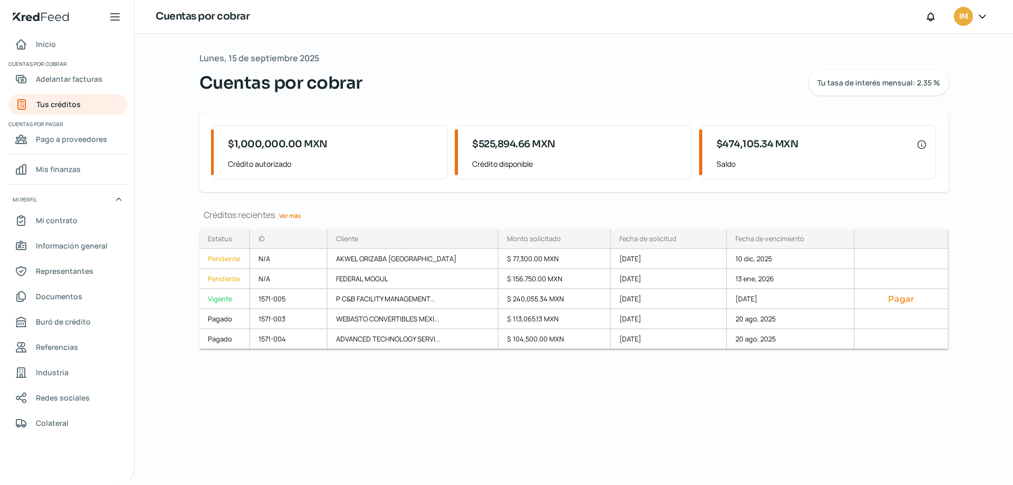
click at [296, 217] on link "Ver más" at bounding box center [290, 215] width 30 height 16
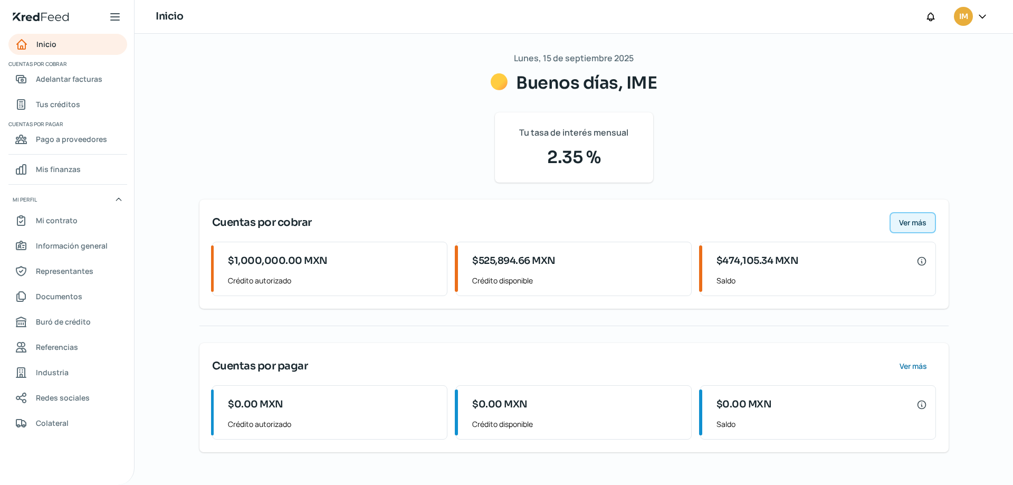
click at [913, 220] on span "Ver más" at bounding box center [912, 222] width 27 height 7
click at [920, 222] on span "Ver más" at bounding box center [912, 222] width 27 height 7
click at [907, 217] on button "Ver más" at bounding box center [912, 222] width 46 height 21
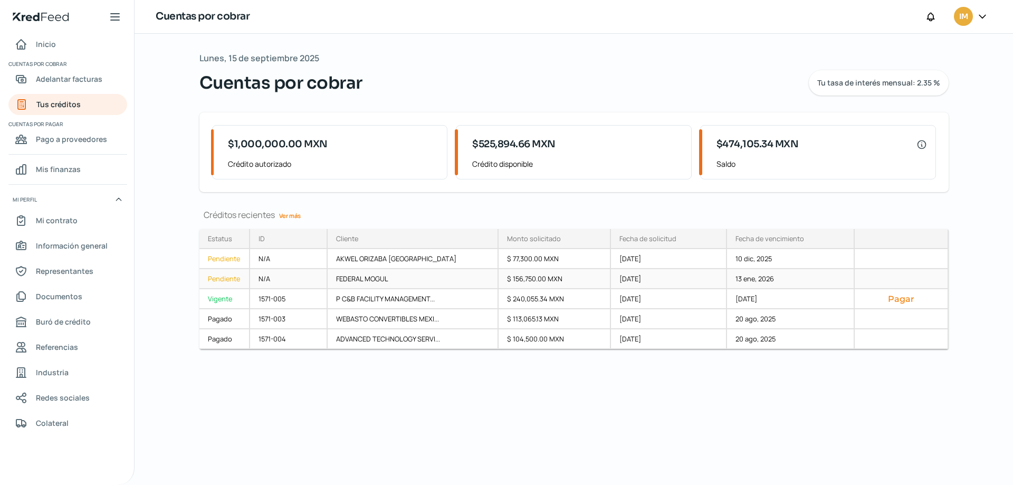
click at [350, 277] on div "FEDERAL MOGUL" at bounding box center [412, 279] width 171 height 20
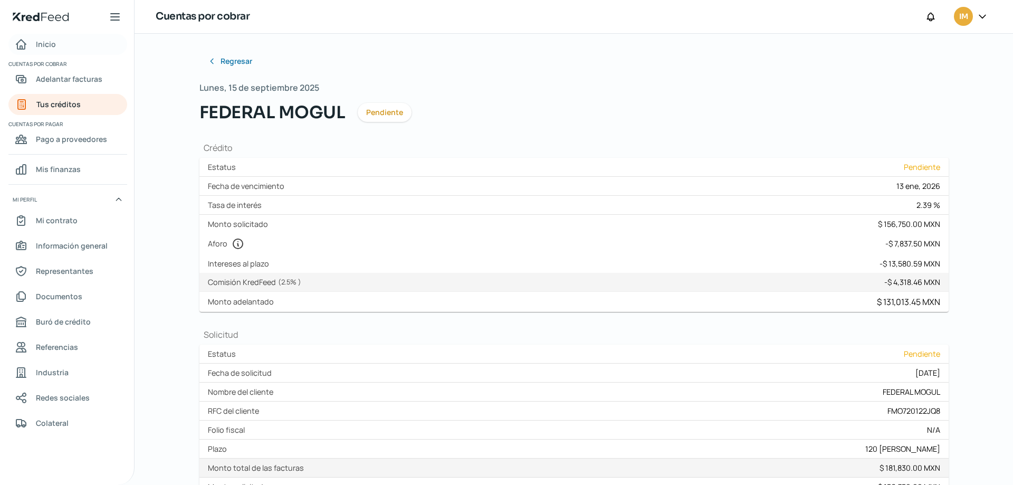
click at [47, 44] on span "Inicio" at bounding box center [46, 43] width 20 height 13
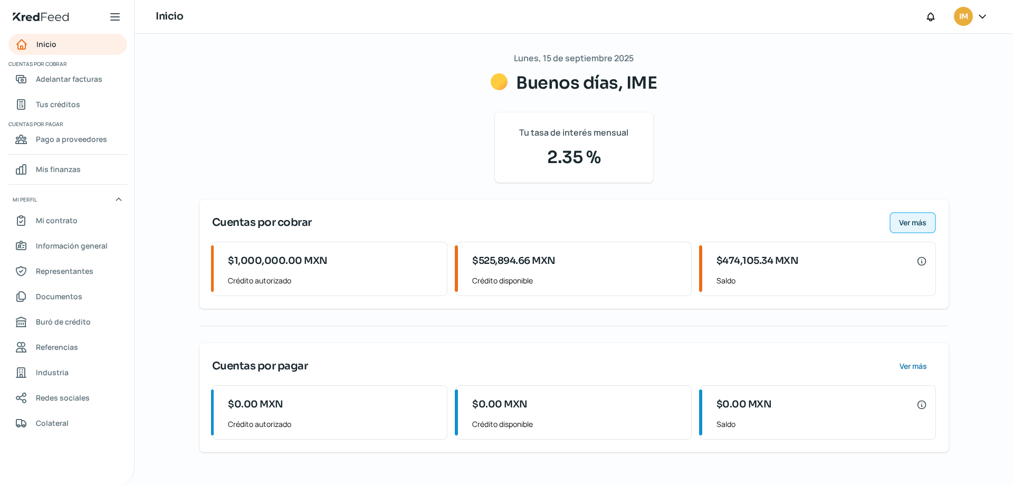
click at [918, 226] on span "Ver más" at bounding box center [912, 222] width 27 height 7
click at [918, 219] on span "Ver más" at bounding box center [912, 222] width 27 height 7
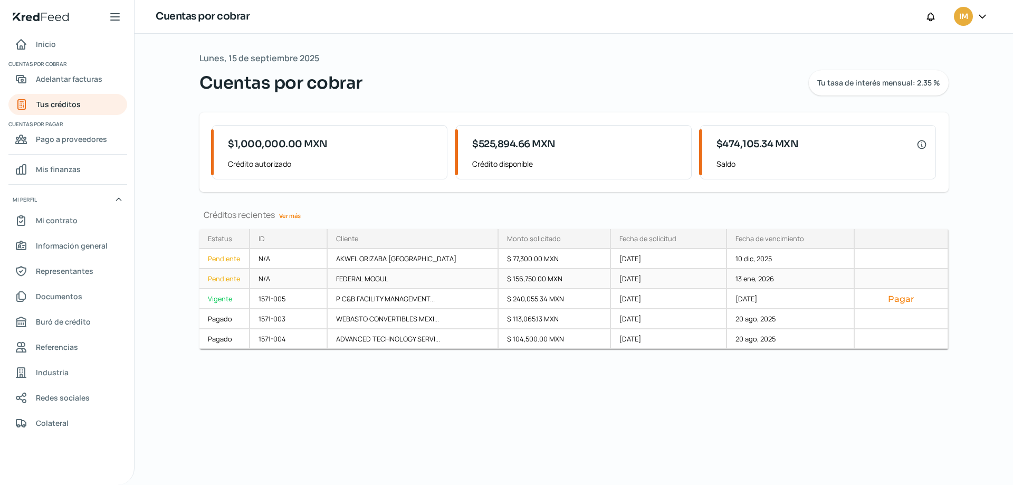
click at [295, 278] on div "N/A" at bounding box center [289, 279] width 78 height 20
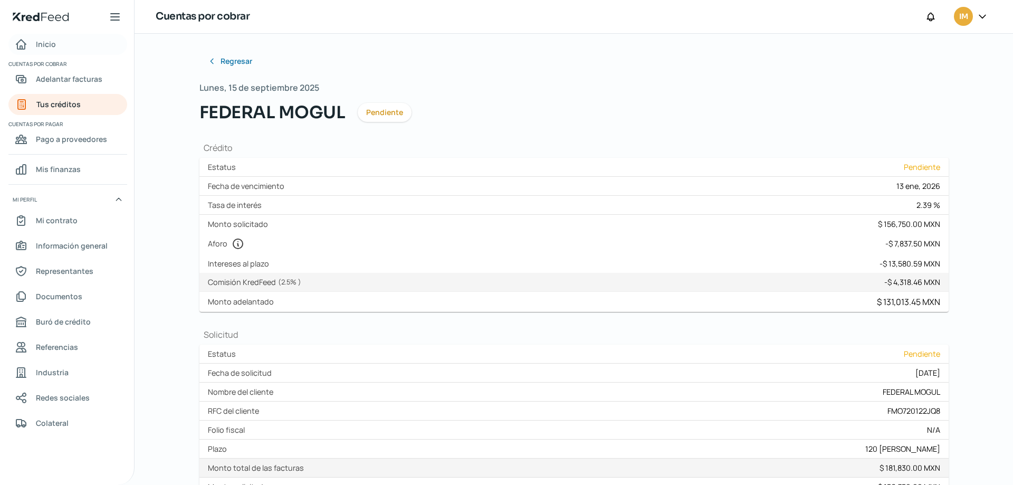
drag, startPoint x: 42, startPoint y: 43, endPoint x: 57, endPoint y: 57, distance: 20.2
click at [43, 43] on span "Inicio" at bounding box center [46, 43] width 20 height 13
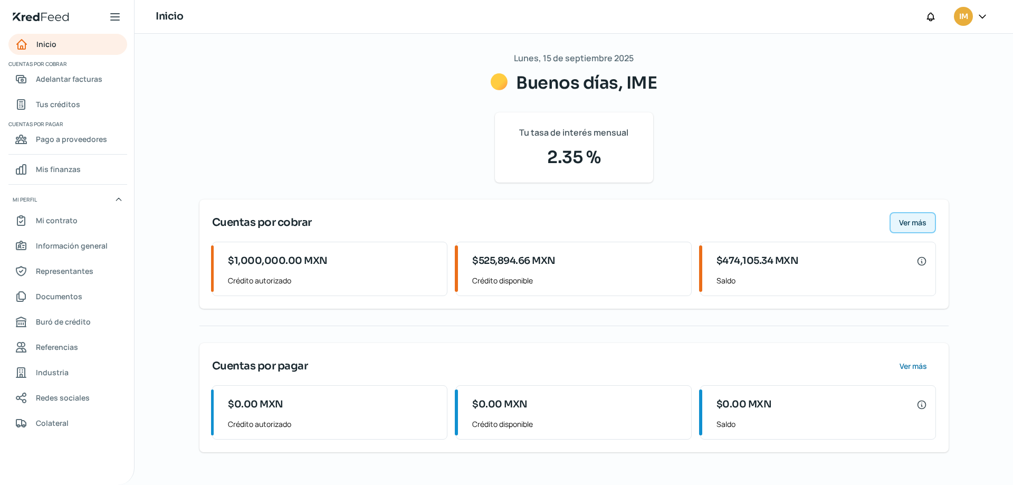
click at [920, 224] on span "Ver más" at bounding box center [912, 222] width 27 height 7
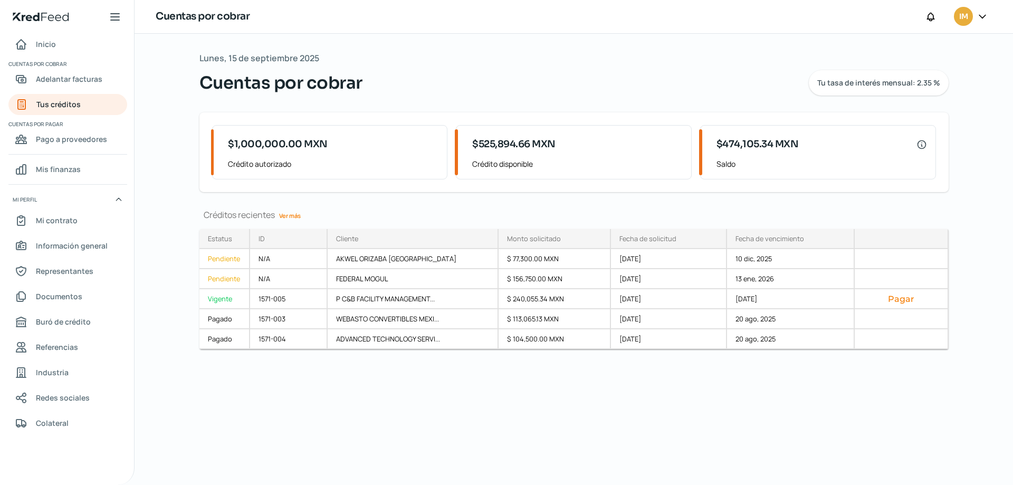
click at [287, 216] on link "Ver más" at bounding box center [290, 215] width 30 height 16
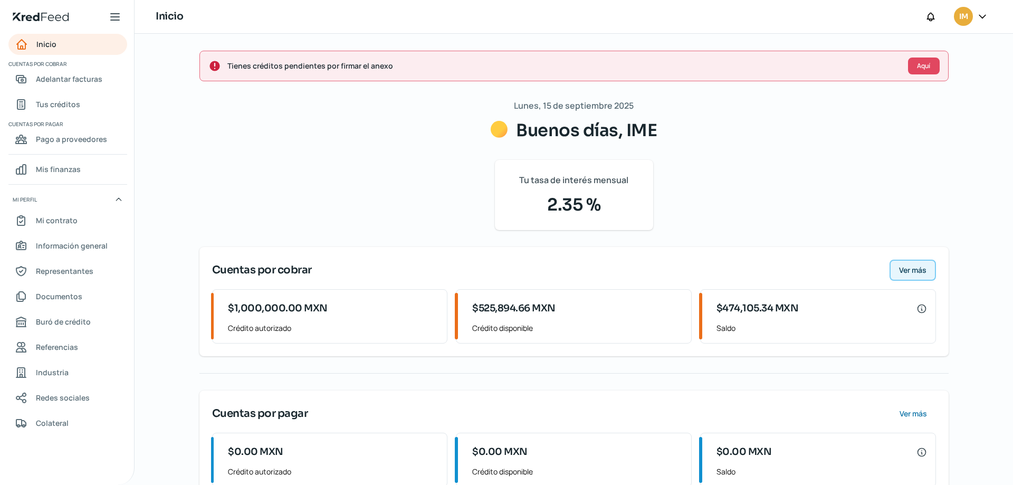
click at [903, 271] on span "Ver más" at bounding box center [912, 269] width 27 height 7
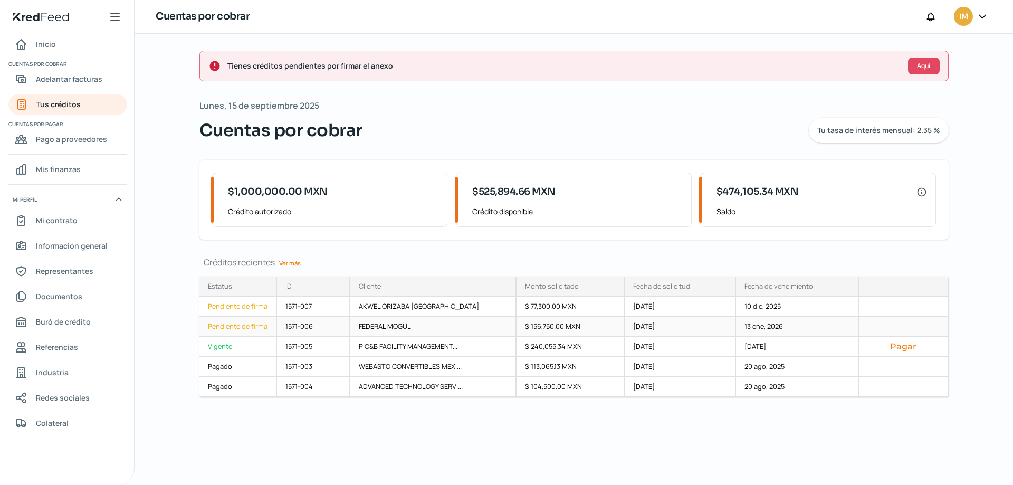
click at [283, 324] on div "1571-006" at bounding box center [313, 326] width 73 height 20
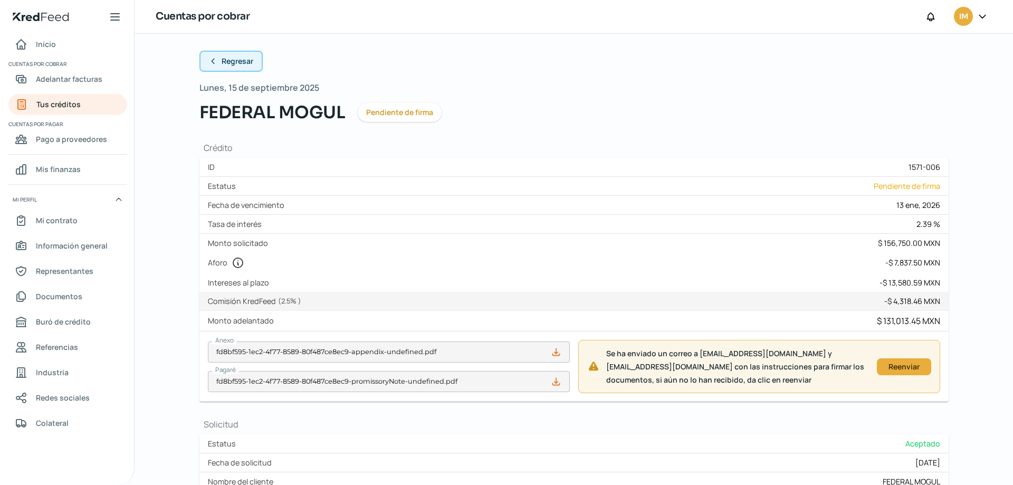
click at [226, 57] on span "Regresar" at bounding box center [237, 60] width 32 height 7
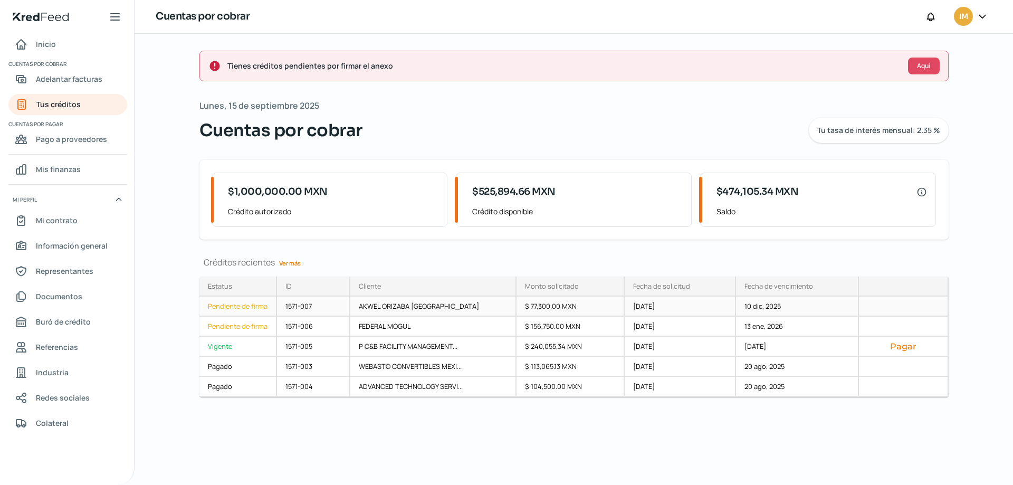
click at [252, 306] on div "Pendiente de firma" at bounding box center [238, 306] width 78 height 20
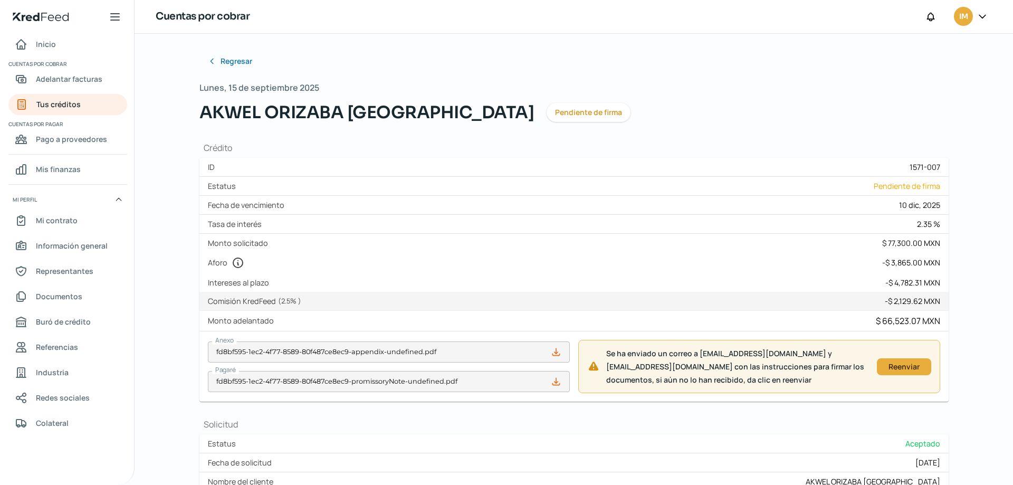
click at [557, 383] on icon at bounding box center [555, 381] width 7 height 7
click at [237, 57] on span "Regresar" at bounding box center [237, 60] width 32 height 7
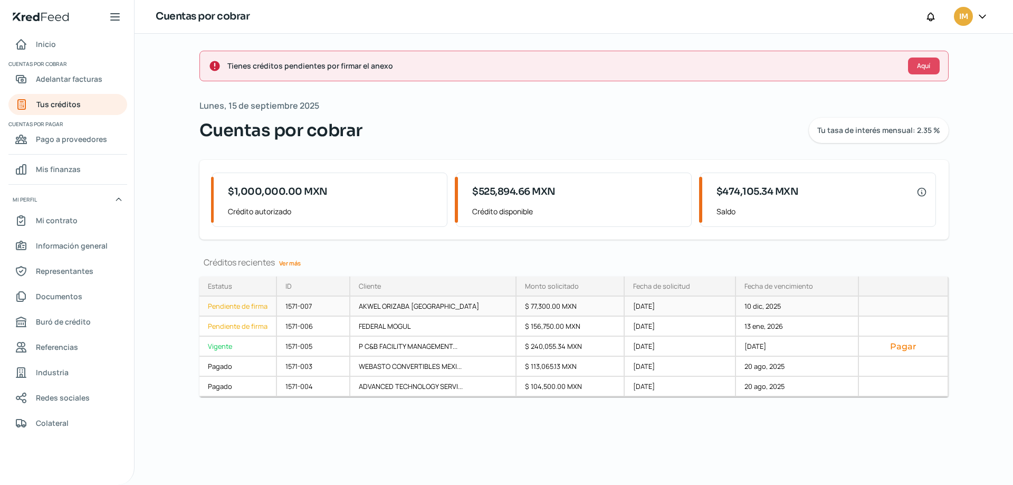
click at [272, 304] on div "Pendiente de firma" at bounding box center [238, 306] width 78 height 20
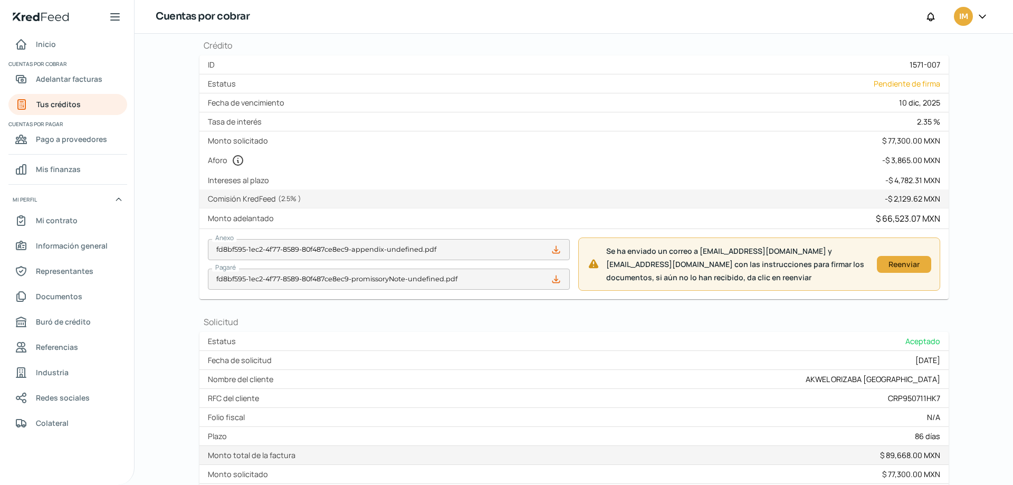
scroll to position [105, 0]
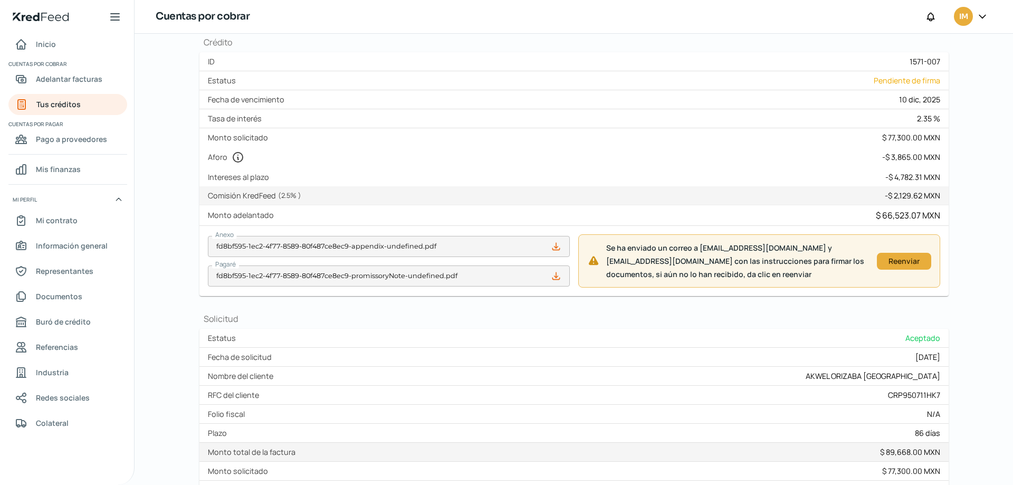
click at [555, 276] on icon at bounding box center [556, 276] width 11 height 11
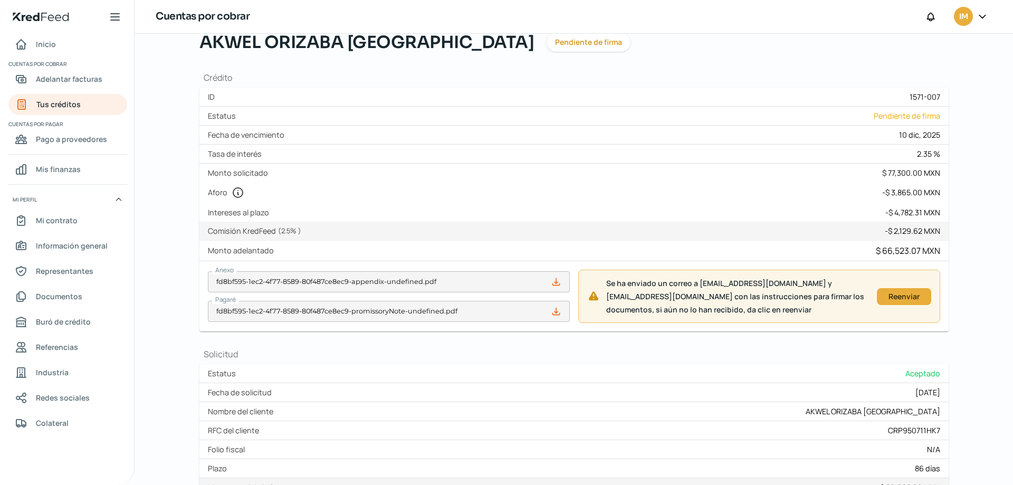
scroll to position [0, 0]
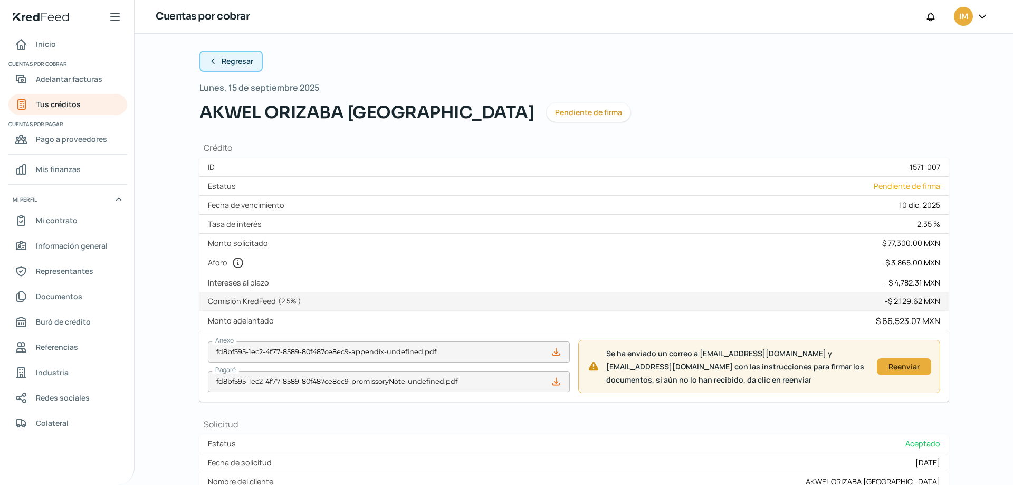
click at [225, 61] on span "Regresar" at bounding box center [237, 60] width 32 height 7
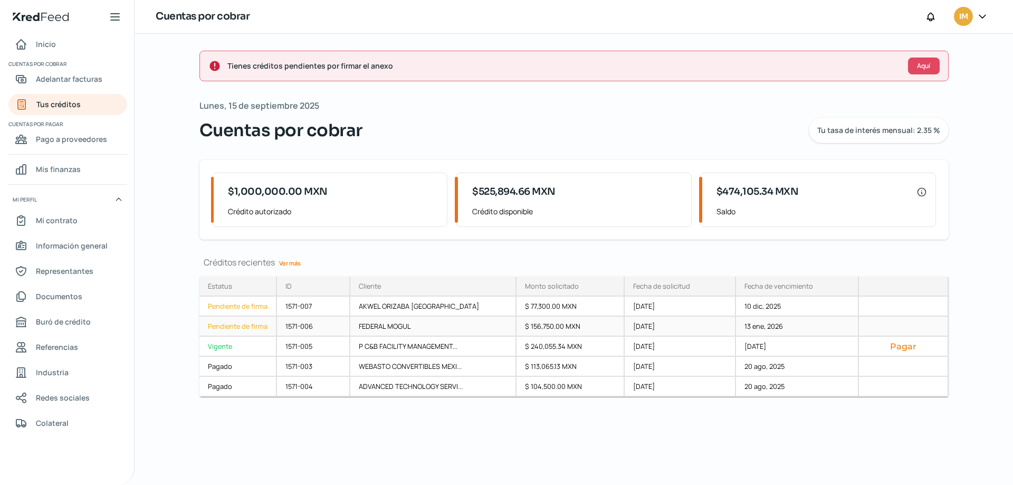
click at [245, 325] on div "Pendiente de firma" at bounding box center [238, 326] width 78 height 20
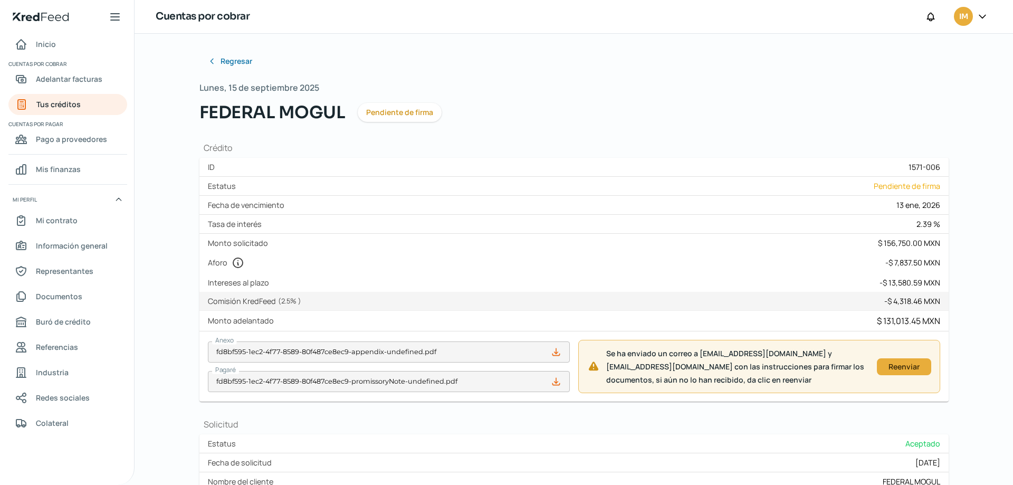
drag, startPoint x: 907, startPoint y: 203, endPoint x: 929, endPoint y: 203, distance: 22.1
click at [929, 203] on div "Fecha de vencimiento 13 ene, 2026" at bounding box center [573, 205] width 749 height 19
drag, startPoint x: 883, startPoint y: 245, endPoint x: 930, endPoint y: 244, distance: 46.9
click at [930, 244] on div "$ 156,750.00 MXN" at bounding box center [909, 243] width 62 height 10
click at [556, 384] on icon at bounding box center [556, 381] width 11 height 11
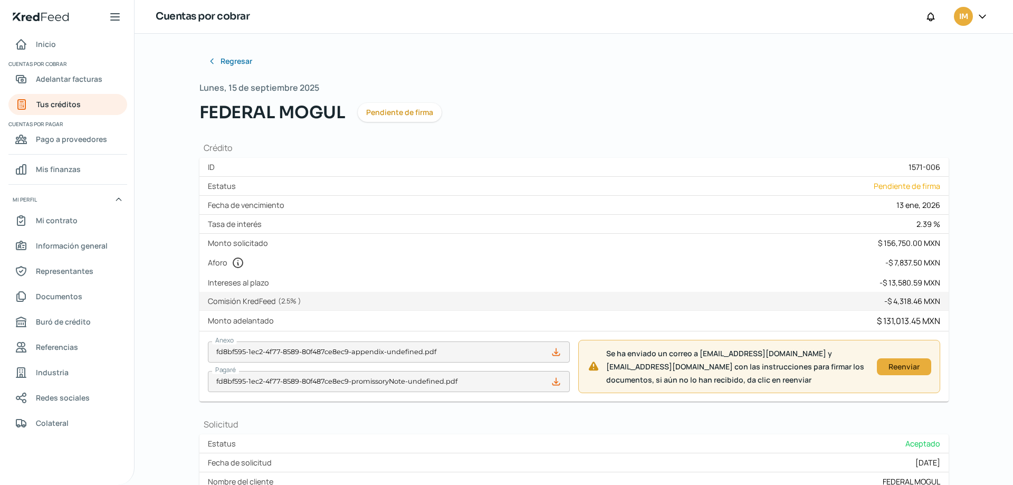
click at [554, 383] on icon at bounding box center [556, 381] width 11 height 11
click at [224, 59] on span "Regresar" at bounding box center [237, 60] width 32 height 7
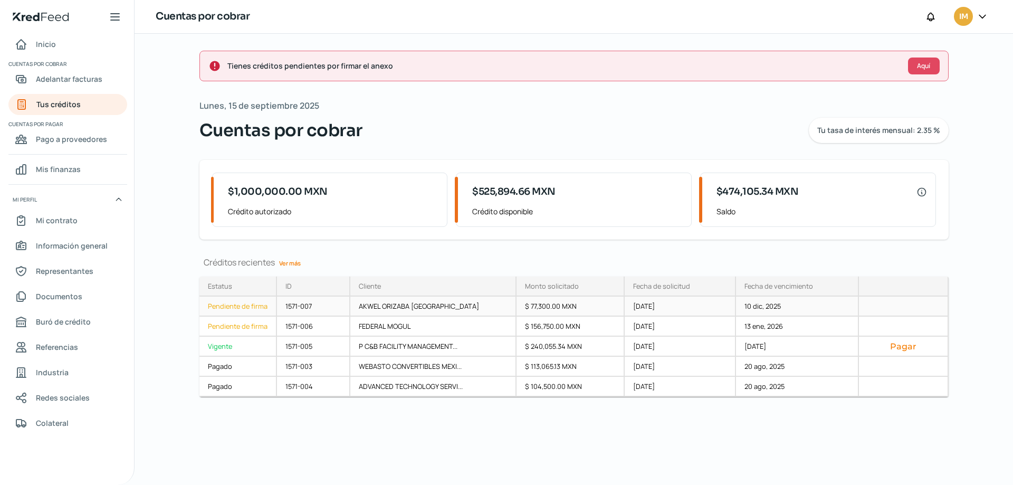
click at [255, 307] on div "Pendiente de firma" at bounding box center [238, 306] width 78 height 20
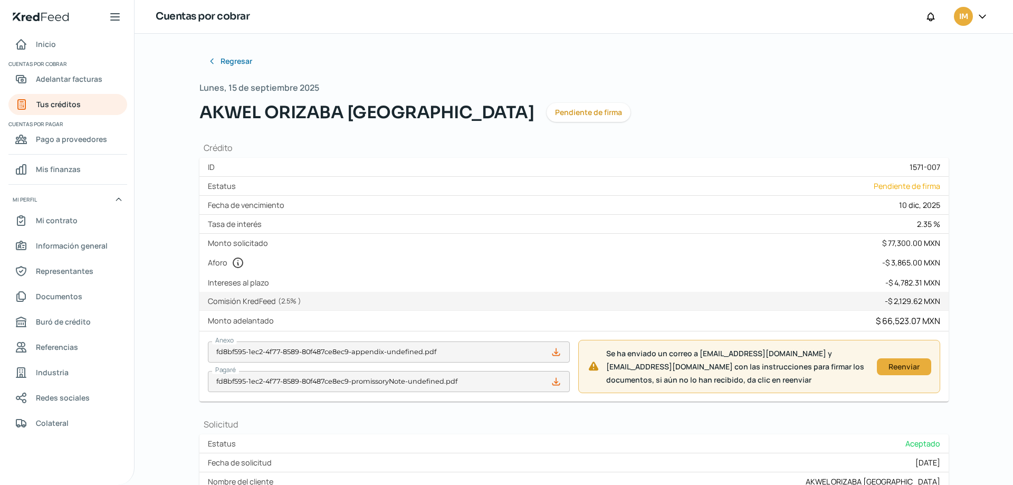
click at [555, 382] on icon at bounding box center [556, 381] width 11 height 11
click at [242, 57] on span "Regresar" at bounding box center [237, 60] width 32 height 7
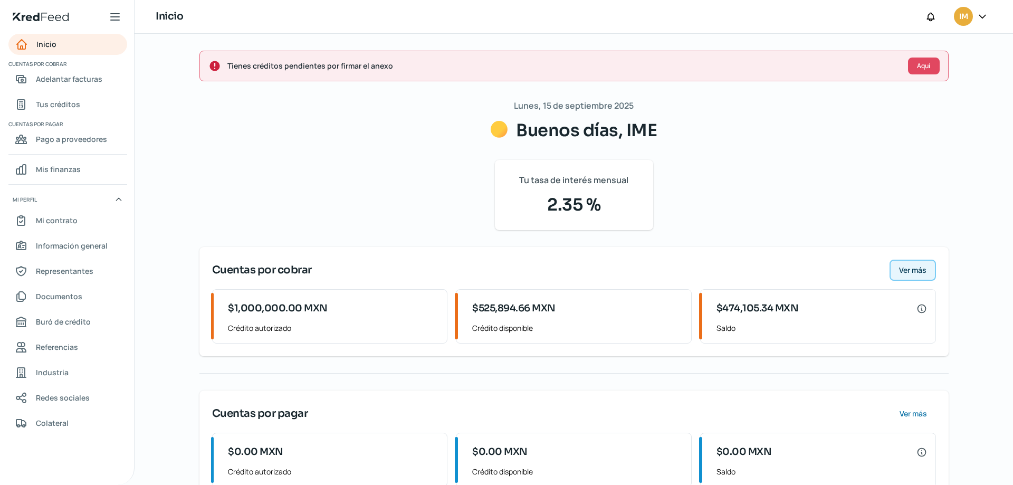
click at [911, 267] on span "Ver más" at bounding box center [912, 269] width 27 height 7
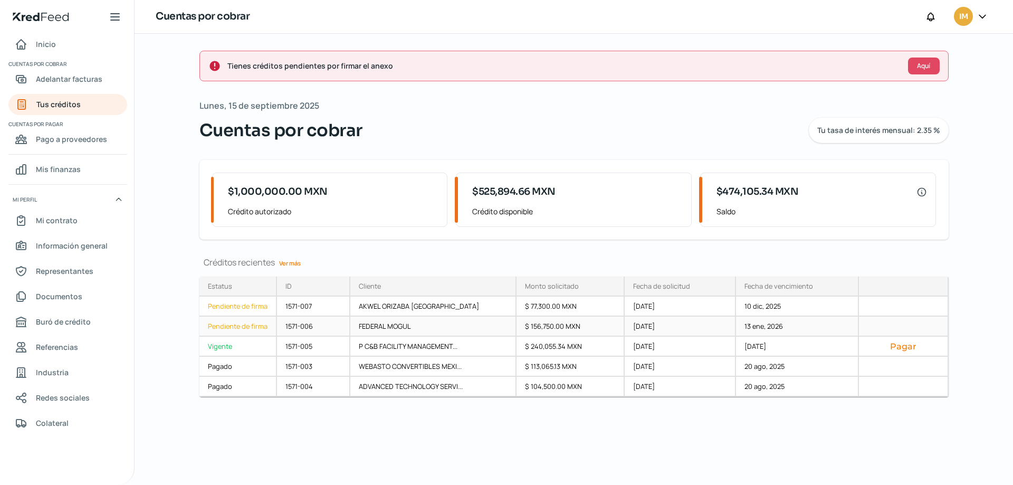
click at [252, 326] on div "Pendiente de firma" at bounding box center [238, 326] width 78 height 20
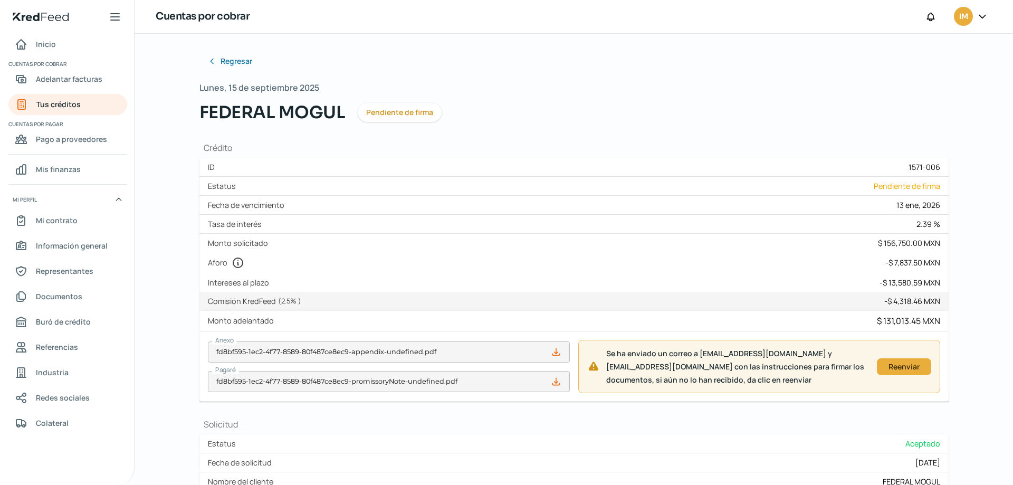
click at [554, 382] on icon at bounding box center [555, 381] width 7 height 7
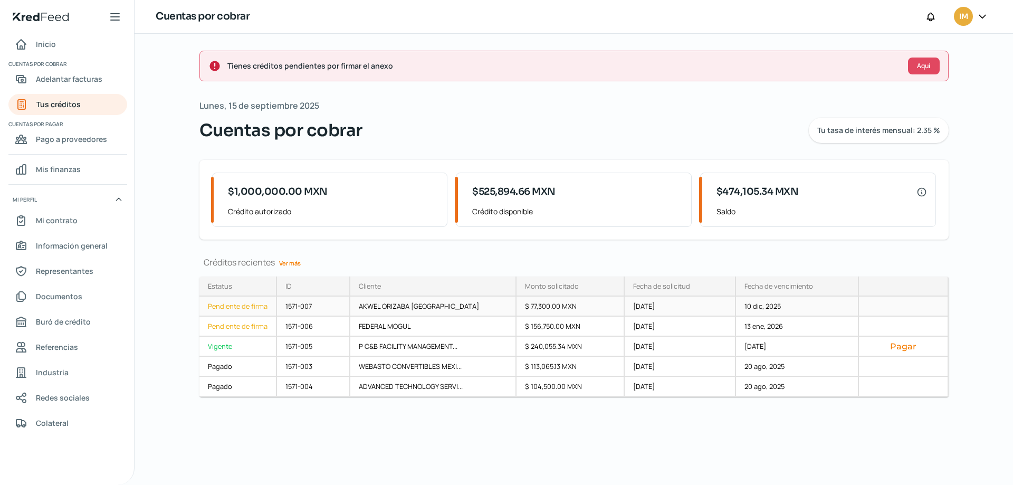
click at [243, 302] on div "Pendiente de firma" at bounding box center [238, 306] width 78 height 20
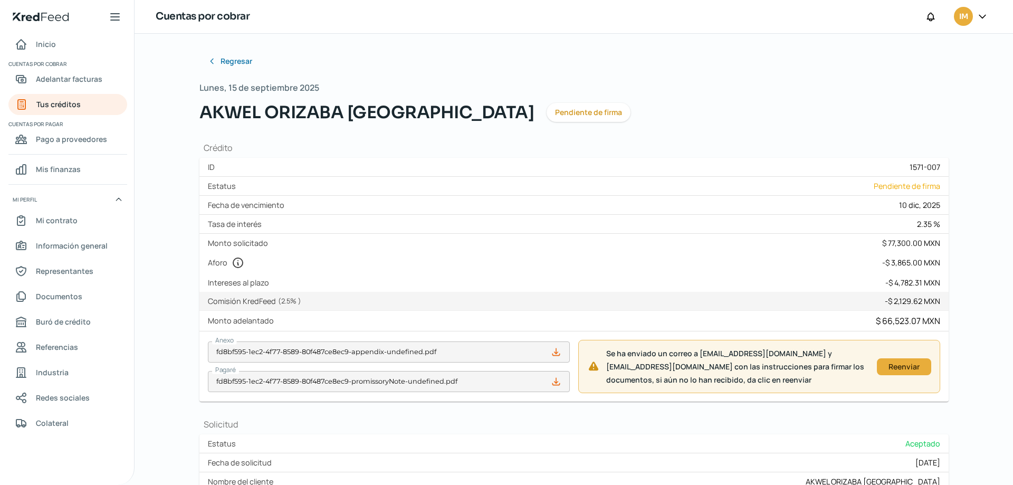
click at [557, 382] on icon at bounding box center [556, 381] width 11 height 11
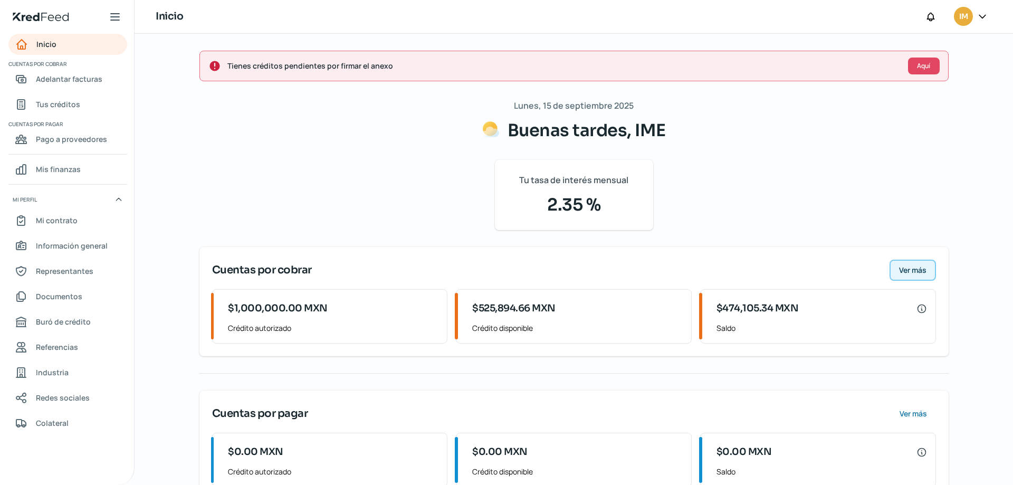
click at [919, 271] on span "Ver más" at bounding box center [912, 269] width 27 height 7
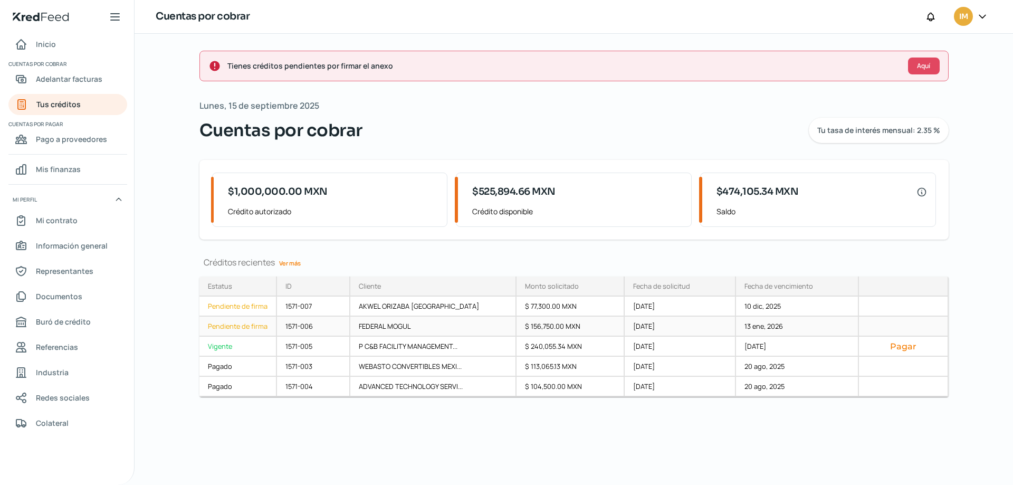
click at [308, 325] on div "1571-006" at bounding box center [313, 326] width 73 height 20
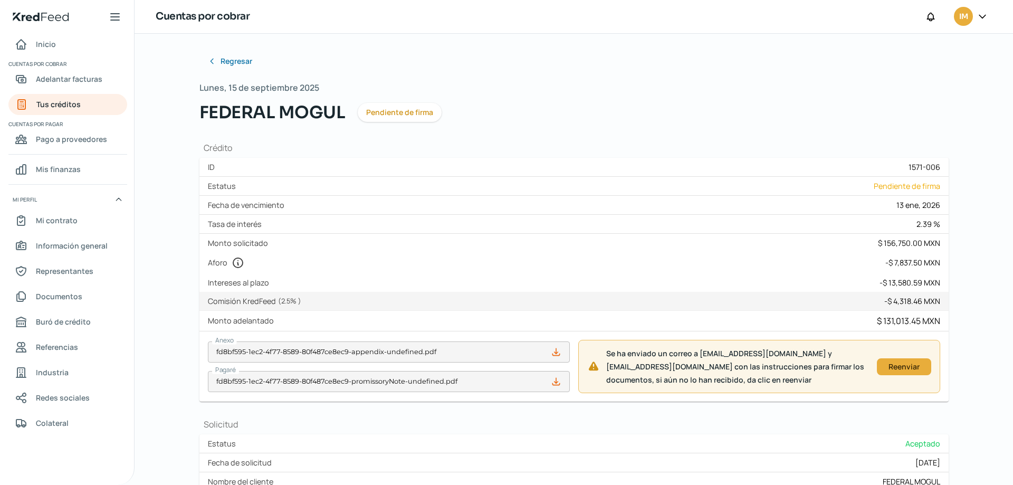
click at [556, 382] on icon at bounding box center [556, 381] width 11 height 11
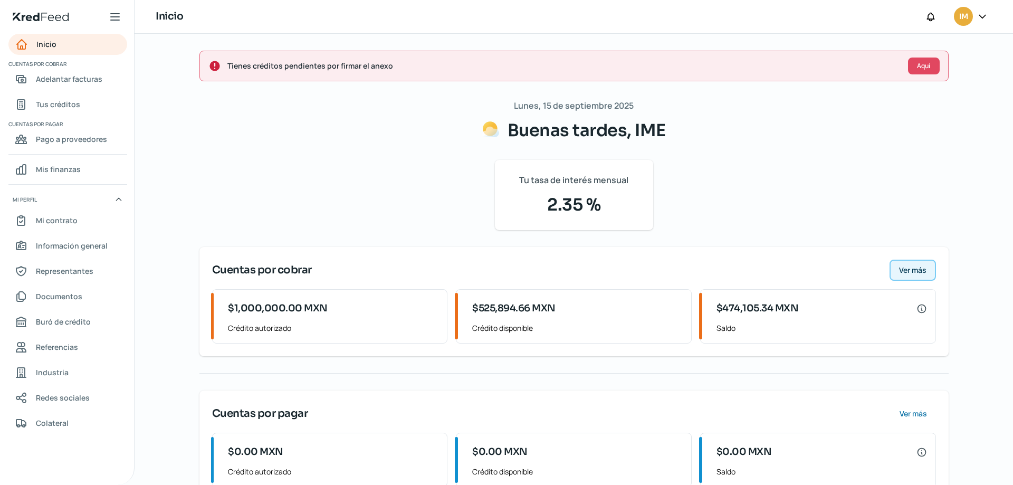
click at [918, 269] on span "Ver más" at bounding box center [912, 269] width 27 height 7
click at [908, 274] on span "Ver más" at bounding box center [912, 269] width 27 height 7
click at [917, 271] on span "Ver más" at bounding box center [912, 269] width 27 height 7
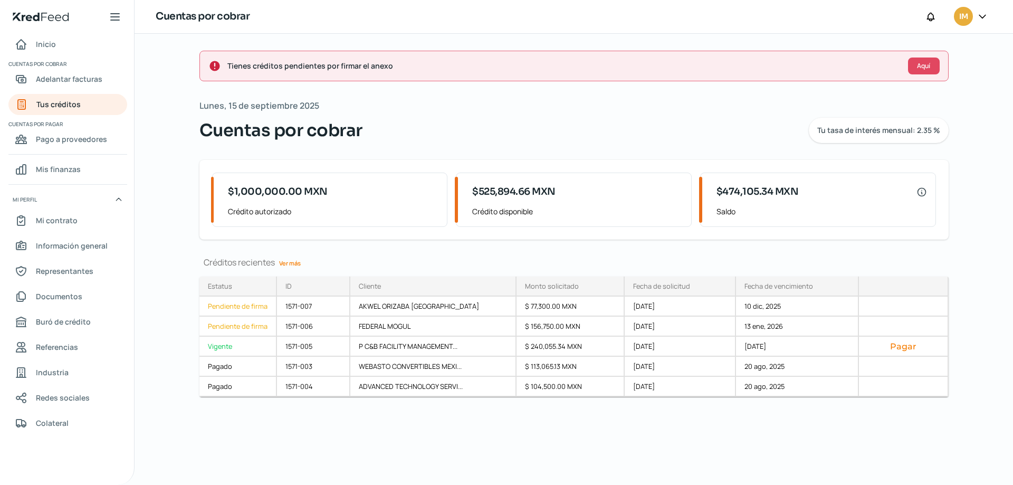
click at [285, 264] on link "Ver más" at bounding box center [290, 263] width 30 height 16
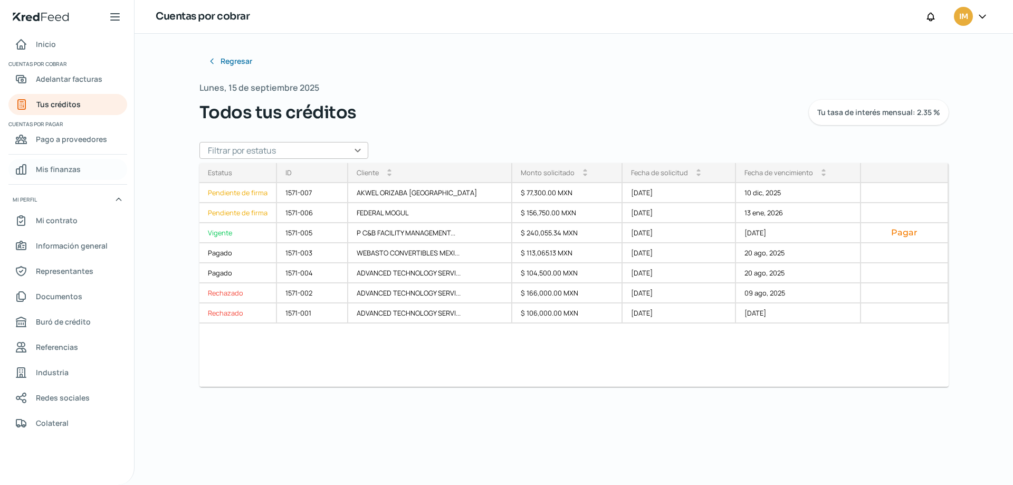
click at [62, 171] on span "Mis finanzas" at bounding box center [58, 168] width 45 height 13
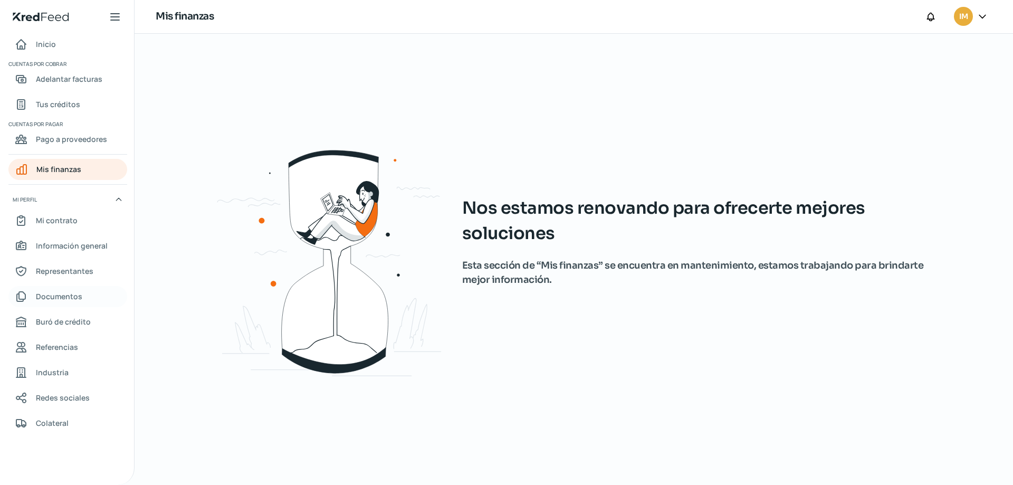
click at [69, 299] on span "Documentos" at bounding box center [59, 296] width 46 height 13
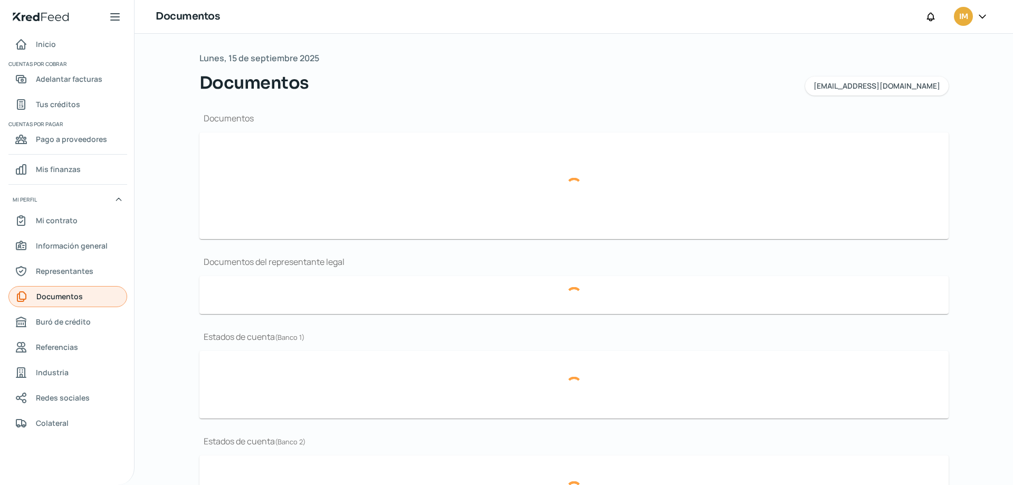
type input "4.- Constancia de Situación Fiscal PSE 202505.pdf"
type input "IMC BBVA Cta. 0113658651 202504.pdf"
type input "IMC BBVA Cta. 0113658651 202503.pdf"
type input "IMC BBVA Cta. 0113658651 202502.pdf"
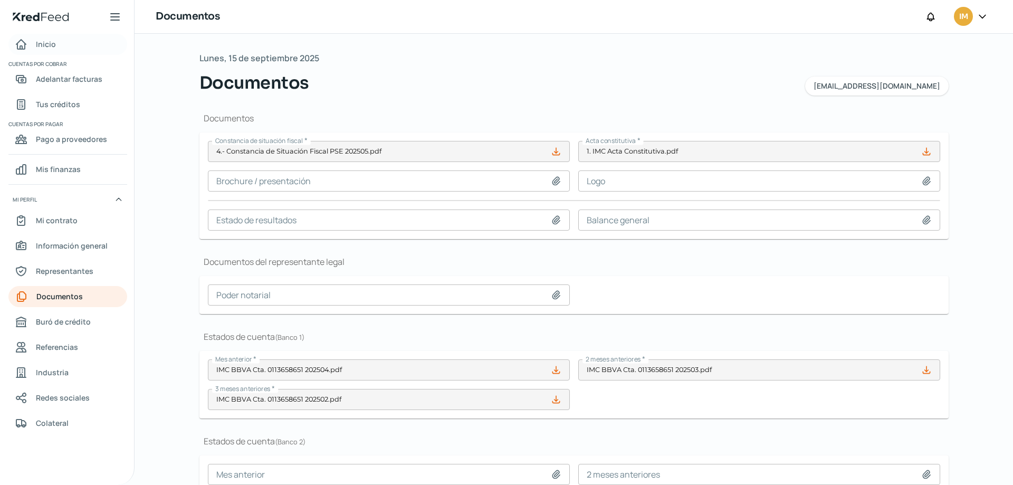
click at [49, 42] on span "Inicio" at bounding box center [46, 43] width 20 height 13
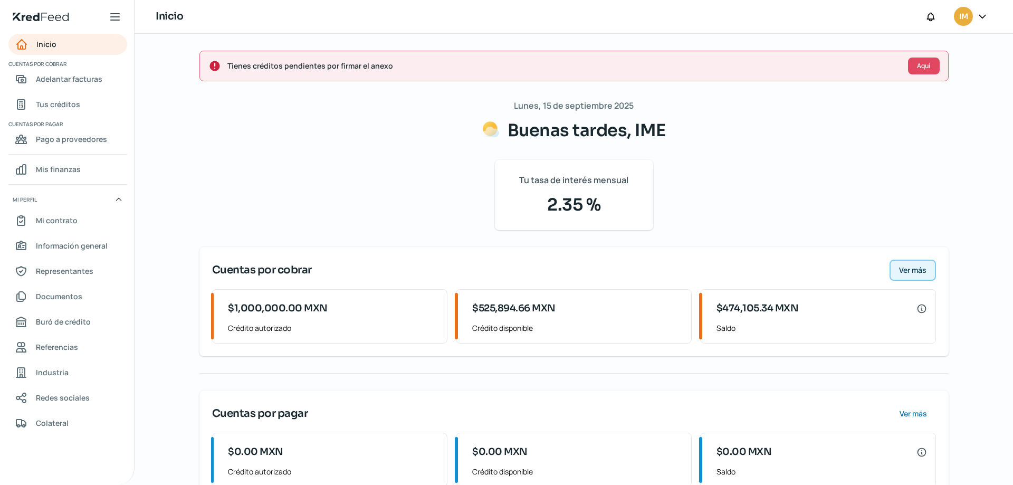
click at [896, 261] on button "Ver más" at bounding box center [912, 269] width 46 height 21
click at [917, 271] on span "Ver más" at bounding box center [912, 269] width 27 height 7
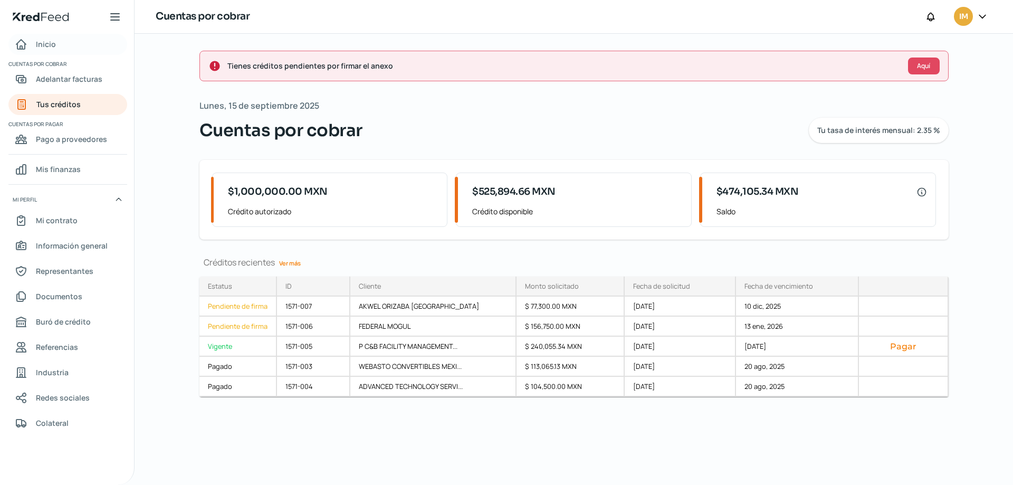
click at [47, 45] on span "Inicio" at bounding box center [46, 43] width 20 height 13
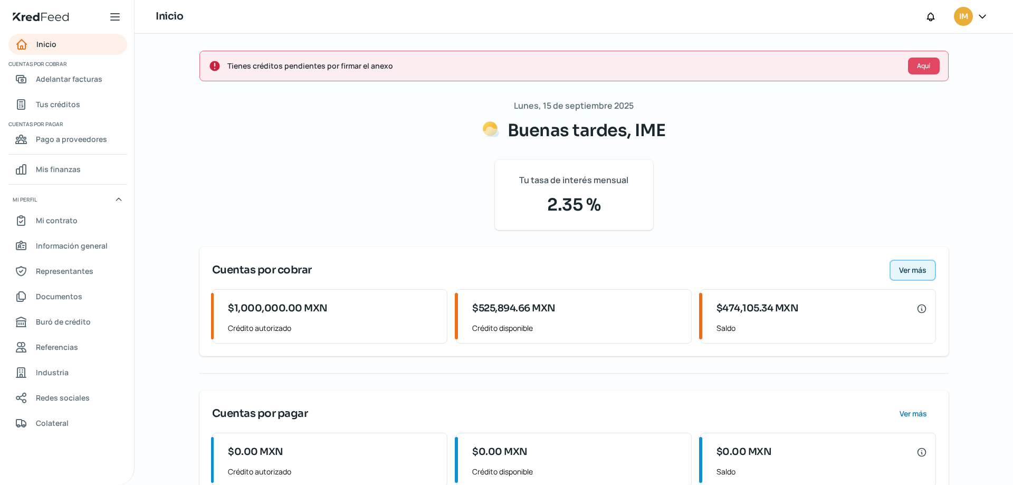
click at [909, 269] on span "Ver más" at bounding box center [912, 269] width 27 height 7
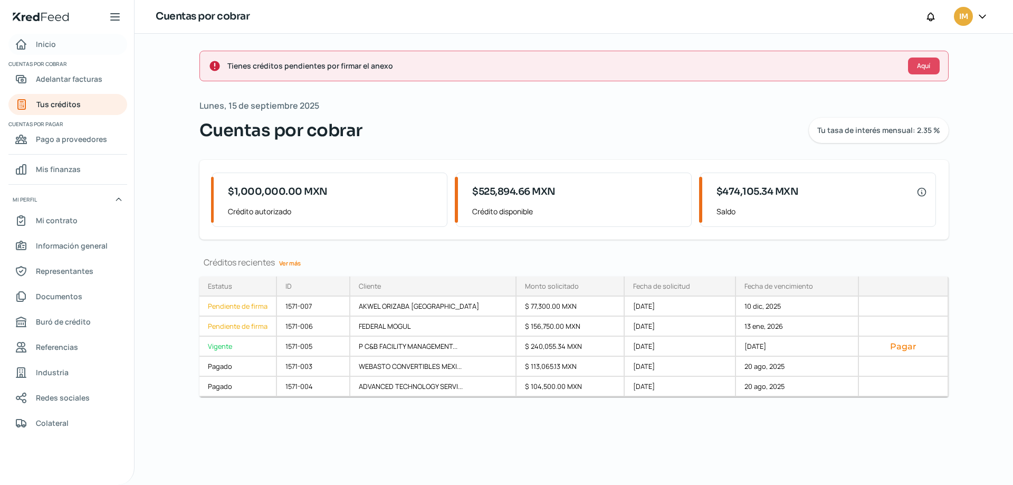
click at [50, 44] on span "Inicio" at bounding box center [46, 43] width 20 height 13
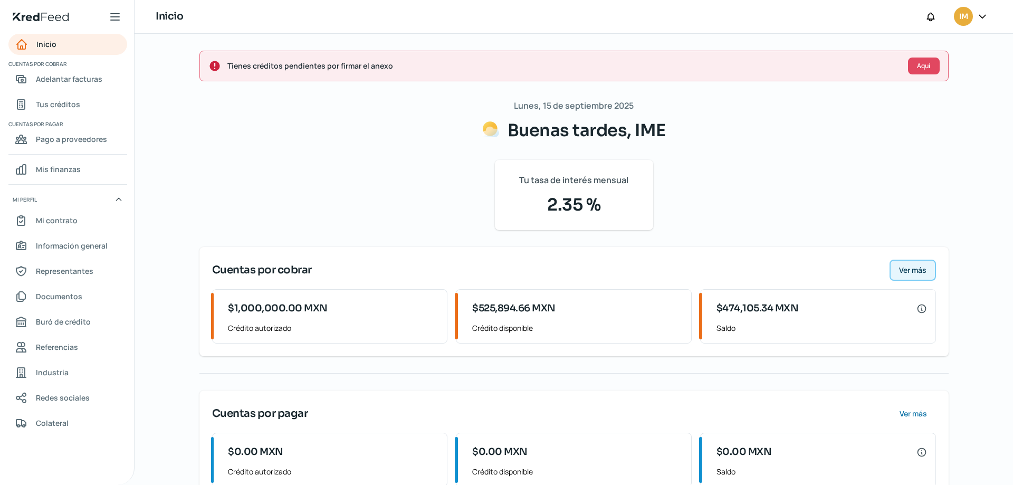
click at [908, 269] on span "Ver más" at bounding box center [912, 269] width 27 height 7
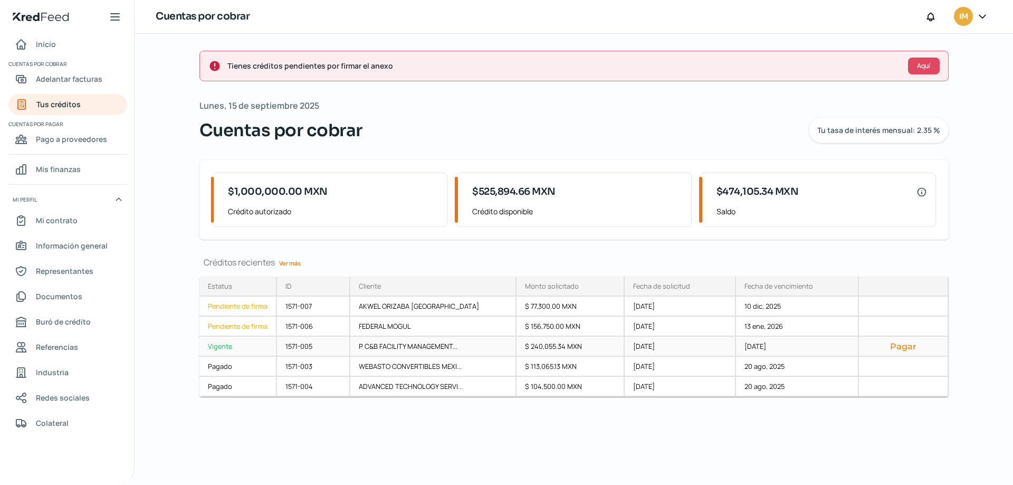
click at [520, 344] on div "$ 240,055.34 MXN" at bounding box center [570, 346] width 108 height 20
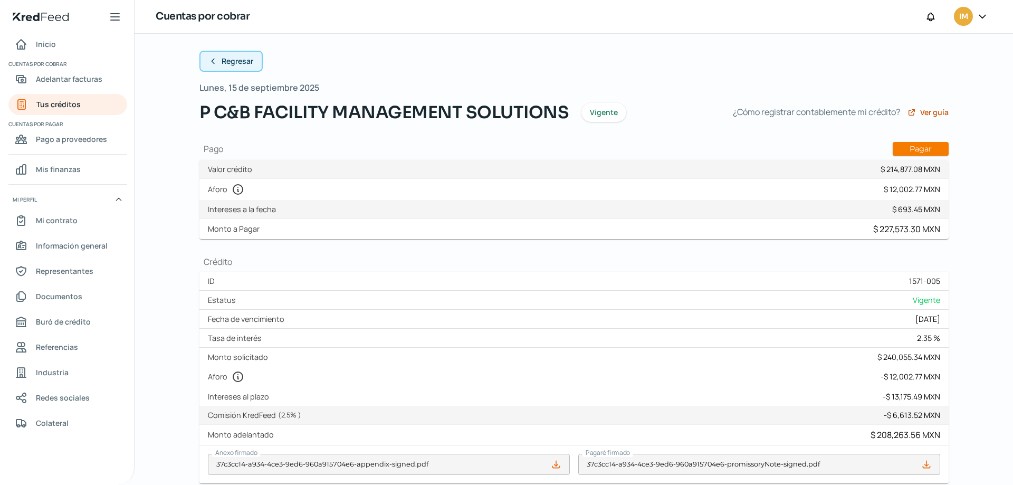
click at [227, 59] on span "Regresar" at bounding box center [237, 60] width 32 height 7
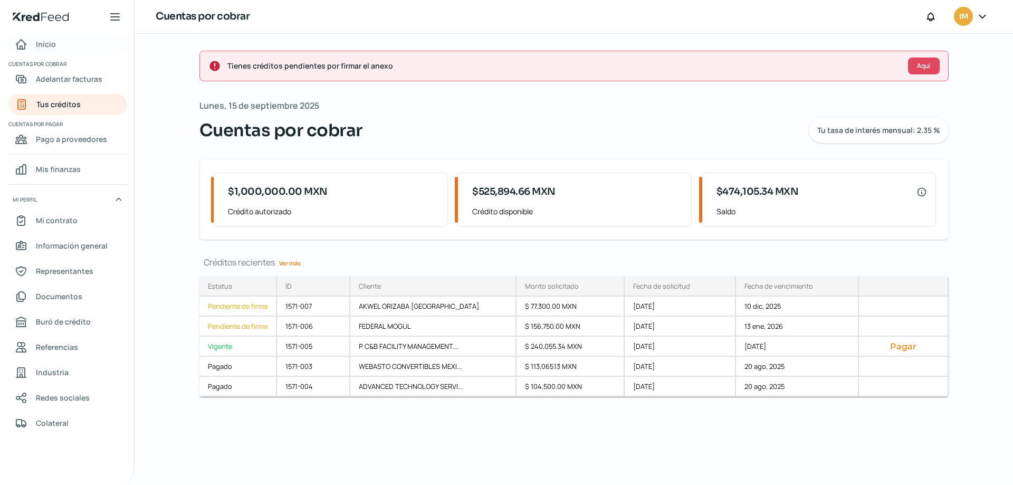
click at [54, 40] on span "Inicio" at bounding box center [46, 43] width 20 height 13
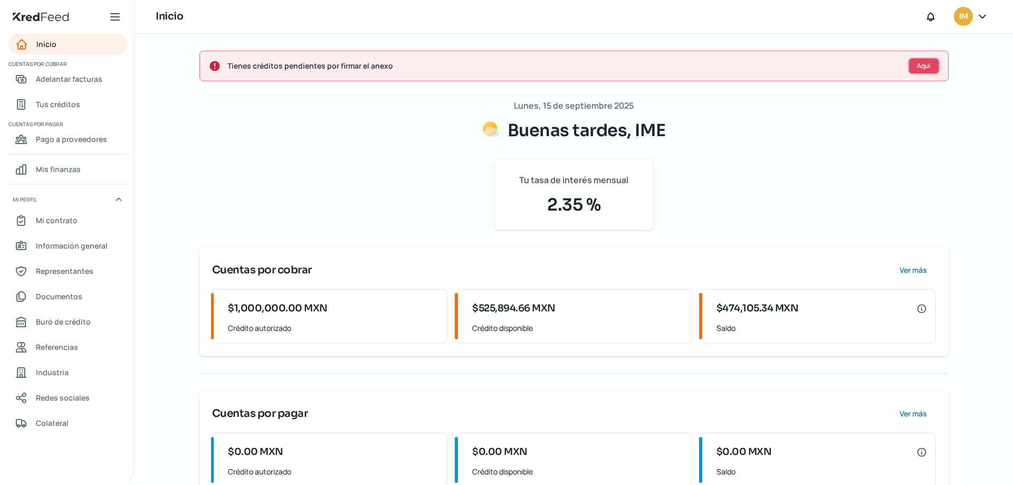
click at [919, 71] on button "Aquí" at bounding box center [924, 65] width 32 height 17
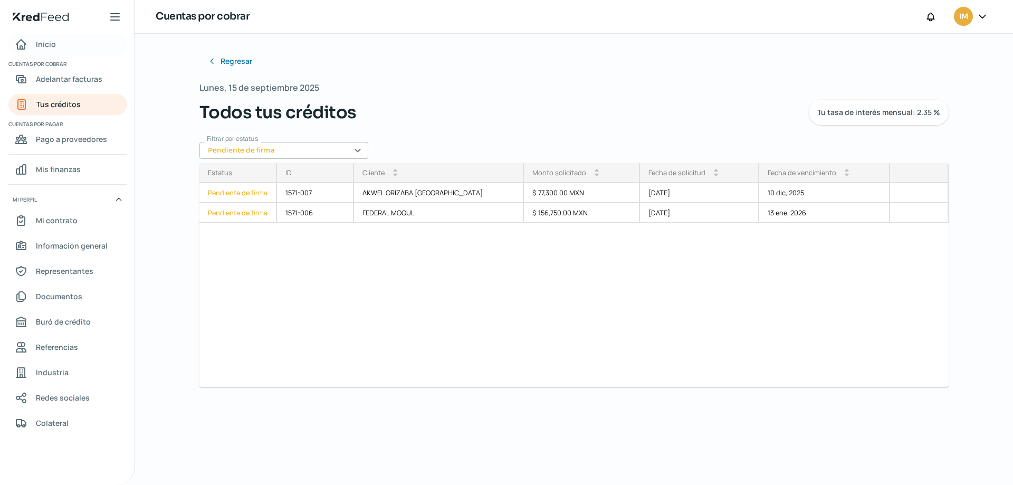
click at [52, 43] on span "Inicio" at bounding box center [46, 43] width 20 height 13
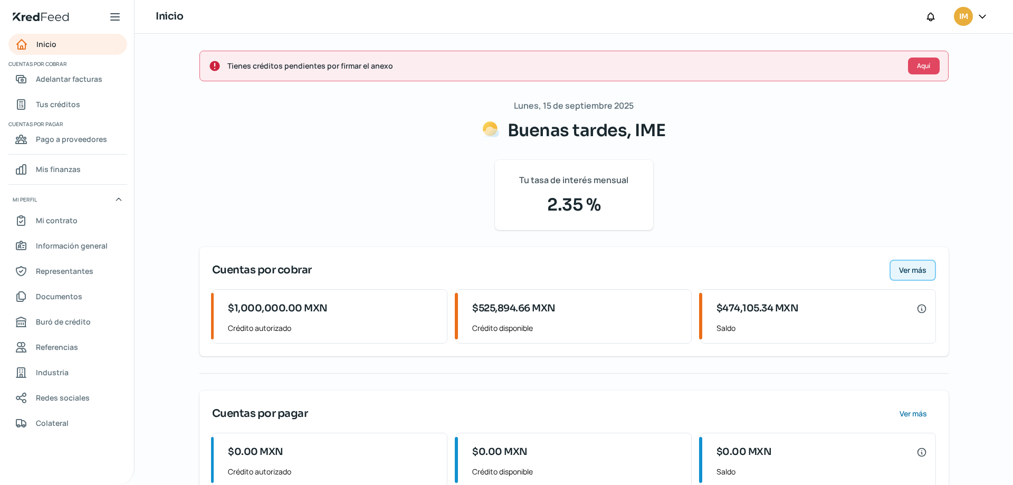
click at [904, 272] on span "Ver más" at bounding box center [912, 269] width 27 height 7
click at [918, 275] on button "Ver más" at bounding box center [912, 269] width 46 height 21
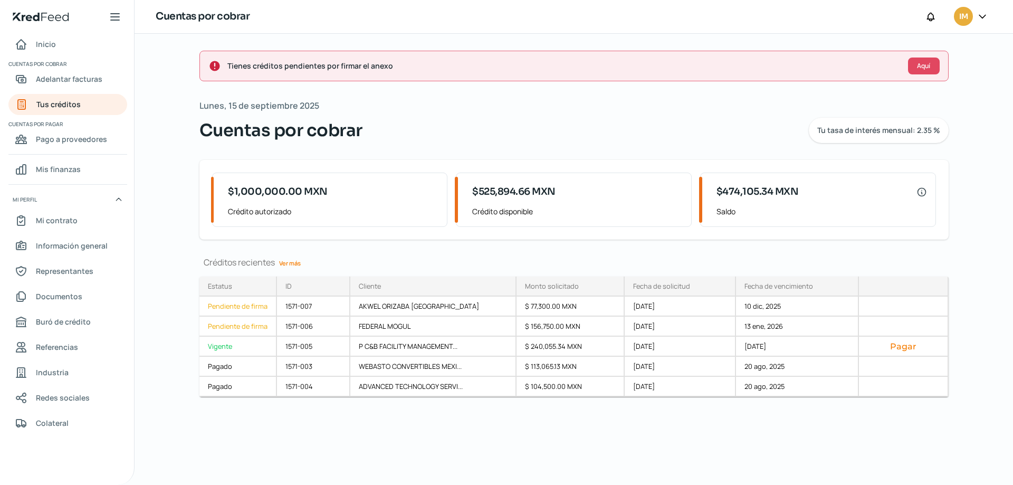
click at [286, 260] on link "Ver más" at bounding box center [290, 263] width 30 height 16
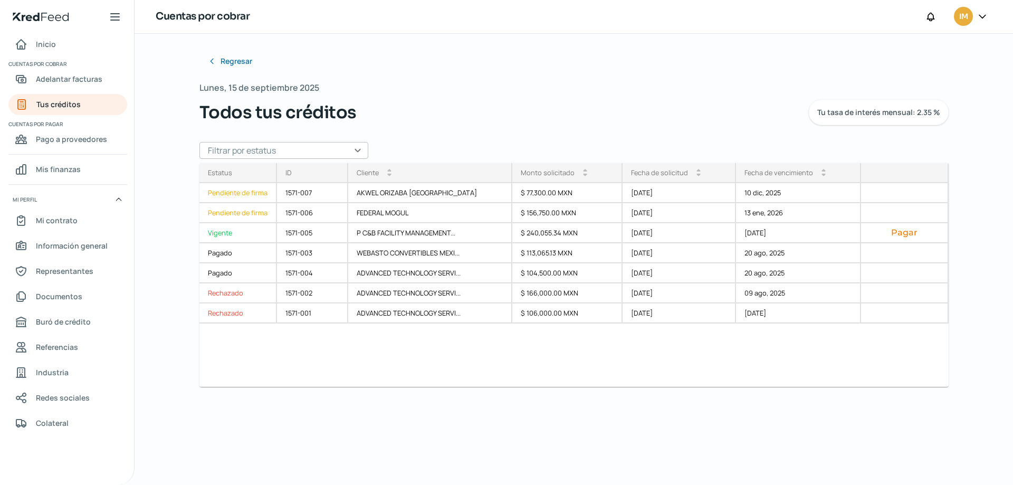
click at [358, 153] on input "text" at bounding box center [283, 150] width 169 height 17
click at [403, 107] on div "Todos tus créditos Tu tasa de interés mensual: 2.35 %" at bounding box center [573, 112] width 749 height 25
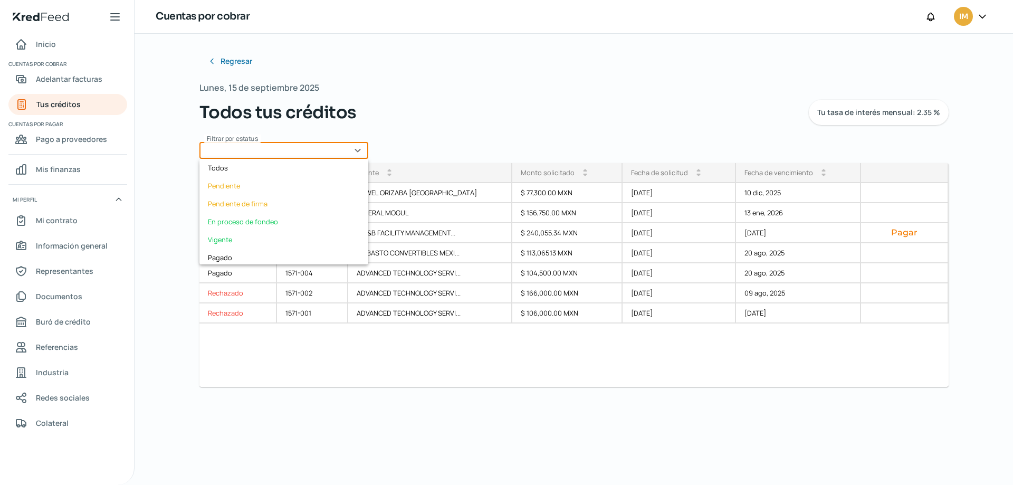
click at [359, 148] on input "text" at bounding box center [283, 150] width 169 height 17
click at [254, 226] on div "En proceso de fondeo" at bounding box center [283, 222] width 169 height 18
type input "En proceso de fondeo"
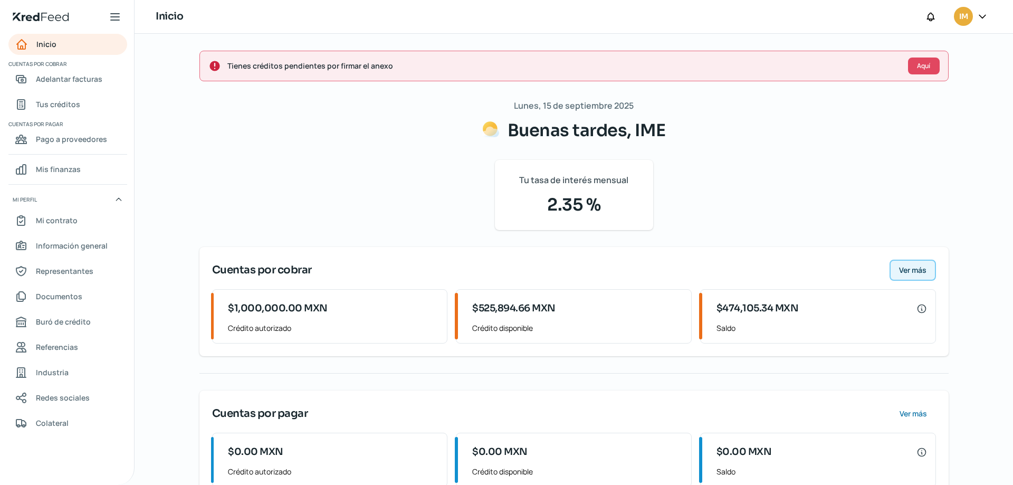
click at [914, 272] on span "Ver más" at bounding box center [912, 269] width 27 height 7
click at [918, 269] on span "Ver más" at bounding box center [912, 269] width 27 height 7
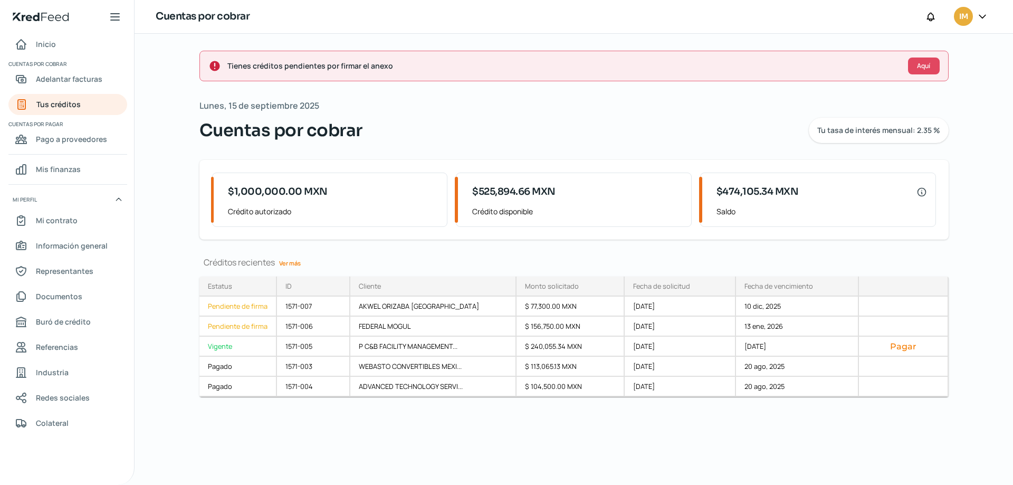
click at [315, 191] on span "$1,000,000.00 MXN" at bounding box center [278, 192] width 100 height 14
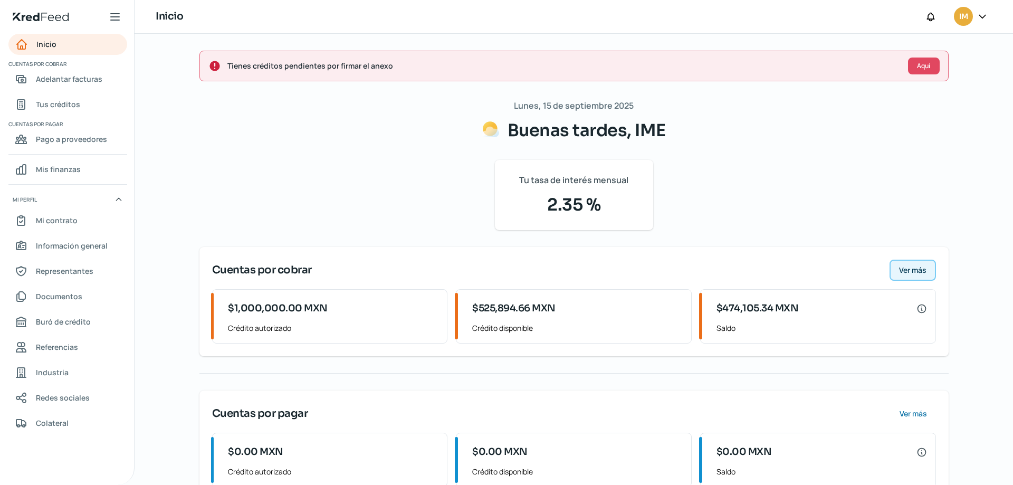
click at [920, 274] on span "Ver más" at bounding box center [912, 269] width 27 height 7
click at [900, 264] on button "Ver más" at bounding box center [912, 269] width 46 height 21
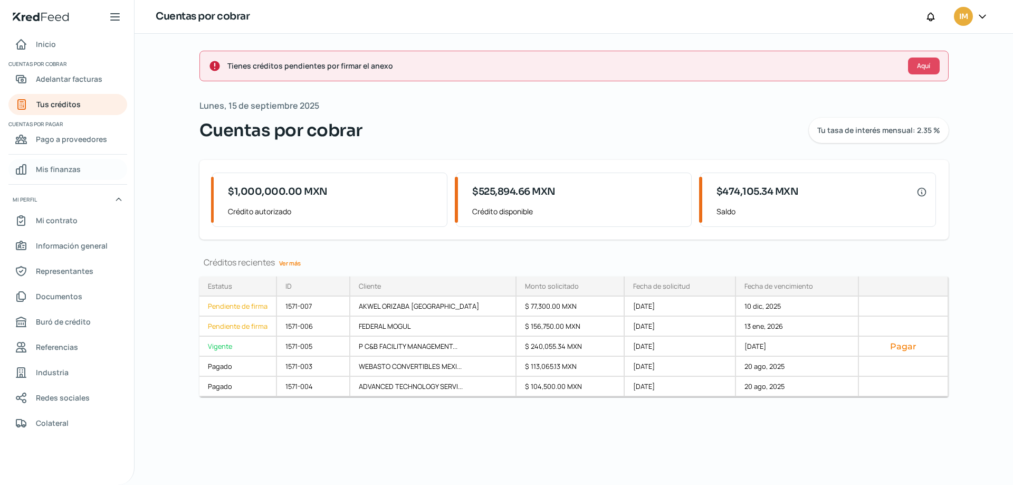
click at [56, 170] on span "Mis finanzas" at bounding box center [58, 168] width 45 height 13
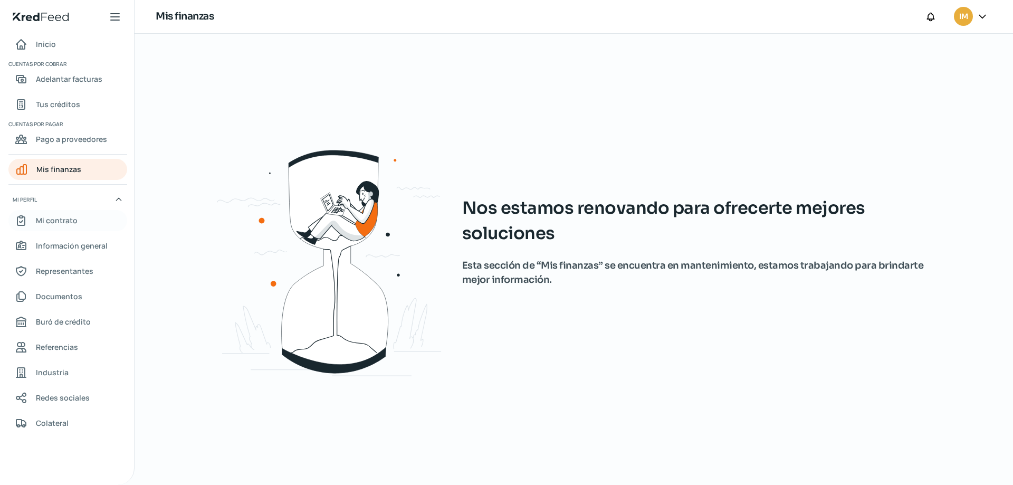
click at [54, 221] on span "Mi contrato" at bounding box center [57, 220] width 42 height 13
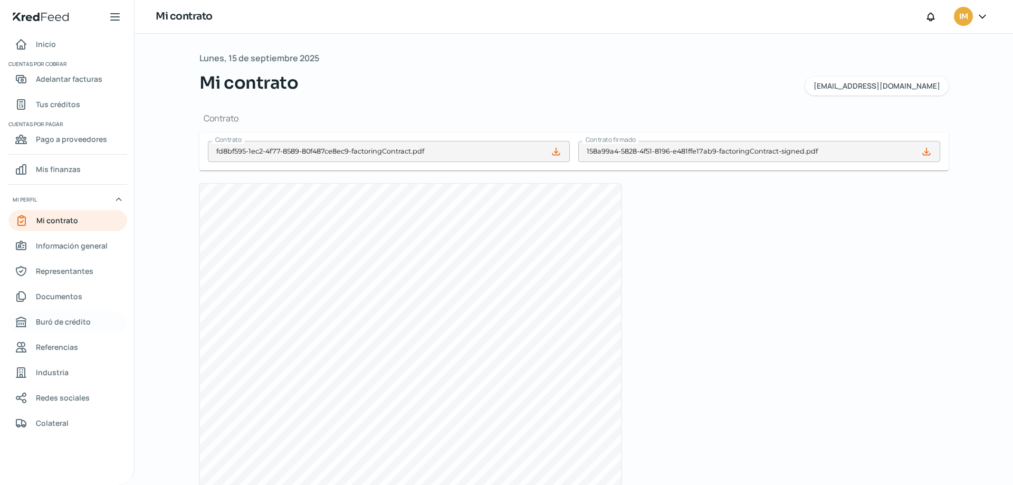
click at [57, 324] on span "Buró de crédito" at bounding box center [63, 321] width 55 height 13
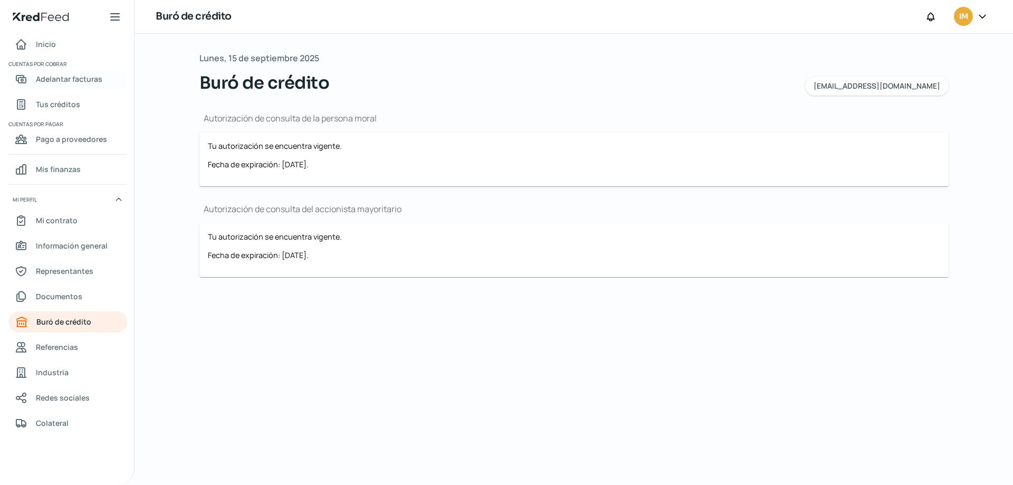
click at [52, 72] on span "Adelantar facturas" at bounding box center [69, 78] width 66 height 13
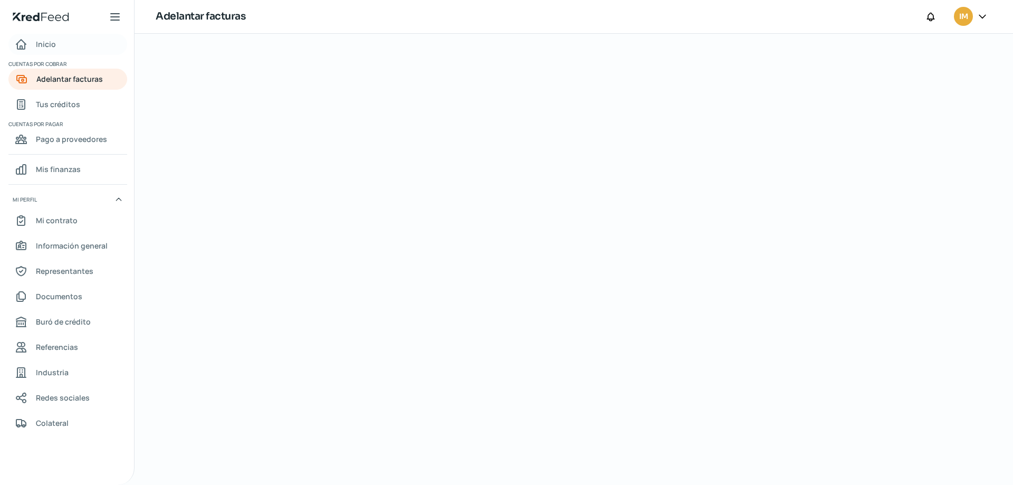
click at [36, 40] on span "Inicio" at bounding box center [46, 43] width 20 height 13
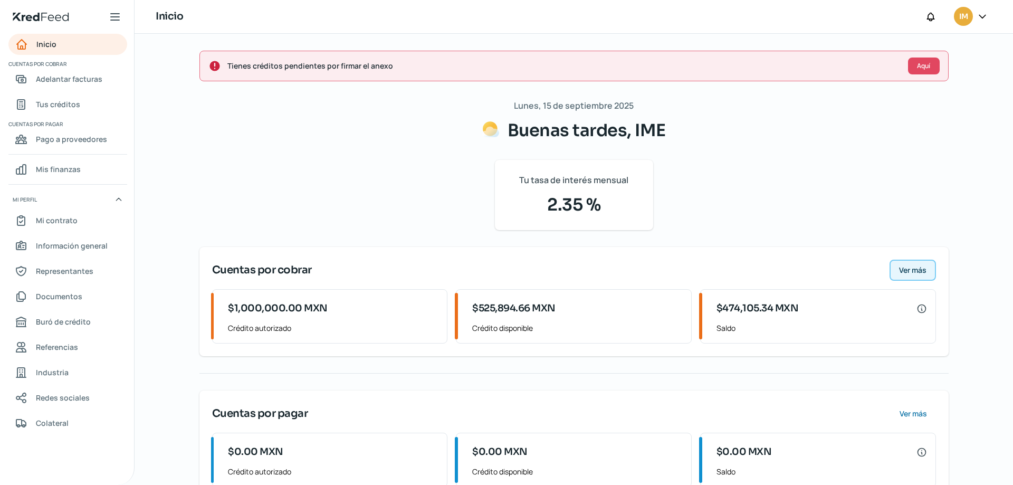
click at [916, 269] on span "Ver más" at bounding box center [912, 269] width 27 height 7
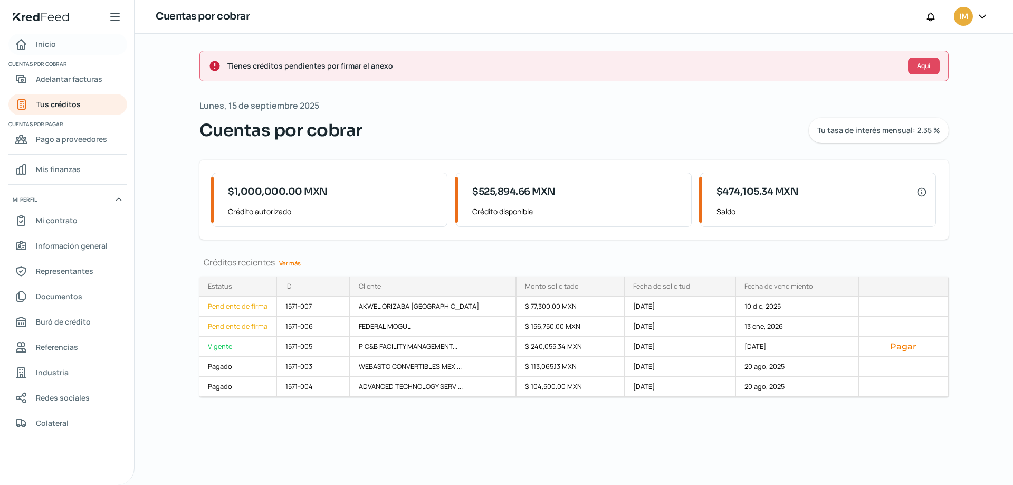
click at [52, 43] on span "Inicio" at bounding box center [46, 43] width 20 height 13
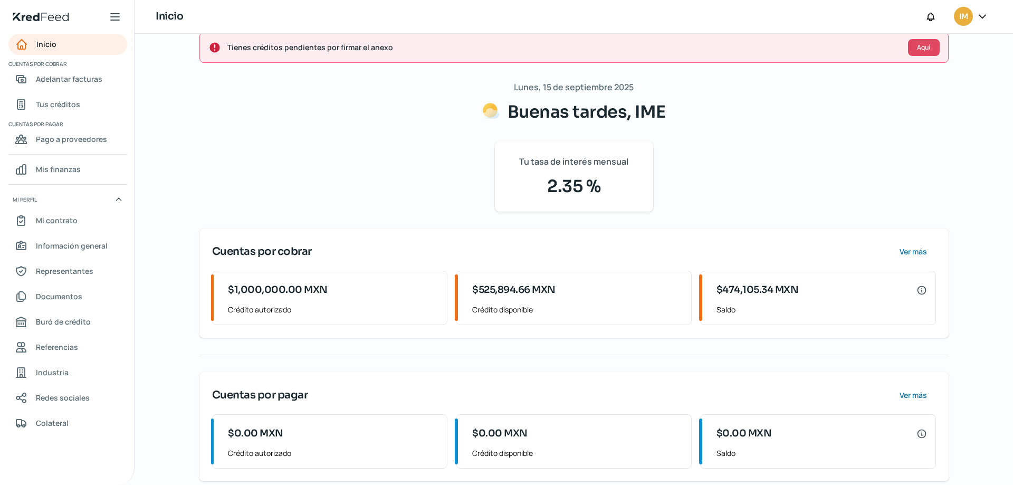
scroll to position [32, 0]
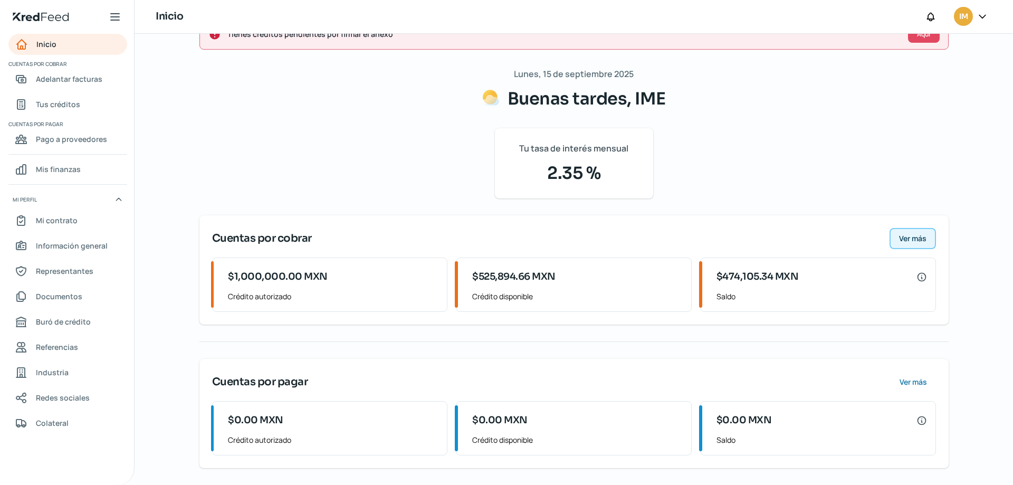
click at [915, 239] on span "Ver más" at bounding box center [912, 238] width 27 height 7
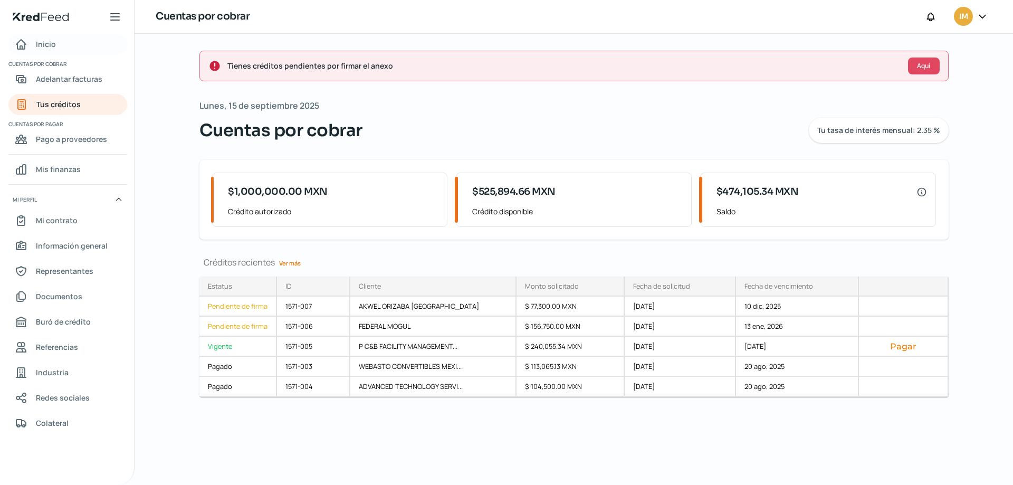
click at [52, 44] on span "Inicio" at bounding box center [46, 43] width 20 height 13
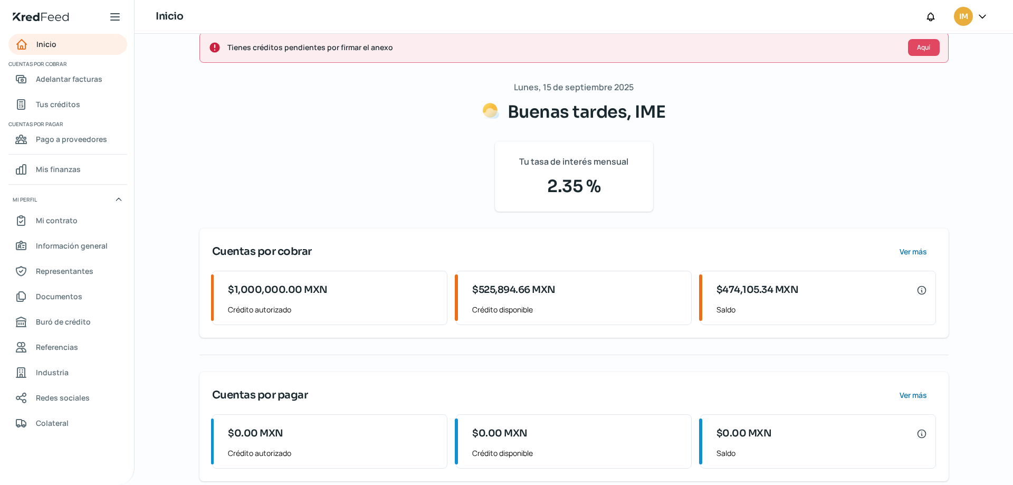
scroll to position [32, 0]
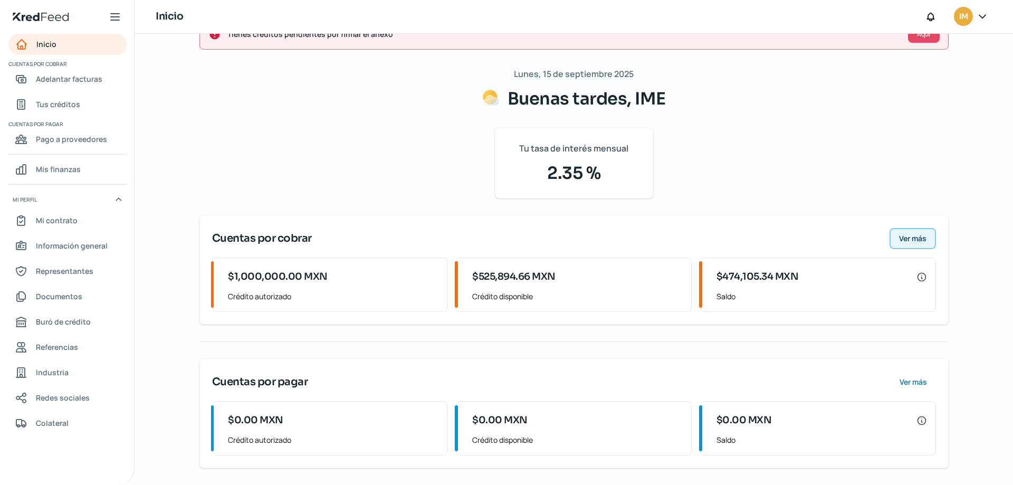
click at [920, 243] on button "Ver más" at bounding box center [912, 238] width 46 height 21
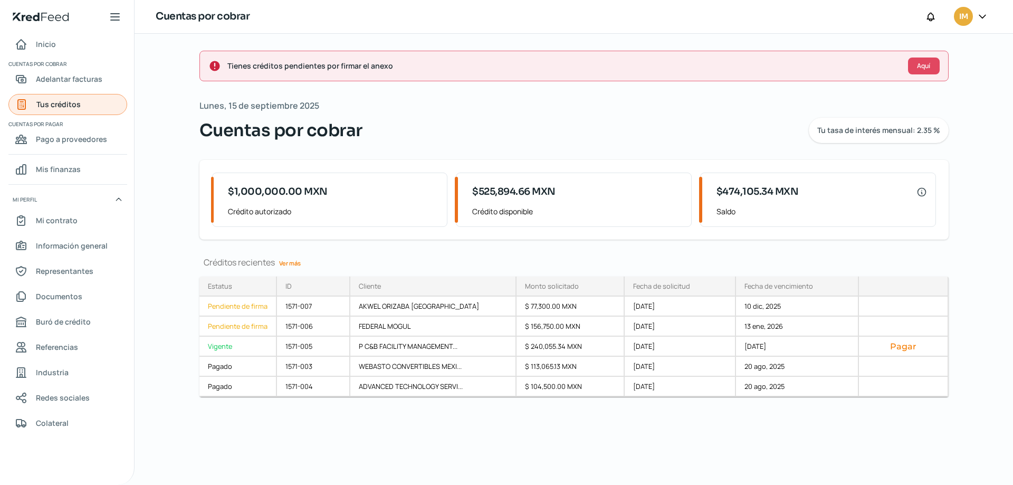
click at [57, 99] on span "Tus créditos" at bounding box center [58, 104] width 44 height 13
click at [44, 49] on span "Inicio" at bounding box center [46, 43] width 20 height 13
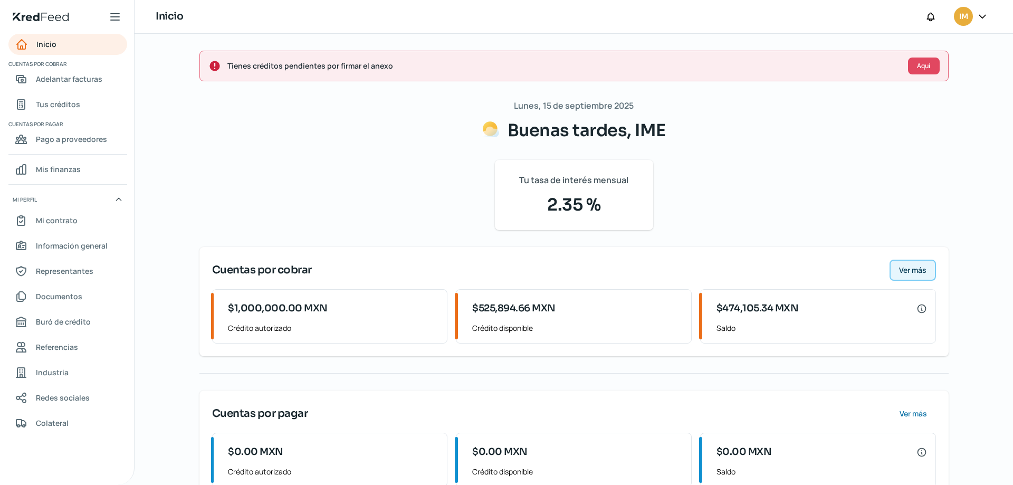
click at [900, 272] on span "Ver más" at bounding box center [912, 269] width 27 height 7
click at [914, 266] on span "Ver más" at bounding box center [912, 269] width 27 height 7
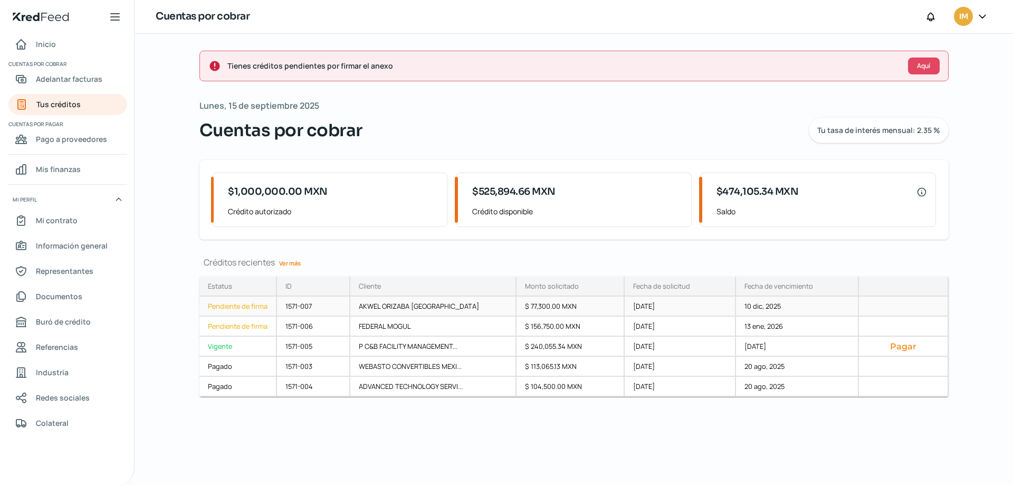
click at [252, 306] on div "Pendiente de firma" at bounding box center [238, 306] width 78 height 20
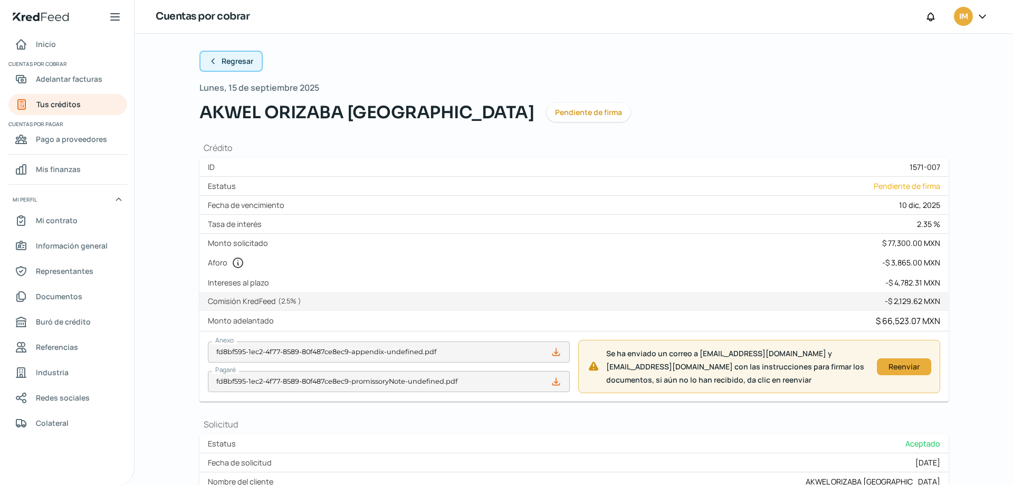
click at [230, 61] on span "Regresar" at bounding box center [237, 60] width 32 height 7
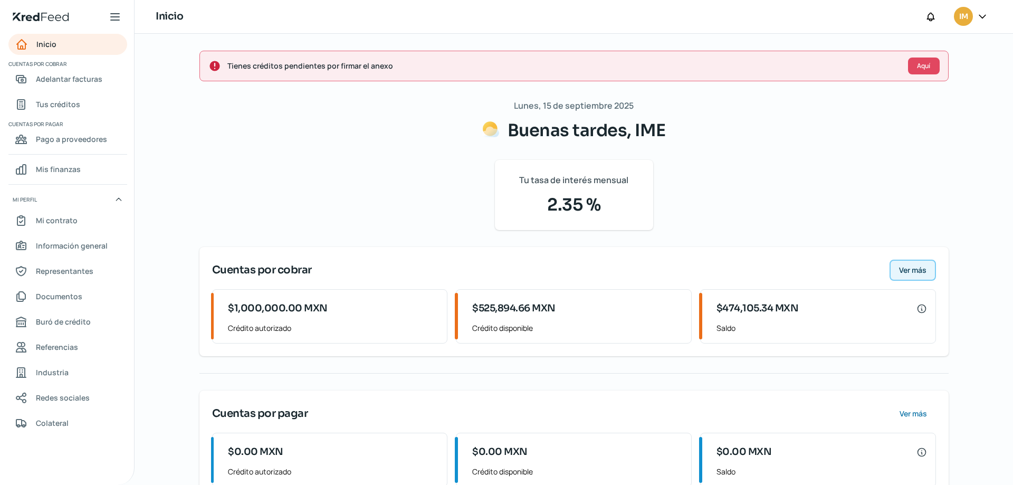
click at [907, 266] on span "Ver más" at bounding box center [912, 269] width 27 height 7
click at [913, 266] on span "Ver más" at bounding box center [912, 269] width 27 height 7
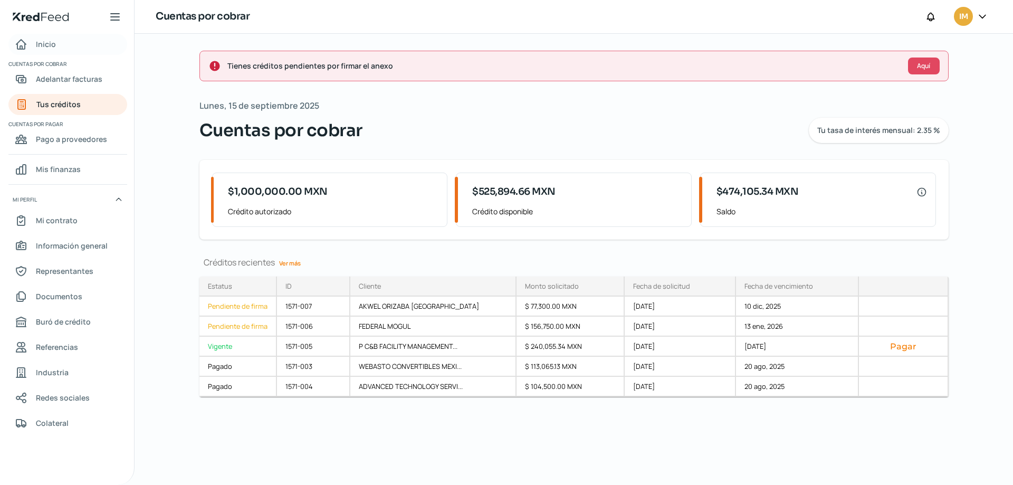
click at [45, 34] on link "Inicio" at bounding box center [67, 44] width 119 height 21
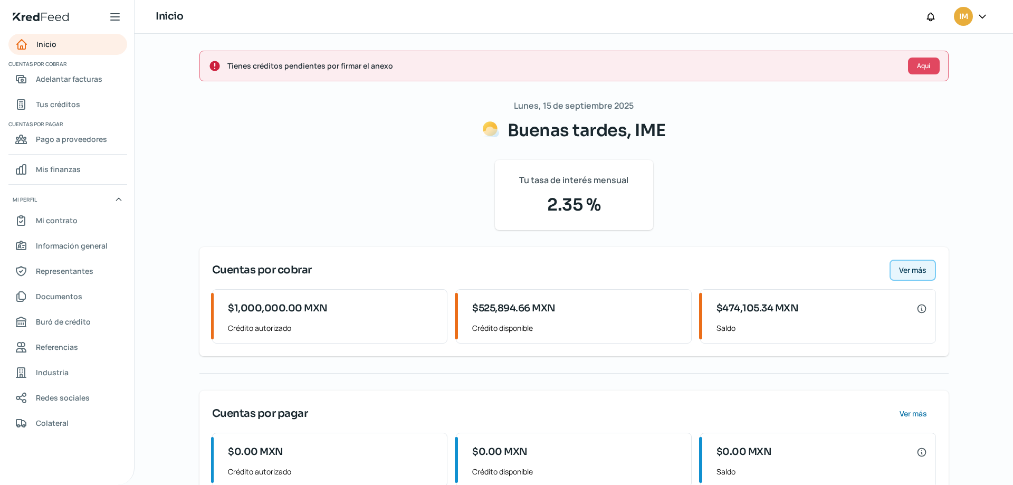
click at [910, 272] on span "Ver más" at bounding box center [912, 269] width 27 height 7
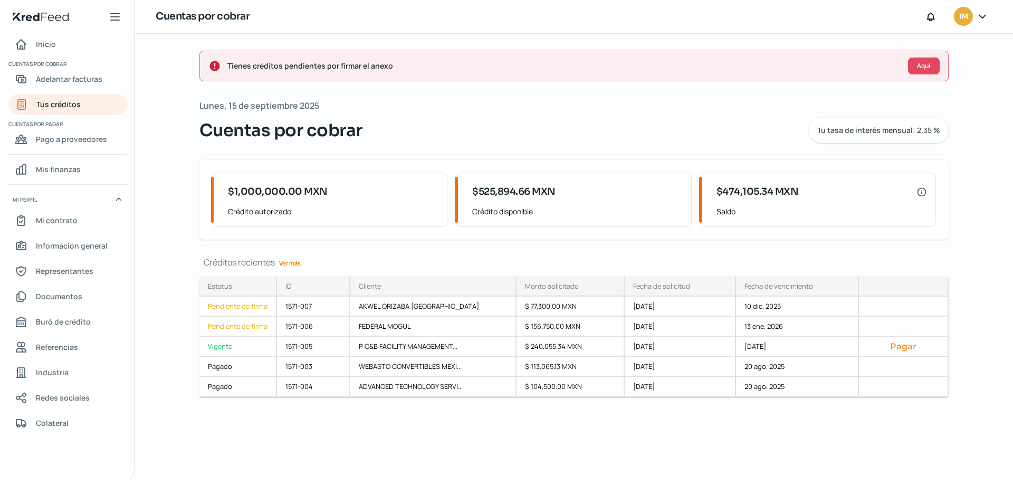
click at [295, 264] on link "Ver más" at bounding box center [290, 263] width 30 height 16
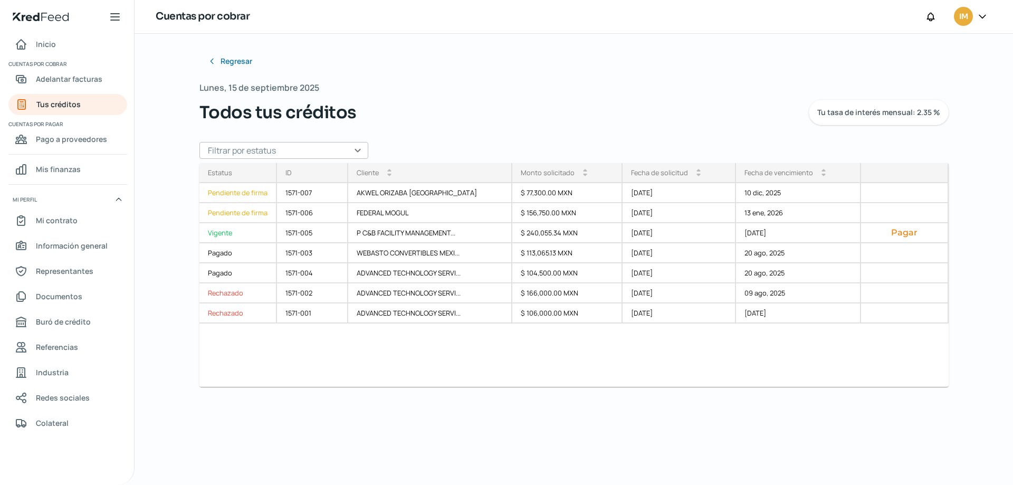
click at [363, 147] on input "text" at bounding box center [283, 150] width 169 height 17
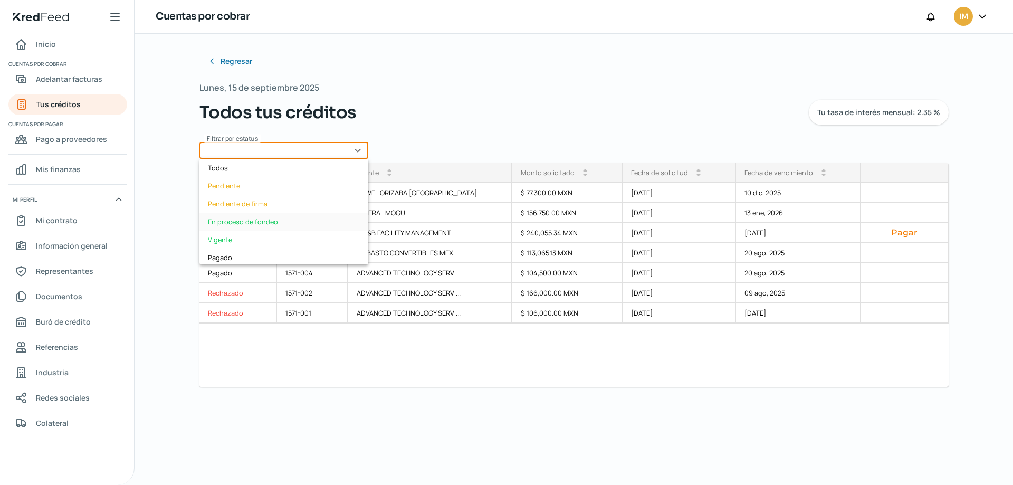
click at [268, 221] on div "En proceso de fondeo" at bounding box center [283, 222] width 169 height 18
type input "En proceso de fondeo"
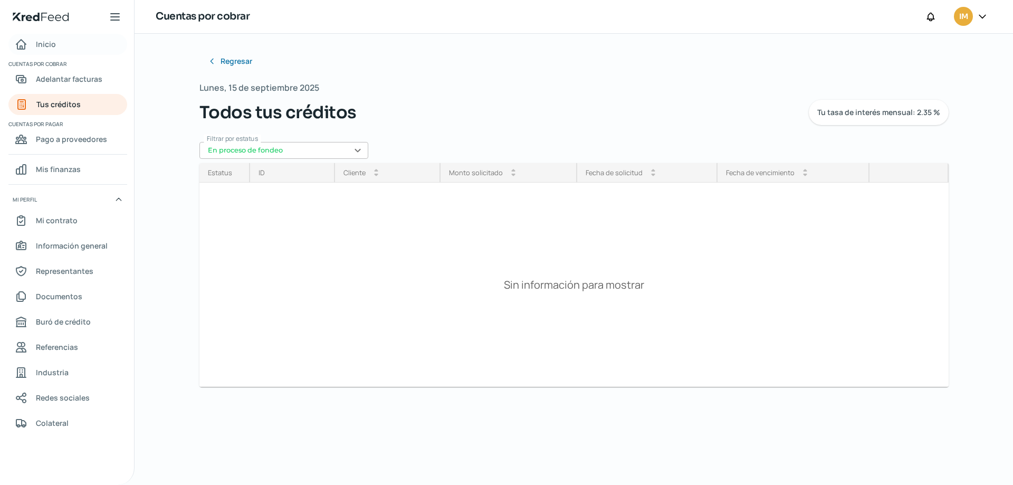
click at [58, 47] on link "Inicio" at bounding box center [67, 44] width 119 height 21
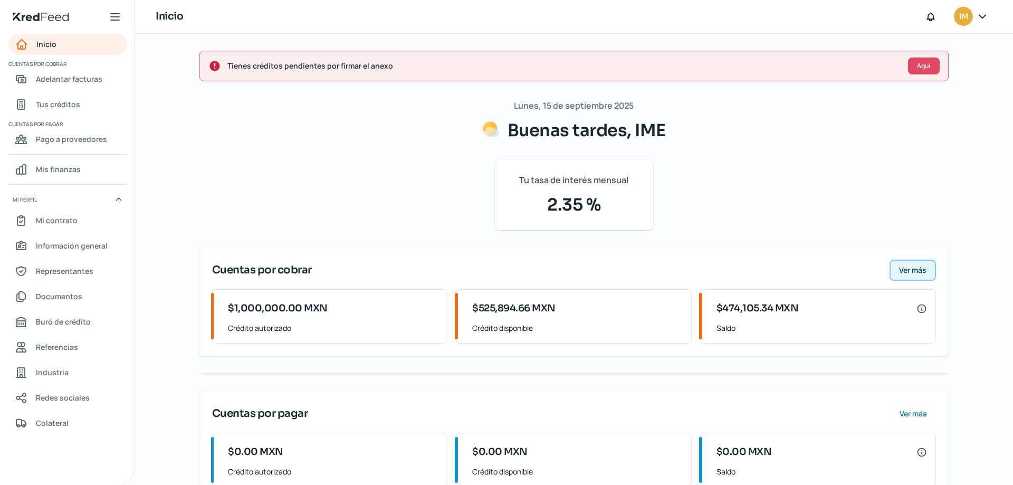
click at [922, 267] on span "Ver más" at bounding box center [912, 269] width 27 height 7
click at [913, 269] on span "Ver más" at bounding box center [912, 269] width 27 height 7
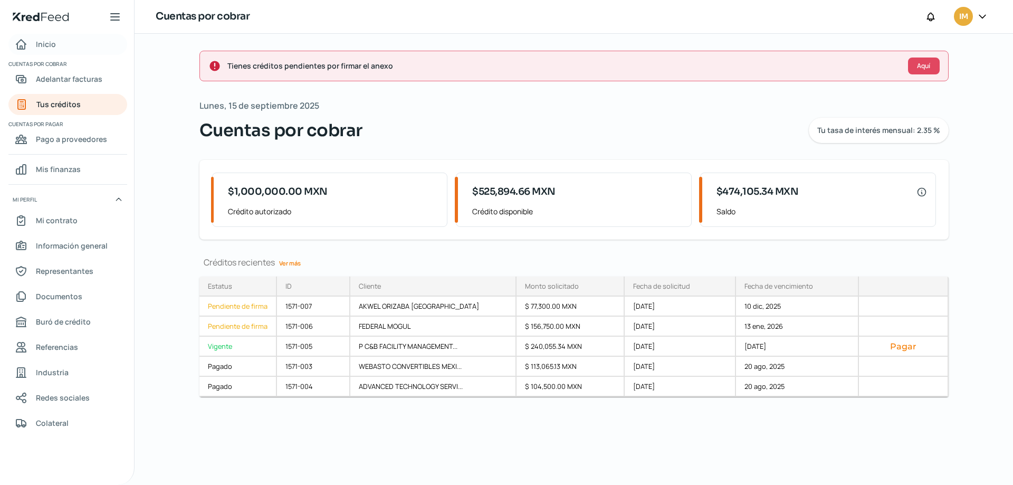
click at [44, 45] on span "Inicio" at bounding box center [46, 43] width 20 height 13
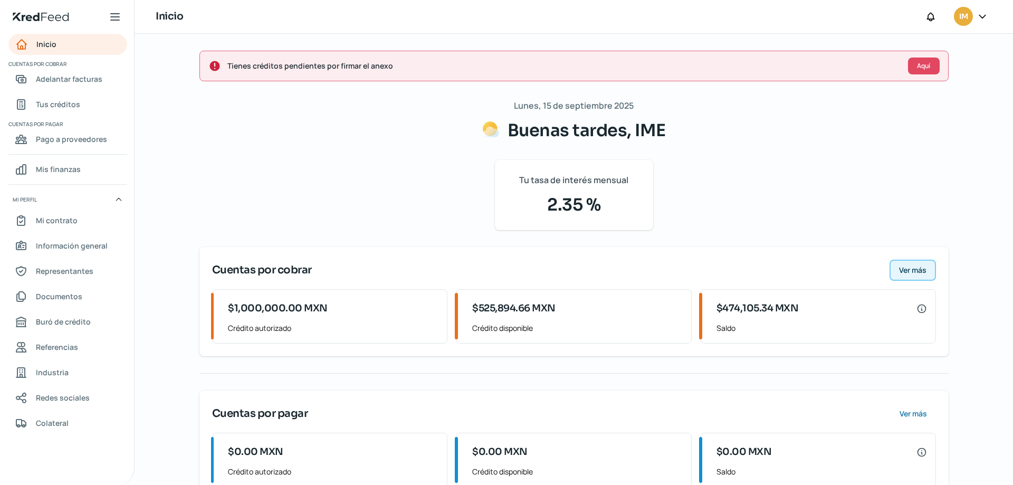
click at [923, 266] on span "Ver más" at bounding box center [912, 269] width 27 height 7
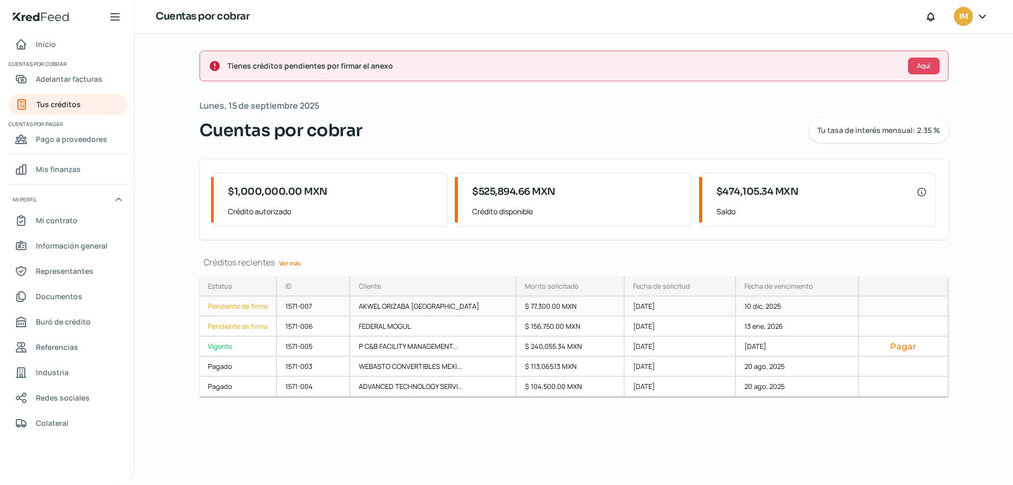
click at [252, 307] on div "Pendiente de firma" at bounding box center [238, 306] width 78 height 20
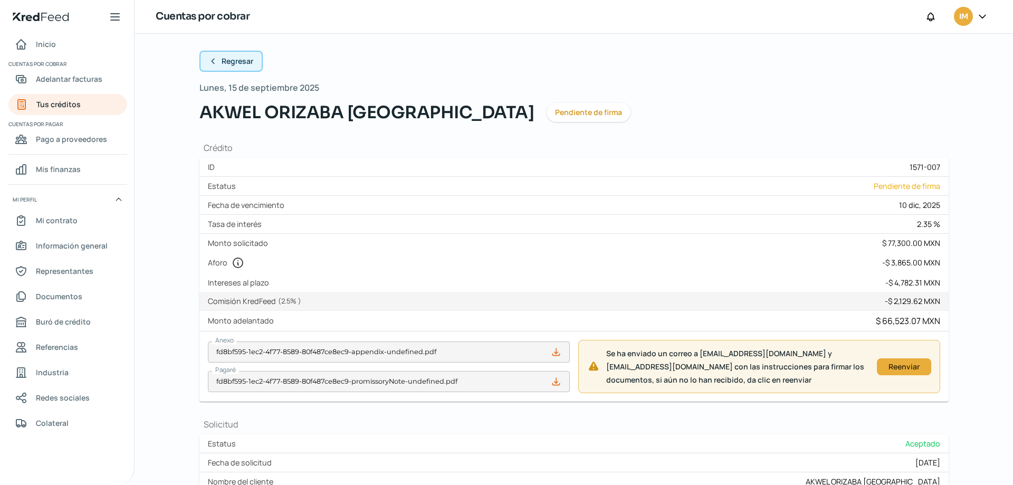
click at [225, 59] on span "Regresar" at bounding box center [237, 60] width 32 height 7
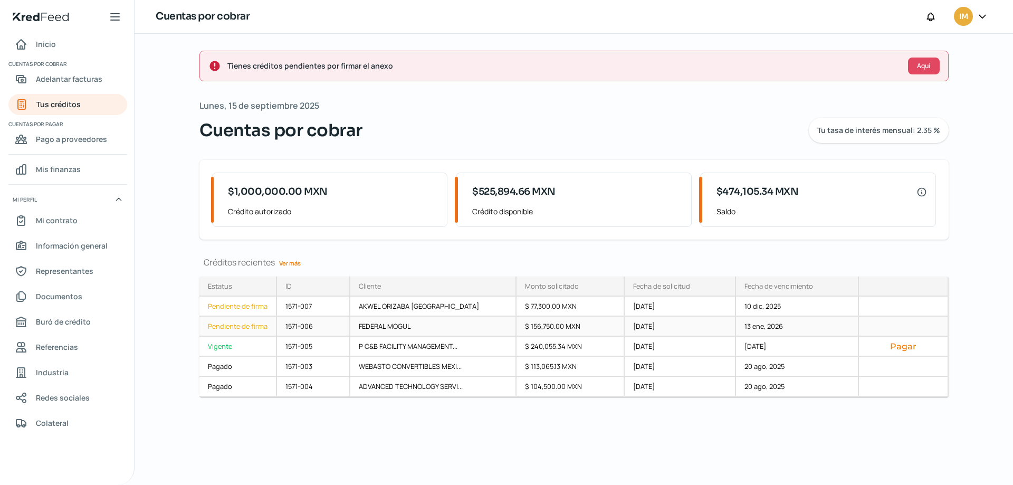
click at [232, 320] on div "Pendiente de firma" at bounding box center [238, 326] width 78 height 20
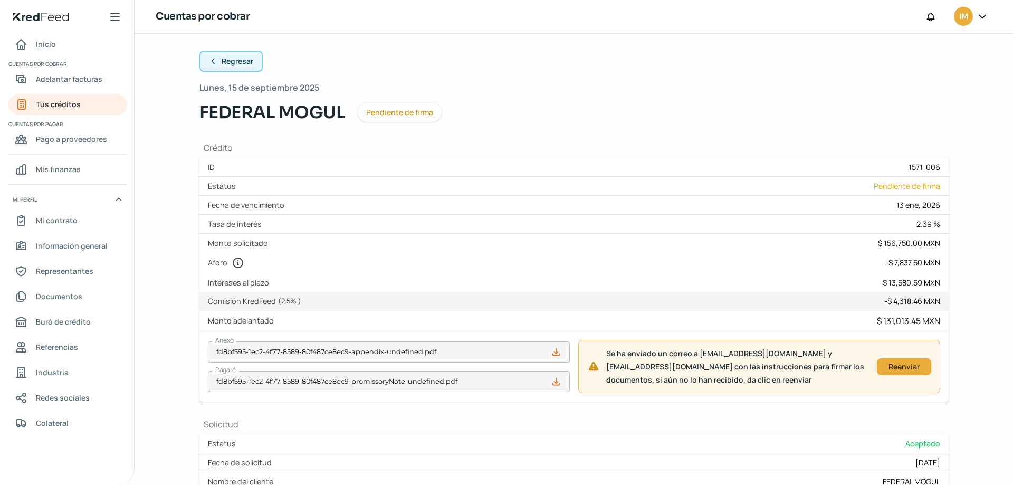
click at [236, 63] on span "Regresar" at bounding box center [237, 60] width 32 height 7
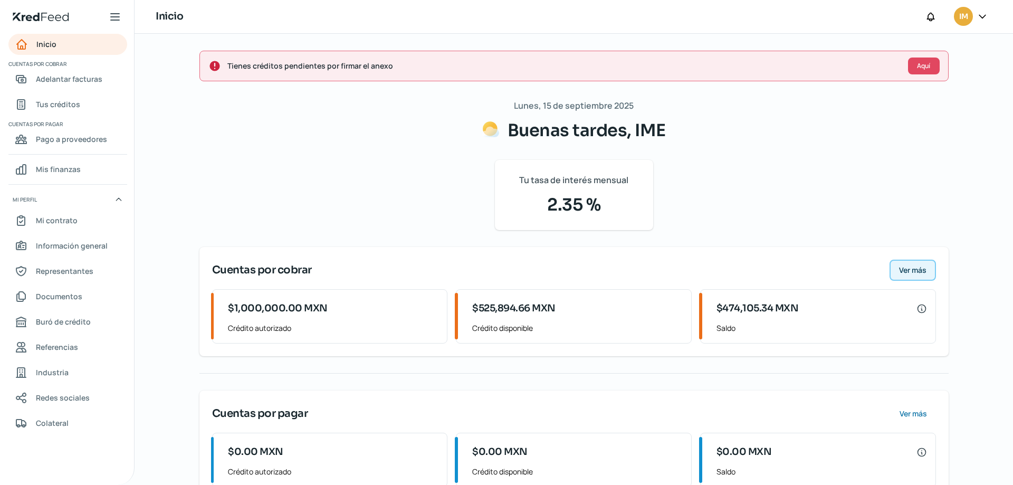
click at [910, 269] on span "Ver más" at bounding box center [912, 269] width 27 height 7
click at [919, 271] on span "Ver más" at bounding box center [912, 269] width 27 height 7
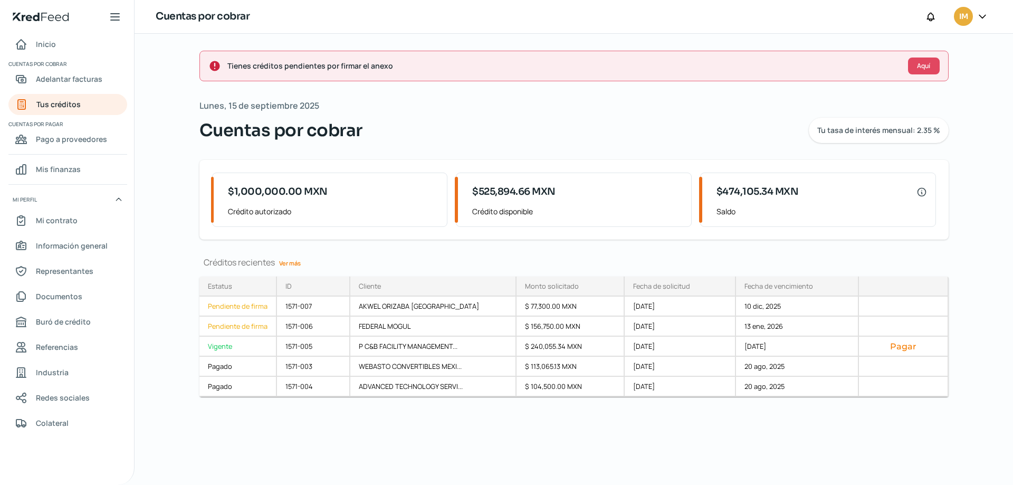
click at [294, 263] on link "Ver más" at bounding box center [290, 263] width 30 height 16
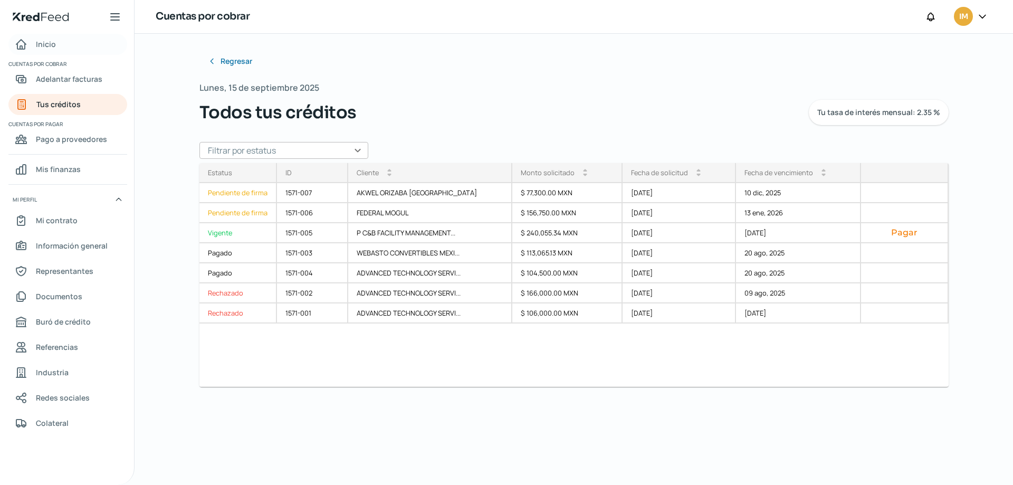
click at [59, 49] on link "Inicio" at bounding box center [67, 44] width 119 height 21
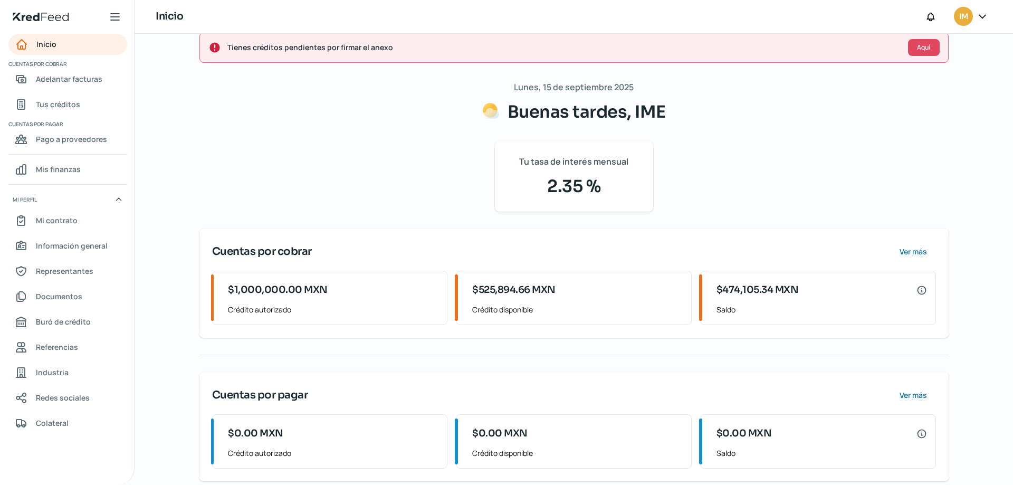
scroll to position [32, 0]
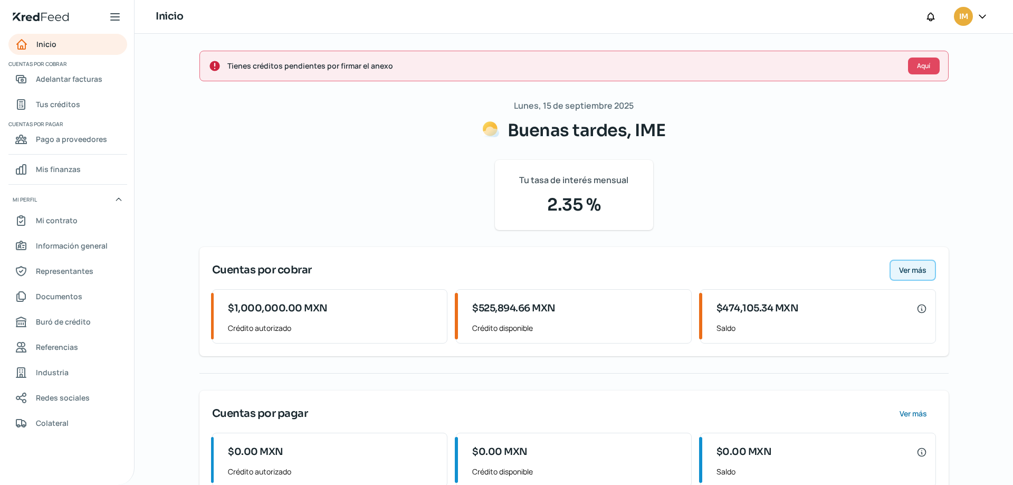
click at [922, 268] on span "Ver más" at bounding box center [912, 269] width 27 height 7
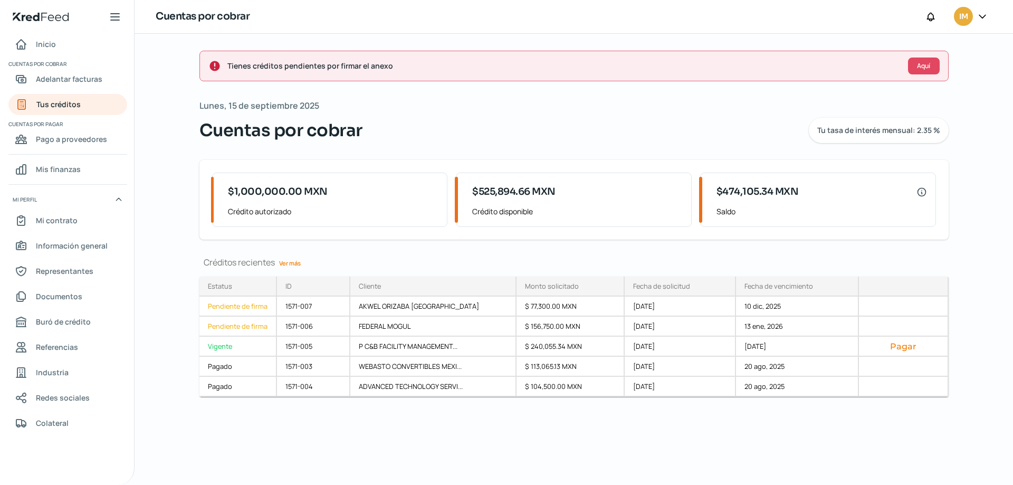
click at [284, 258] on link "Ver más" at bounding box center [290, 263] width 30 height 16
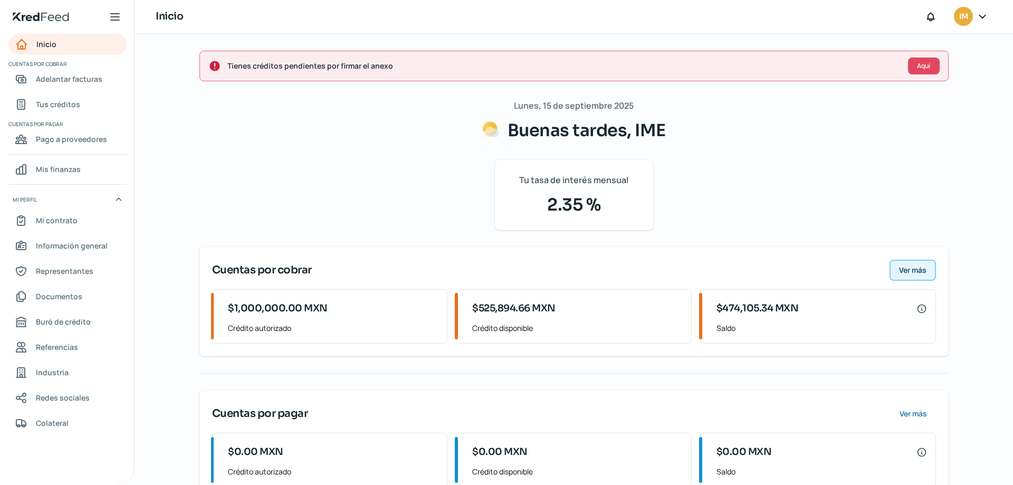
click at [923, 272] on span "Ver más" at bounding box center [912, 269] width 27 height 7
click at [920, 272] on span "Ver más" at bounding box center [912, 269] width 27 height 7
click at [916, 272] on span "Ver más" at bounding box center [912, 269] width 27 height 7
click at [916, 267] on span "Ver más" at bounding box center [912, 269] width 27 height 7
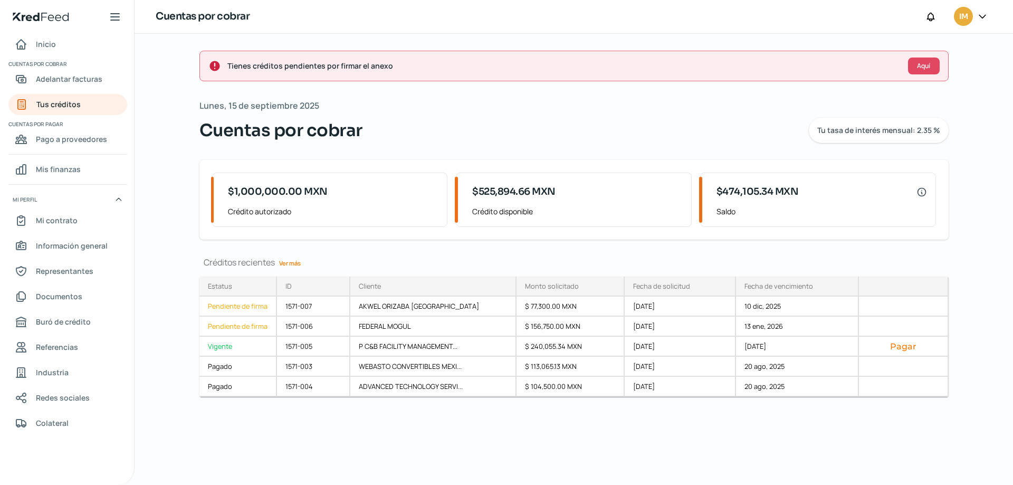
click at [54, 56] on nav "Inicio Cuentas por cobrar Adelantar facturas Tus créditos Cuentas por pagar Pag…" at bounding box center [67, 253] width 134 height 438
click at [50, 44] on span "Inicio" at bounding box center [46, 43] width 20 height 13
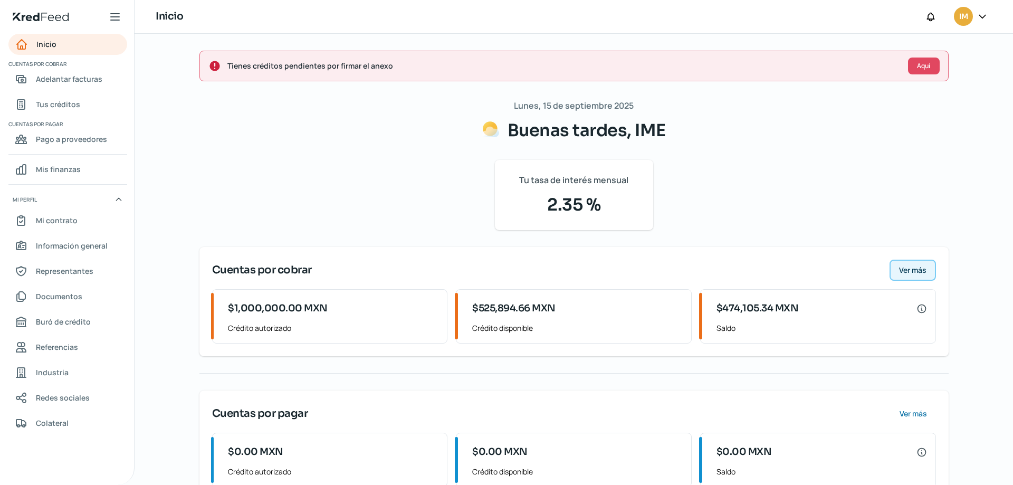
click at [908, 273] on span "Ver más" at bounding box center [912, 269] width 27 height 7
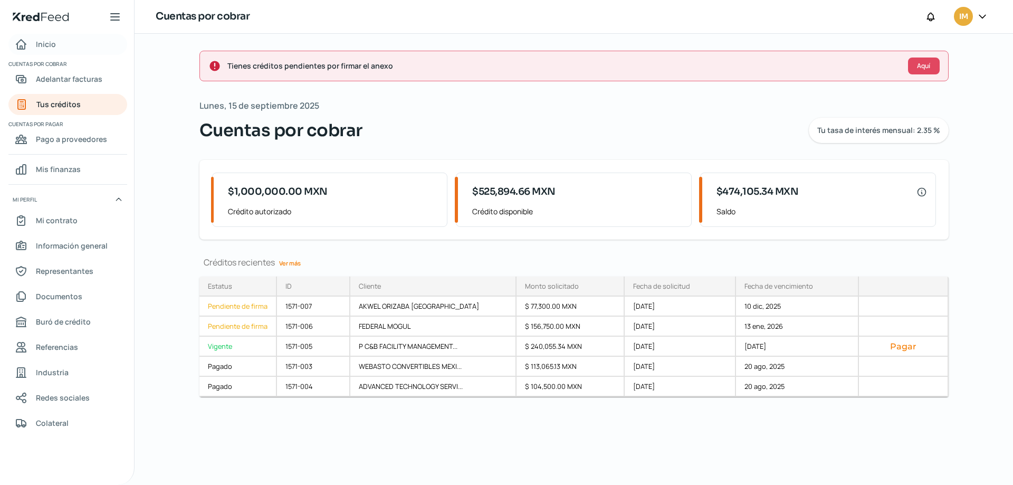
click at [51, 44] on span "Inicio" at bounding box center [46, 43] width 20 height 13
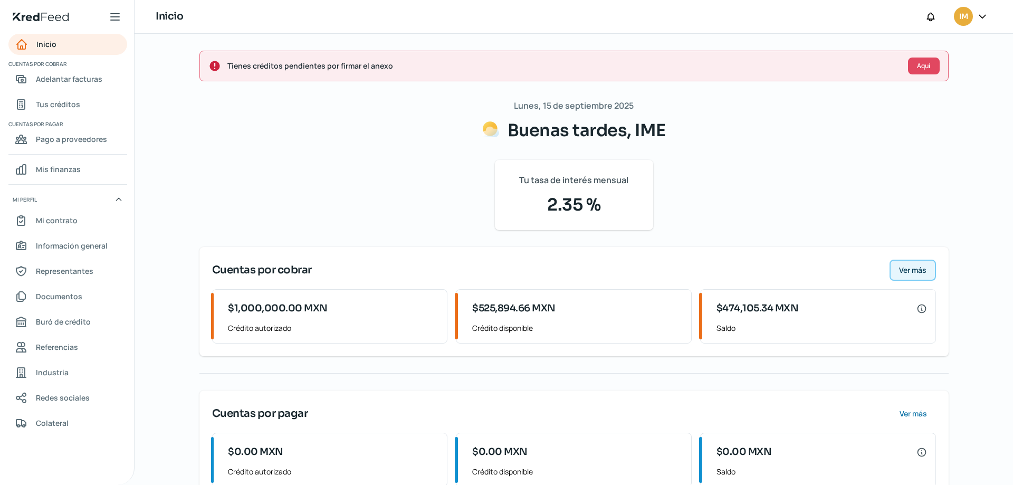
click at [909, 264] on button "Ver más" at bounding box center [912, 269] width 46 height 21
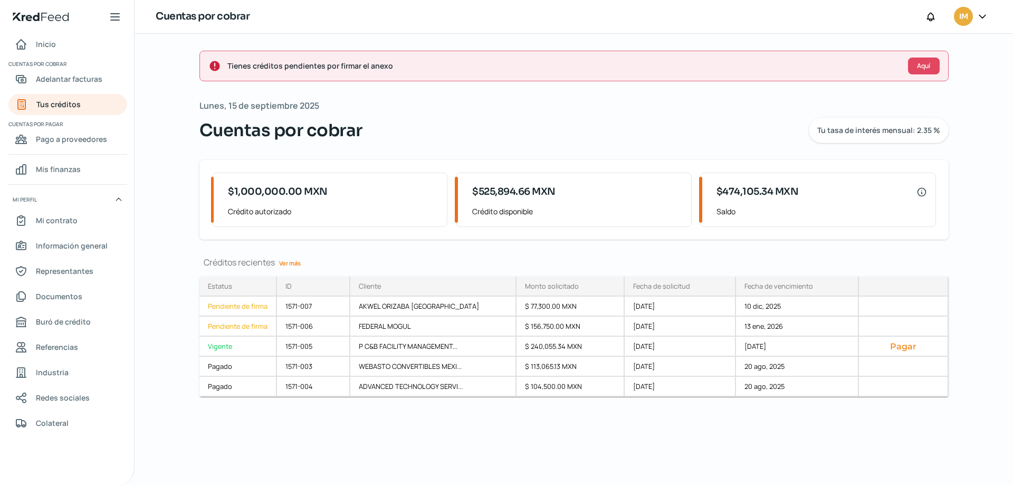
click at [294, 262] on link "Ver más" at bounding box center [290, 263] width 30 height 16
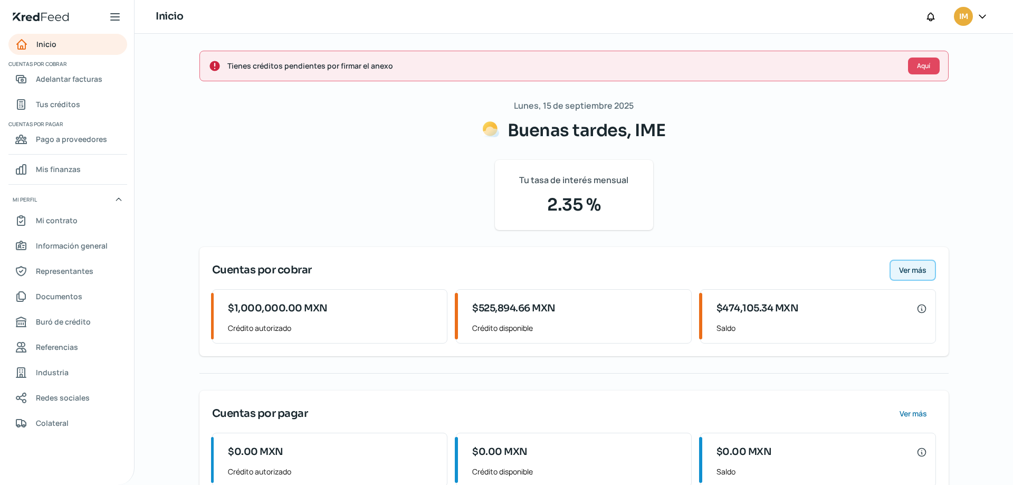
click at [913, 270] on span "Ver más" at bounding box center [912, 269] width 27 height 7
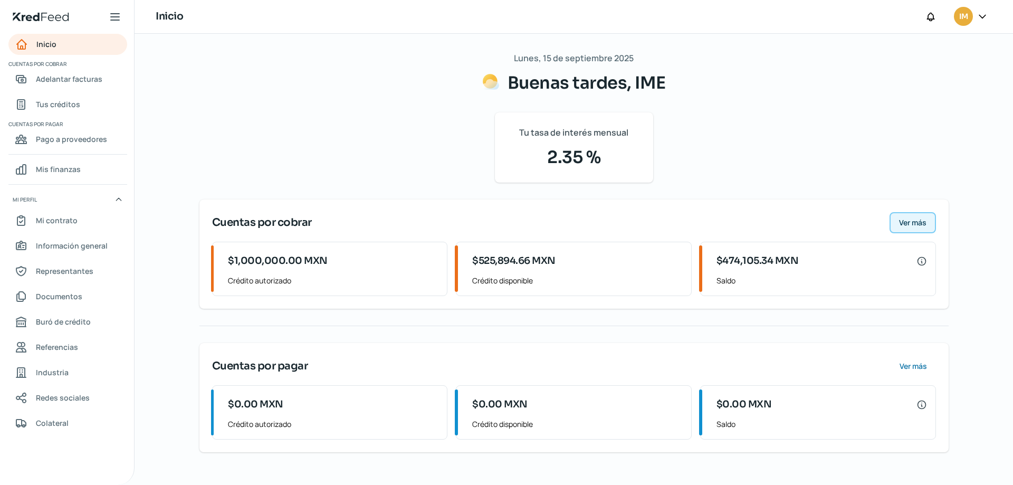
click at [922, 223] on span "Ver más" at bounding box center [912, 222] width 27 height 7
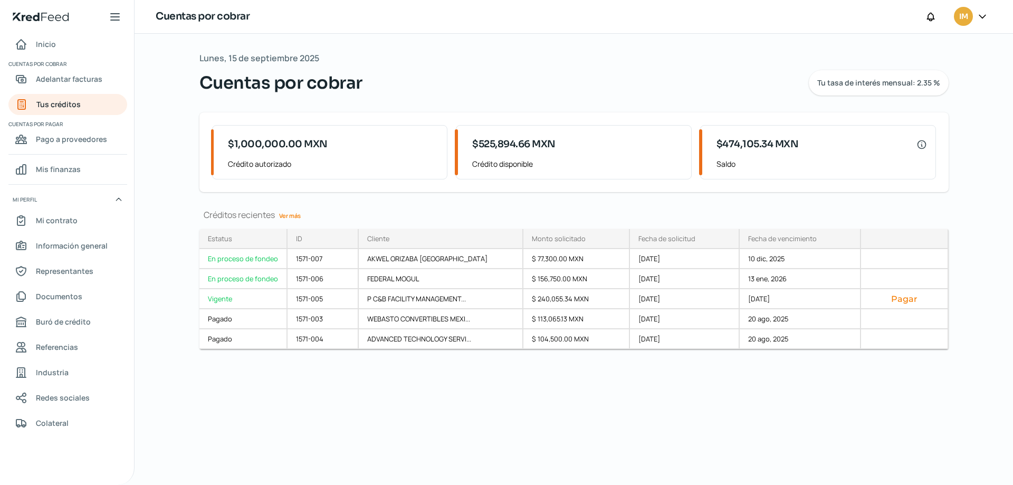
click at [286, 215] on link "Ver más" at bounding box center [290, 215] width 30 height 16
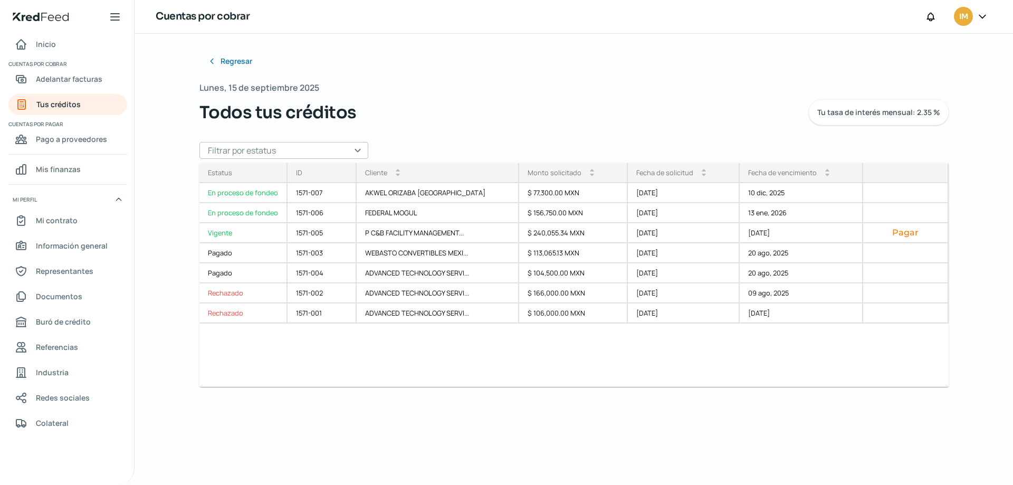
click at [356, 149] on input "text" at bounding box center [283, 150] width 169 height 17
click at [615, 129] on div "Regresar [DATE] Todos tus créditos Tu tasa de interés mensual: 2.35 % Filtrar p…" at bounding box center [573, 227] width 749 height 353
click at [43, 46] on span "Inicio" at bounding box center [46, 43] width 20 height 13
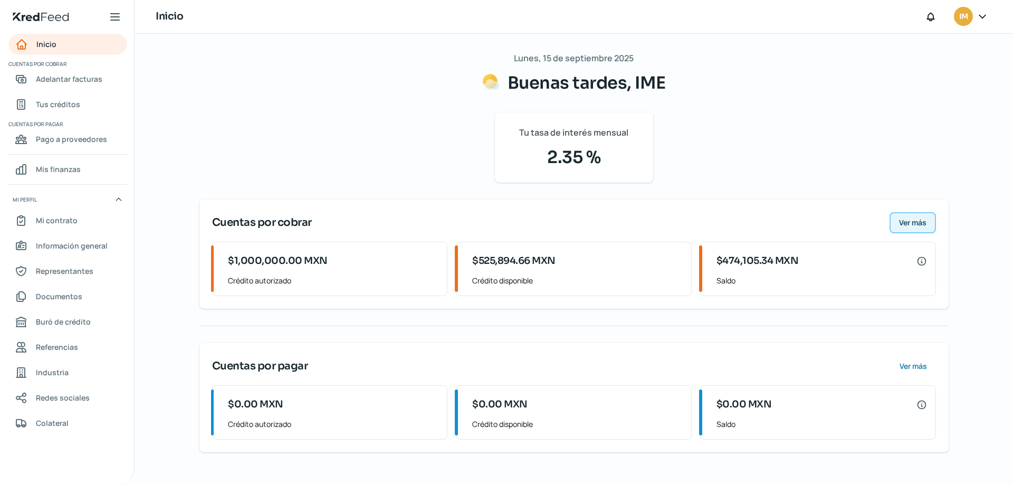
click at [915, 224] on span "Ver más" at bounding box center [912, 222] width 27 height 7
click at [911, 219] on span "Ver más" at bounding box center [912, 222] width 27 height 7
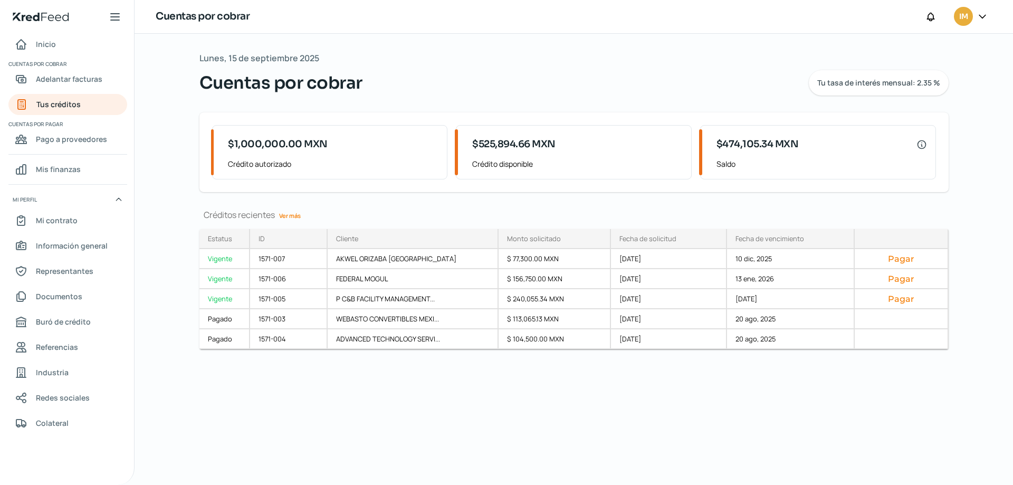
click at [290, 214] on link "Ver más" at bounding box center [290, 215] width 30 height 16
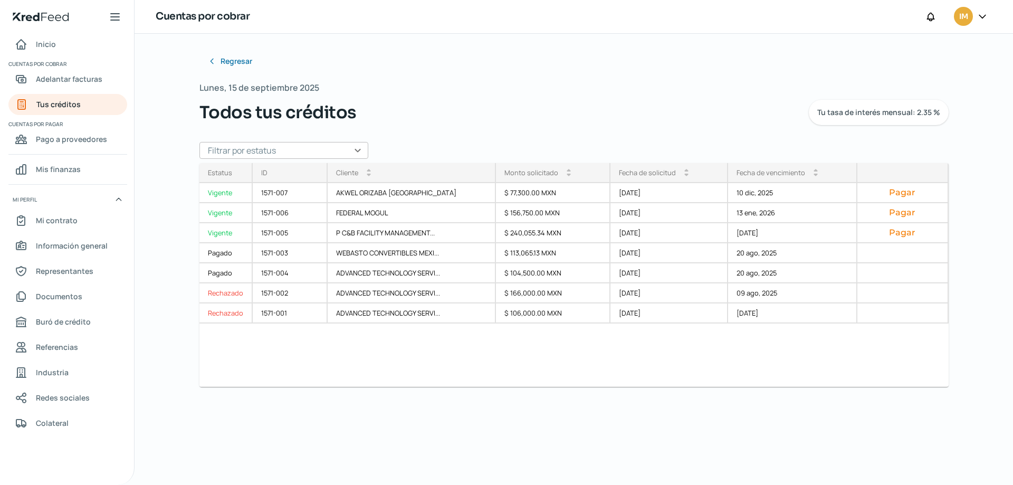
click at [360, 145] on input "text" at bounding box center [283, 150] width 169 height 17
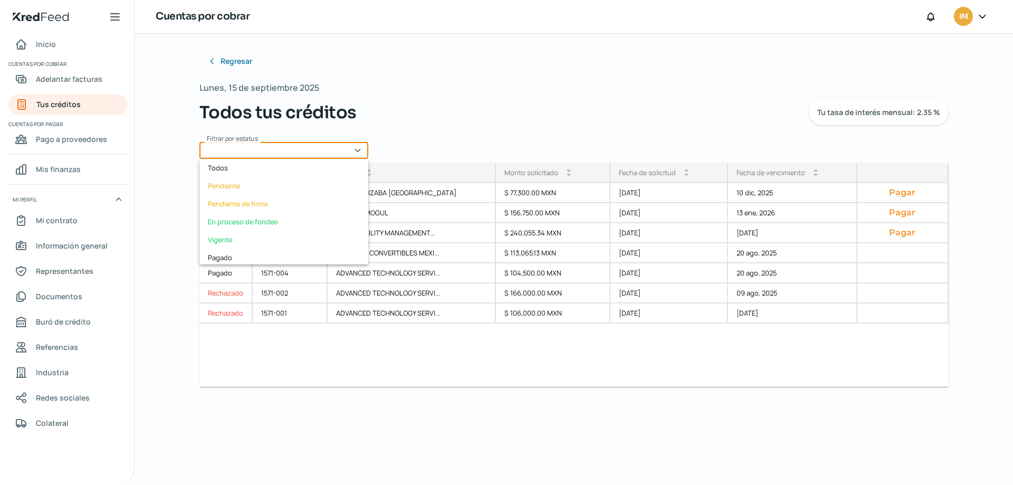
click at [478, 100] on div "Todos tus créditos Tu tasa de interés mensual: 2.35 %" at bounding box center [573, 112] width 749 height 25
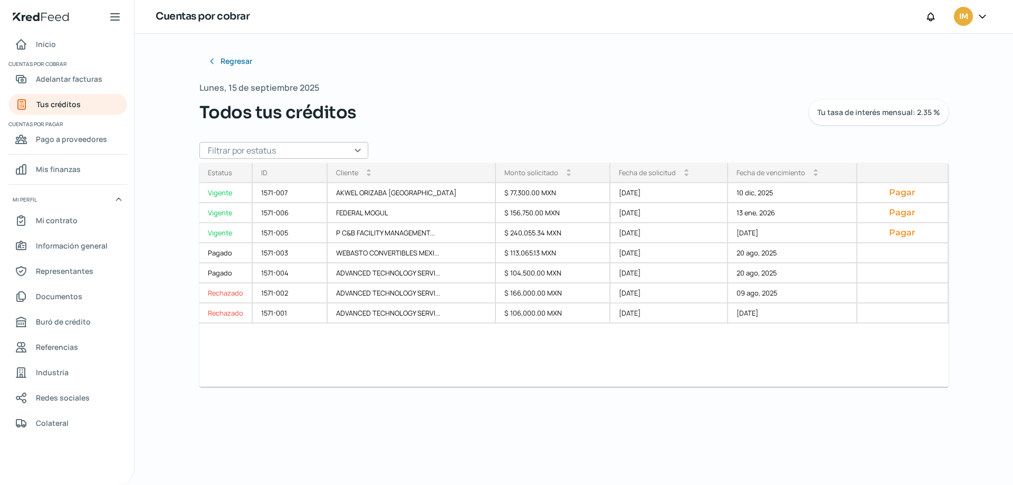
click at [363, 147] on input "text" at bounding box center [283, 150] width 169 height 17
click at [476, 98] on div "Lunes, 15 de septiembre 2025 Todos tus créditos Tu tasa de interés mensual: 2.3…" at bounding box center [573, 102] width 749 height 45
click at [355, 148] on input "text" at bounding box center [283, 150] width 169 height 17
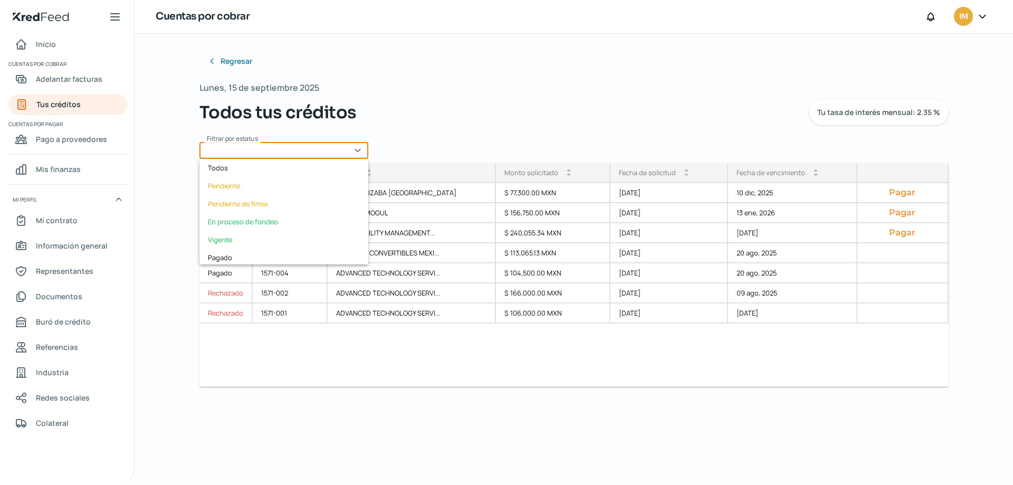
click at [510, 100] on div "Todos tus créditos Tu tasa de interés mensual: 2.35 %" at bounding box center [573, 112] width 749 height 25
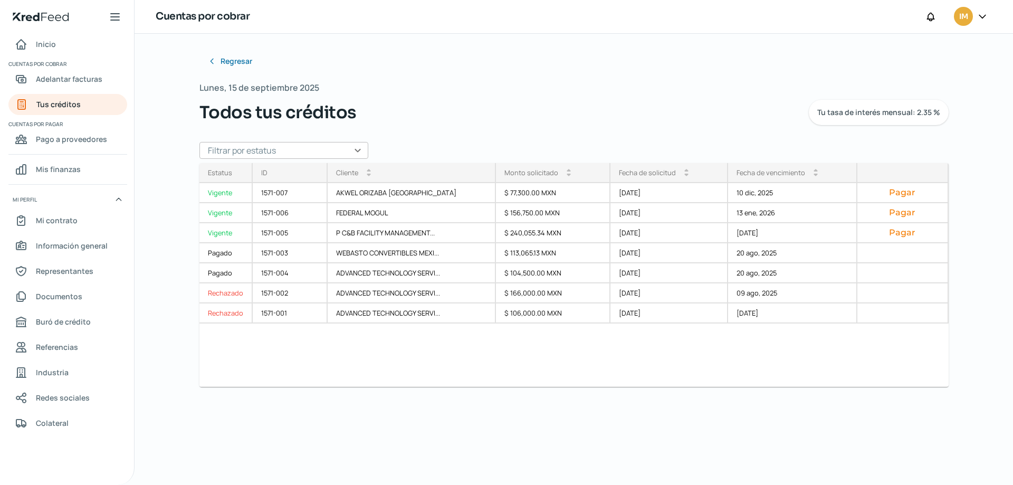
click at [351, 147] on input "text" at bounding box center [283, 150] width 169 height 17
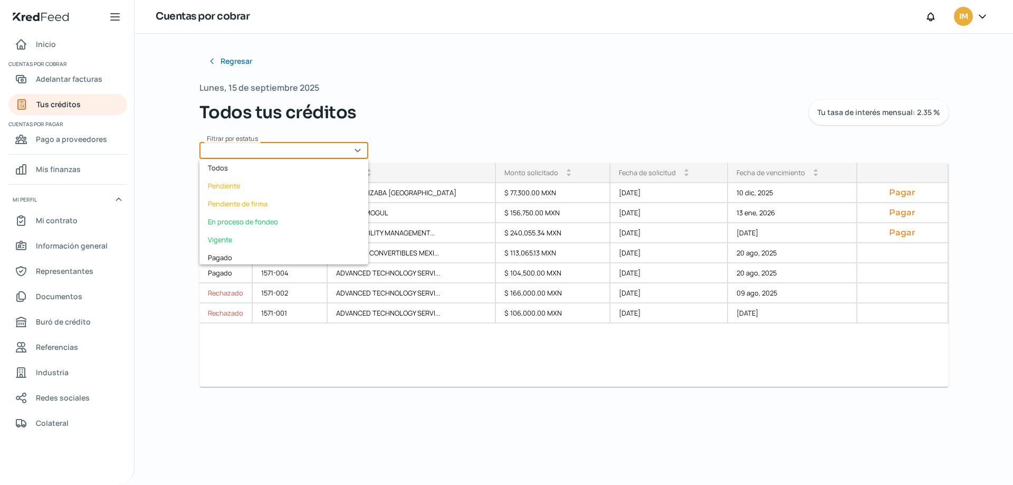
click at [534, 63] on div "Regresar Lunes, 15 de septiembre 2025 Todos tus créditos Tu tasa de interés men…" at bounding box center [573, 227] width 749 height 353
